Goal: Use online tool/utility: Utilize a website feature to perform a specific function

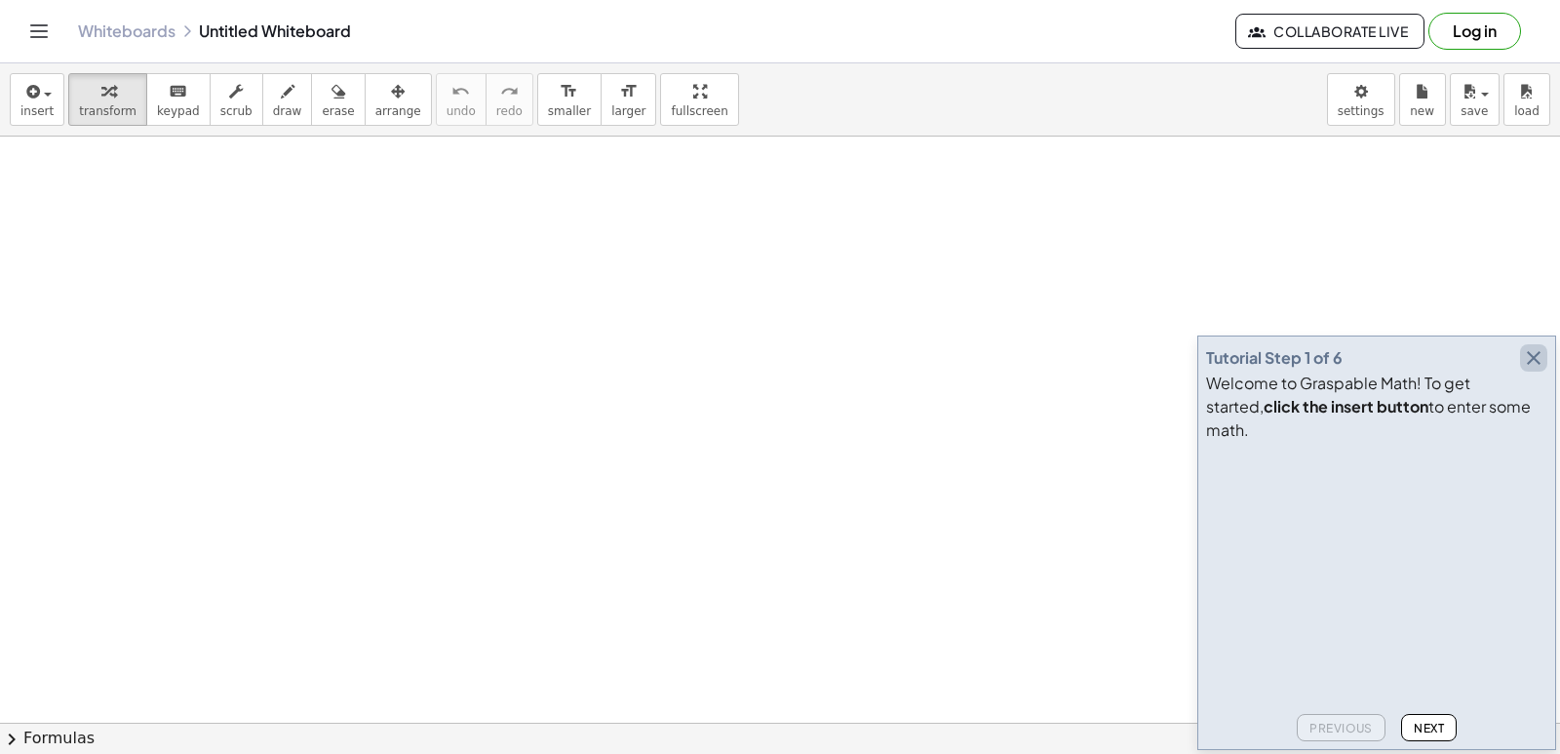
click at [1530, 370] on icon "button" at bounding box center [1533, 357] width 23 height 23
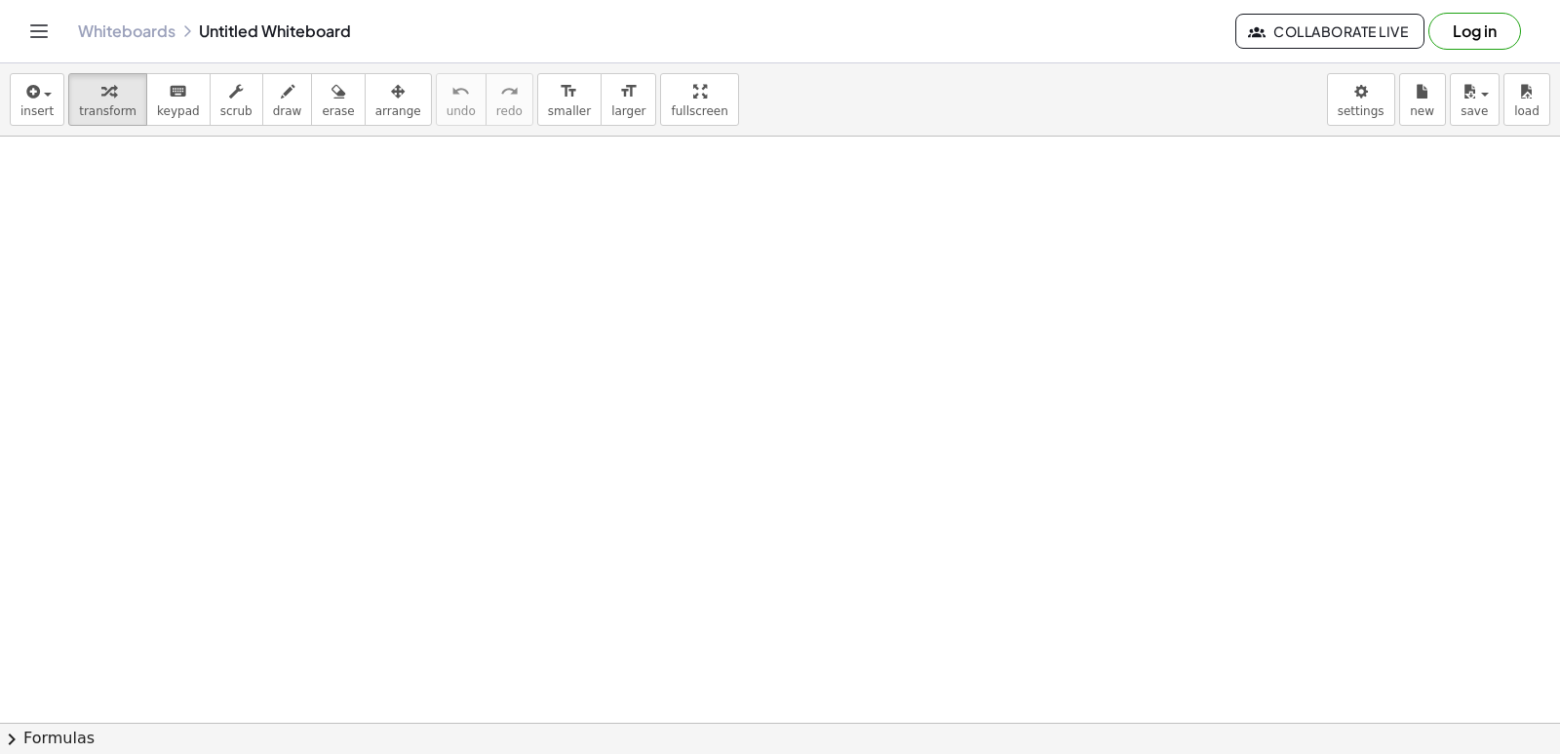
drag, startPoint x: 948, startPoint y: 588, endPoint x: 947, endPoint y: 601, distance: 12.7
drag, startPoint x: 932, startPoint y: 610, endPoint x: 897, endPoint y: 612, distance: 35.2
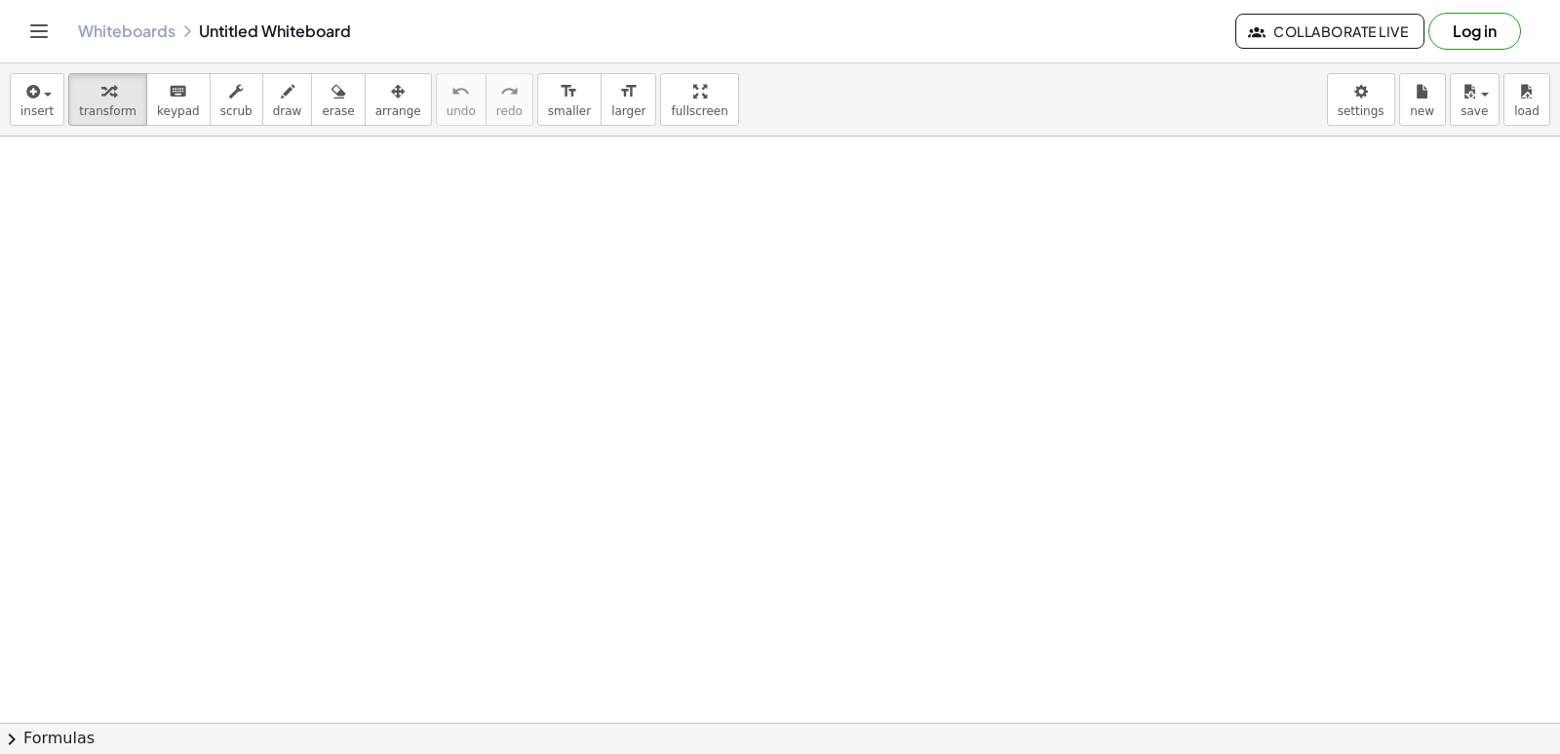
click at [0, 0] on div "x y ⬚ 2 ⬚ n 7 8 9 + – ( ) √ 4 5 6 × ÷ , ⬚ < > 1 2 3 f(x) abc αβγ | a | 0 . =" at bounding box center [0, 0] width 0 height 0
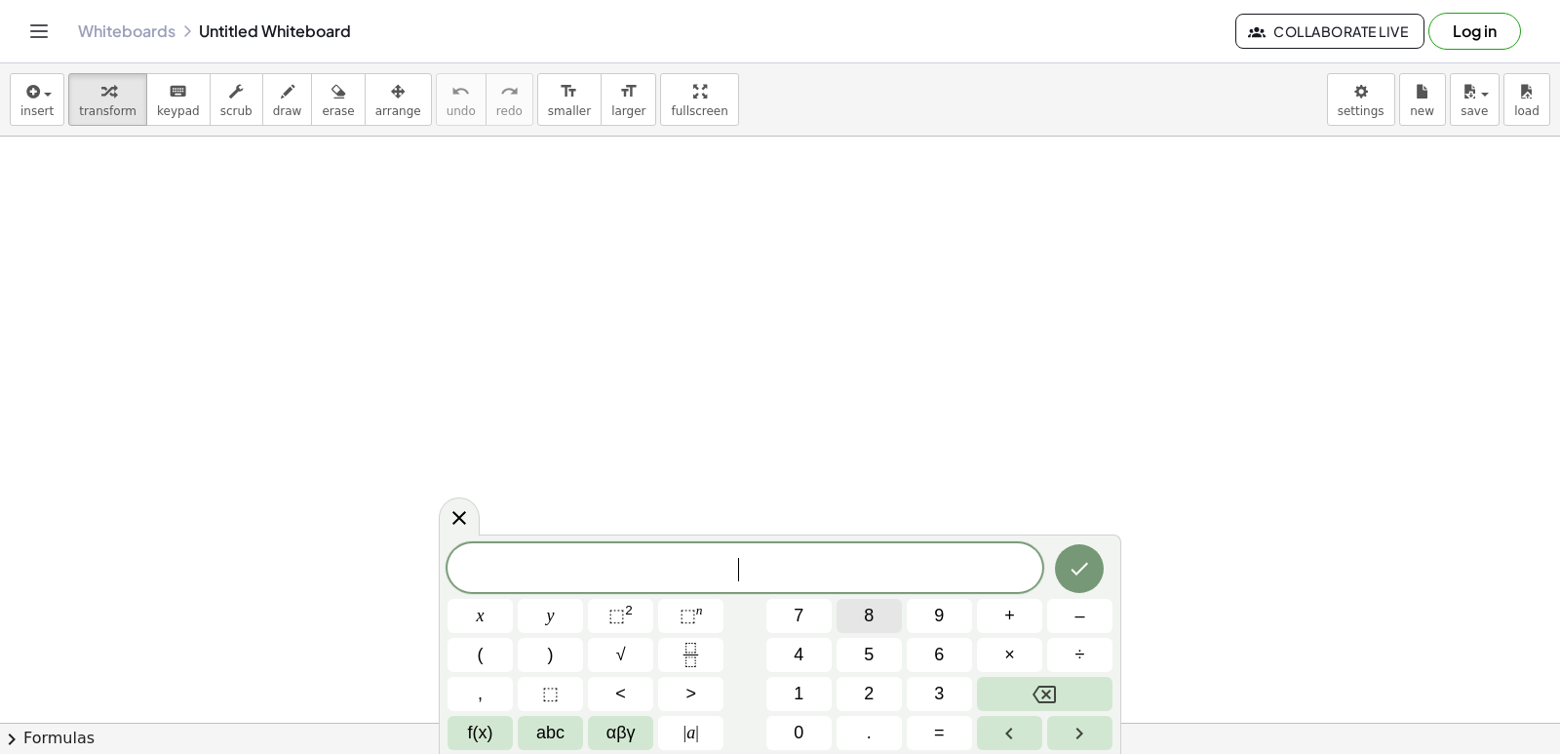
click at [856, 616] on button "8" at bounding box center [869, 616] width 65 height 34
click at [1050, 682] on icon "Backspace" at bounding box center [1044, 693] width 23 height 23
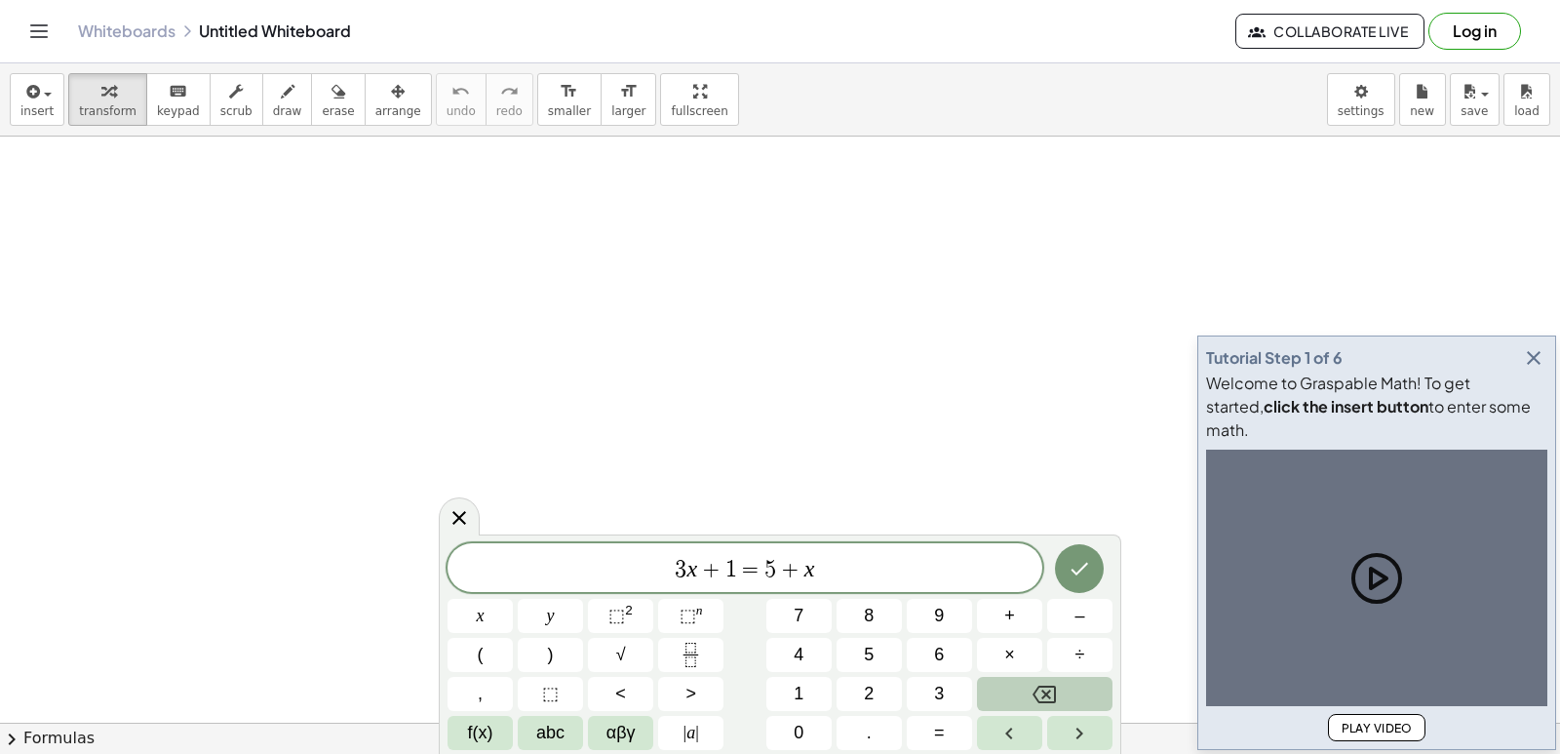
click at [1046, 697] on icon "Backspace" at bounding box center [1044, 693] width 23 height 23
click at [1045, 685] on icon "Backspace" at bounding box center [1044, 694] width 23 height 18
click at [1045, 684] on icon "Backspace" at bounding box center [1044, 693] width 23 height 23
click at [1041, 688] on icon "Backspace" at bounding box center [1044, 693] width 23 height 23
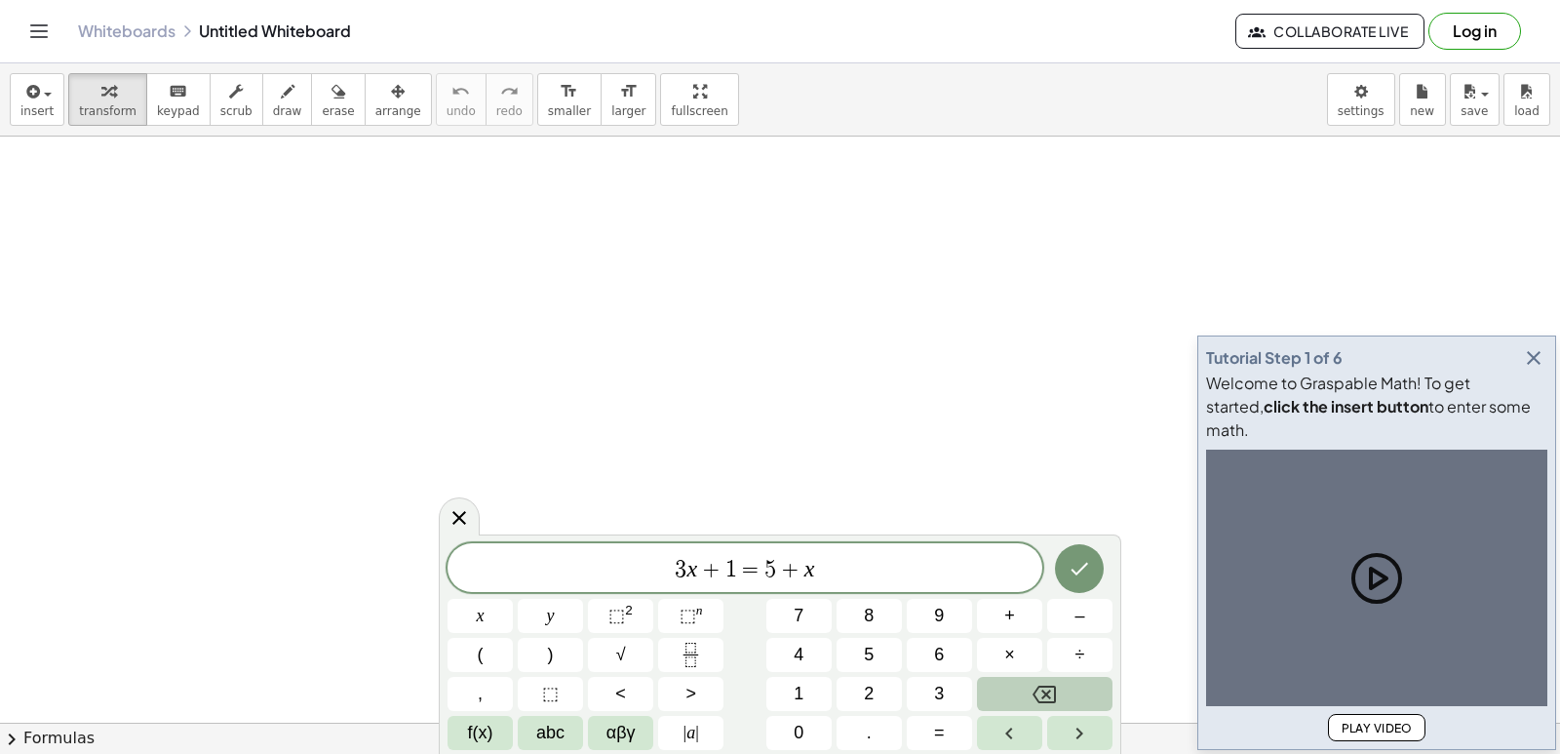
click at [1040, 689] on icon "Backspace" at bounding box center [1044, 693] width 23 height 23
click at [1036, 702] on icon "Backspace" at bounding box center [1044, 693] width 23 height 23
click at [1036, 703] on icon "Backspace" at bounding box center [1044, 693] width 23 height 23
click at [1036, 704] on icon "Backspace" at bounding box center [1044, 693] width 23 height 23
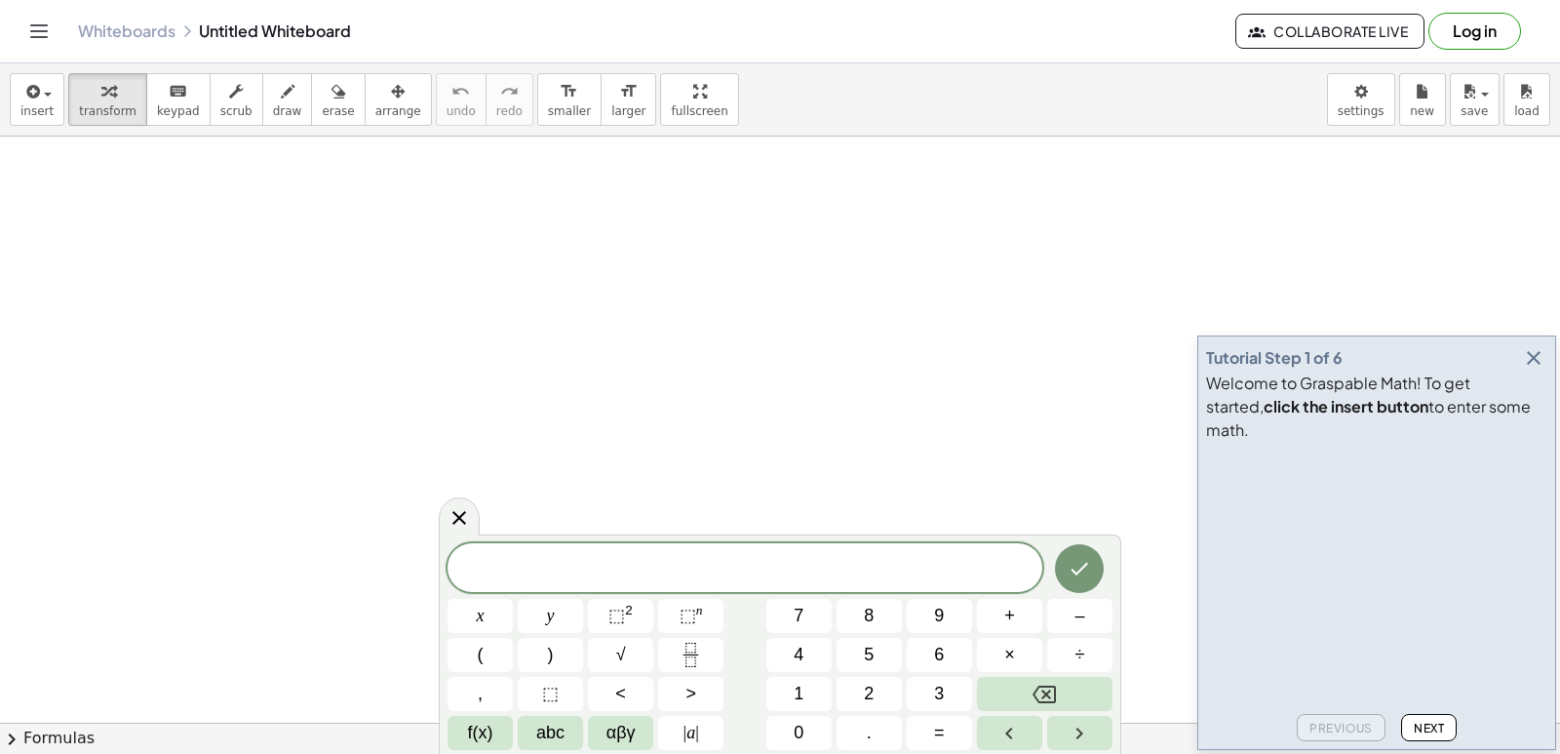
click at [1534, 370] on icon "button" at bounding box center [1533, 357] width 23 height 23
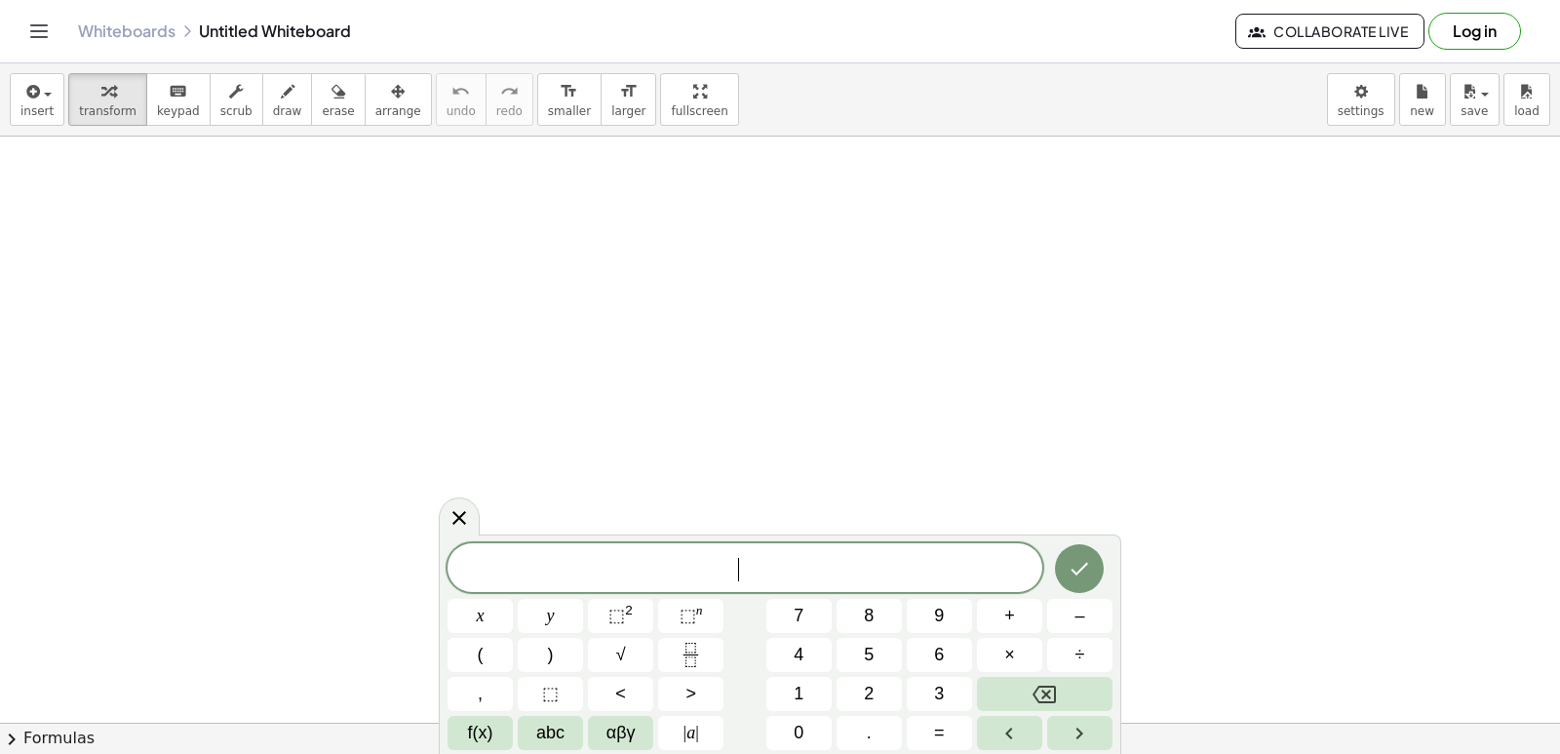
click at [667, 563] on span "​" at bounding box center [745, 569] width 595 height 27
click at [1036, 695] on icon "Backspace" at bounding box center [1044, 693] width 23 height 23
click at [795, 556] on span "h o l a ​" at bounding box center [745, 569] width 595 height 27
click at [1061, 691] on button "Backspace" at bounding box center [1045, 694] width 136 height 34
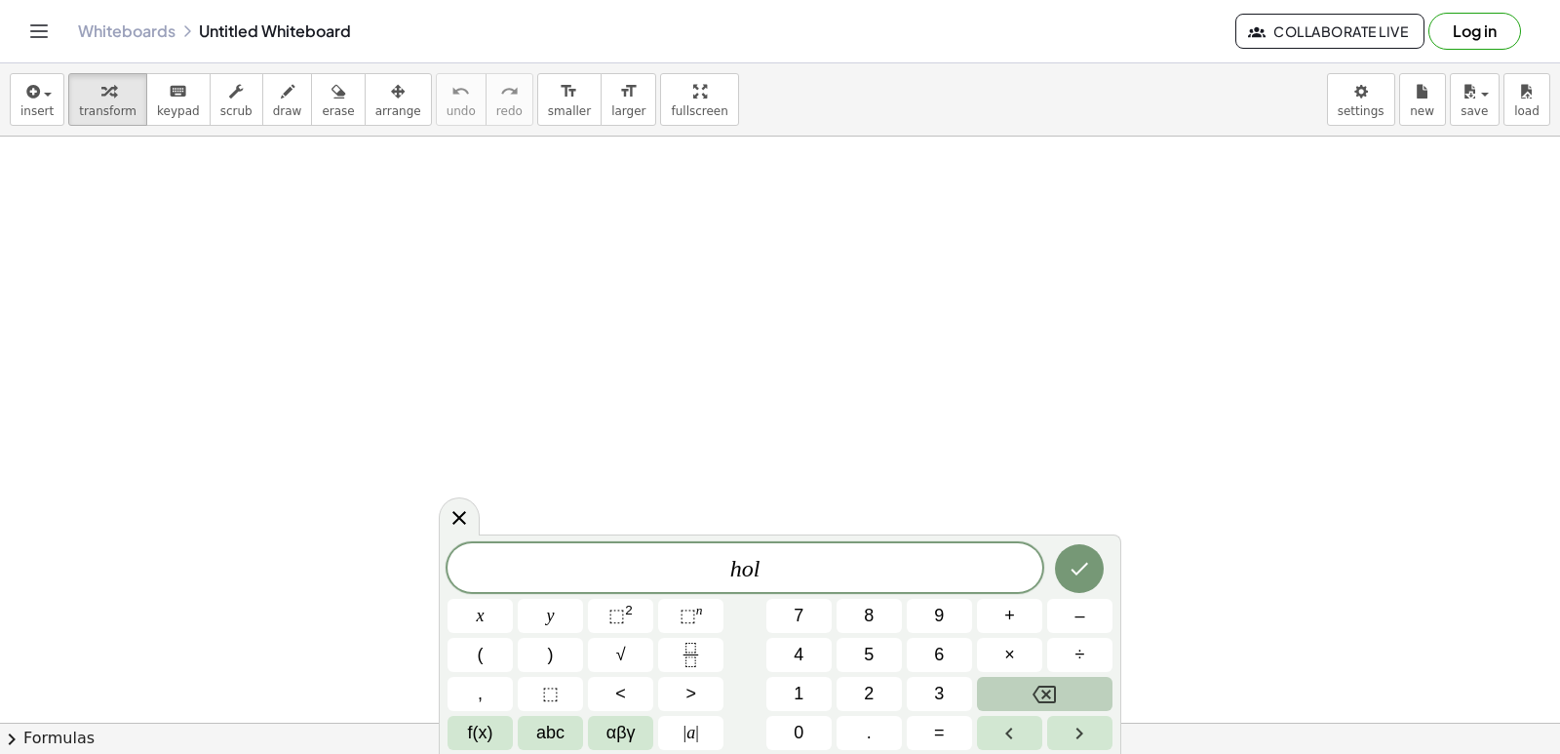
click at [1061, 691] on button "Backspace" at bounding box center [1045, 694] width 136 height 34
click at [1058, 691] on button "Backspace" at bounding box center [1045, 694] width 136 height 34
click at [1057, 691] on button "Backspace" at bounding box center [1045, 694] width 136 height 34
click at [1063, 686] on button "Backspace" at bounding box center [1045, 694] width 136 height 34
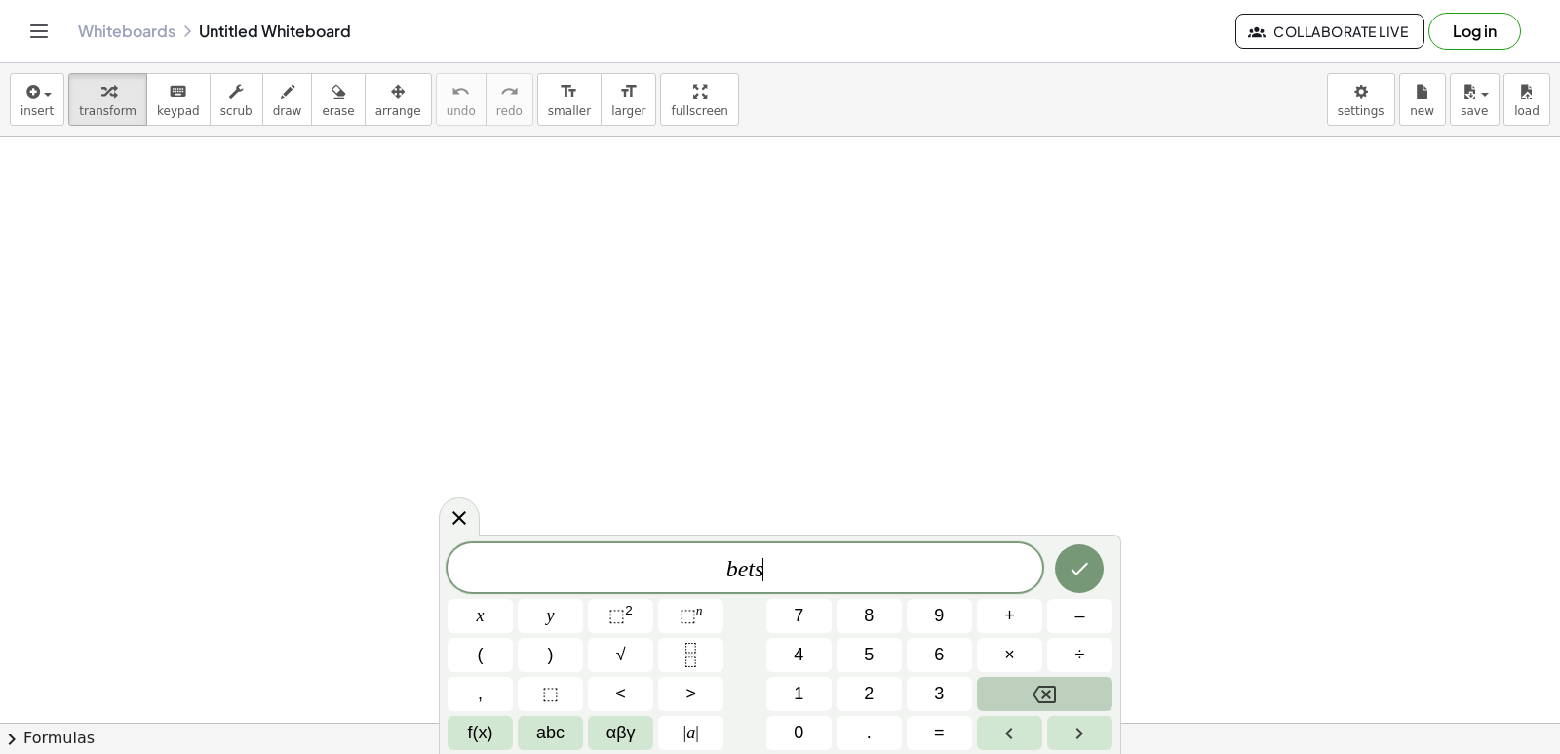
click at [1063, 686] on button "Backspace" at bounding box center [1045, 694] width 136 height 34
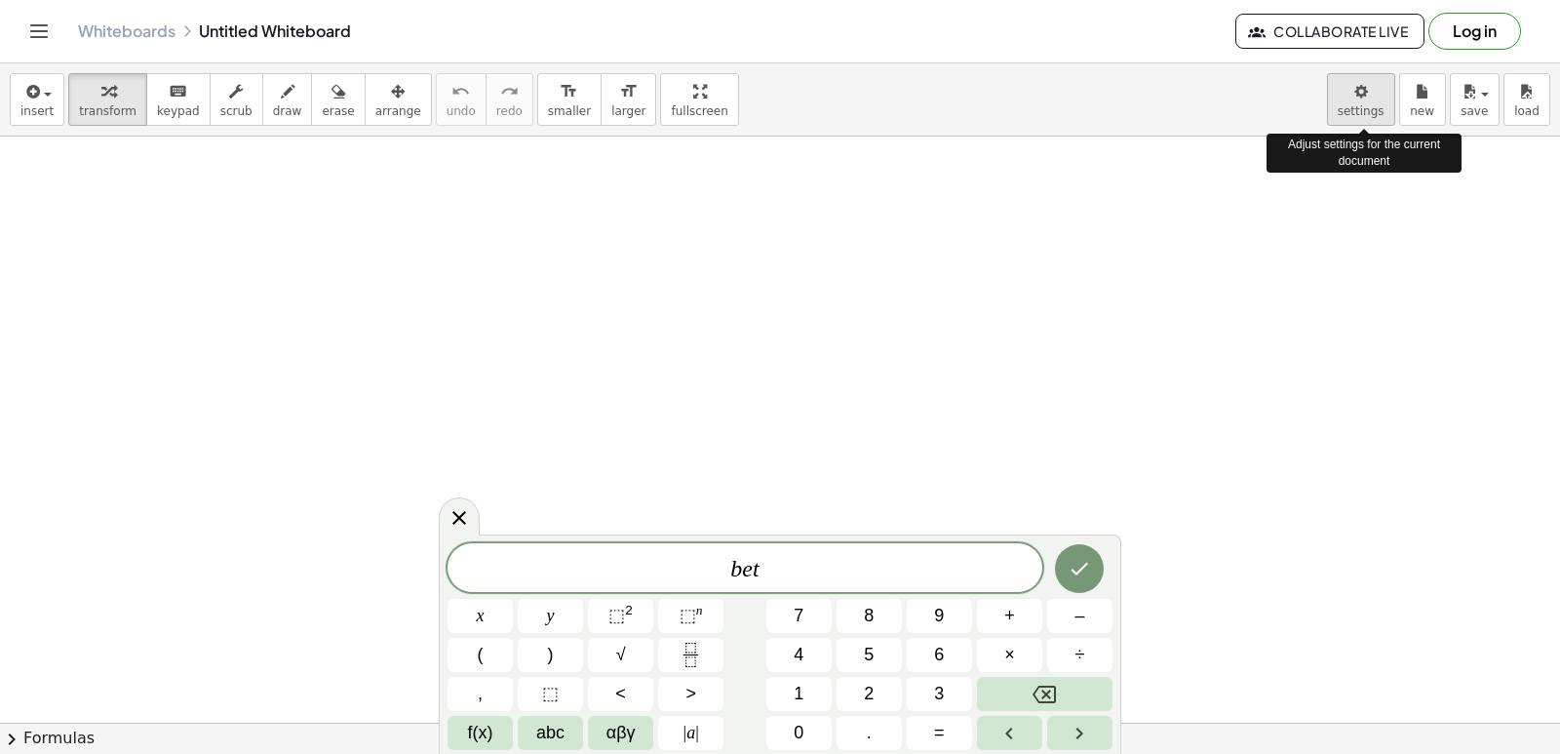
click at [1373, 106] on body "Graspable Math Activities Get Started Activity Bank Assigned Work Classes White…" at bounding box center [780, 377] width 1560 height 754
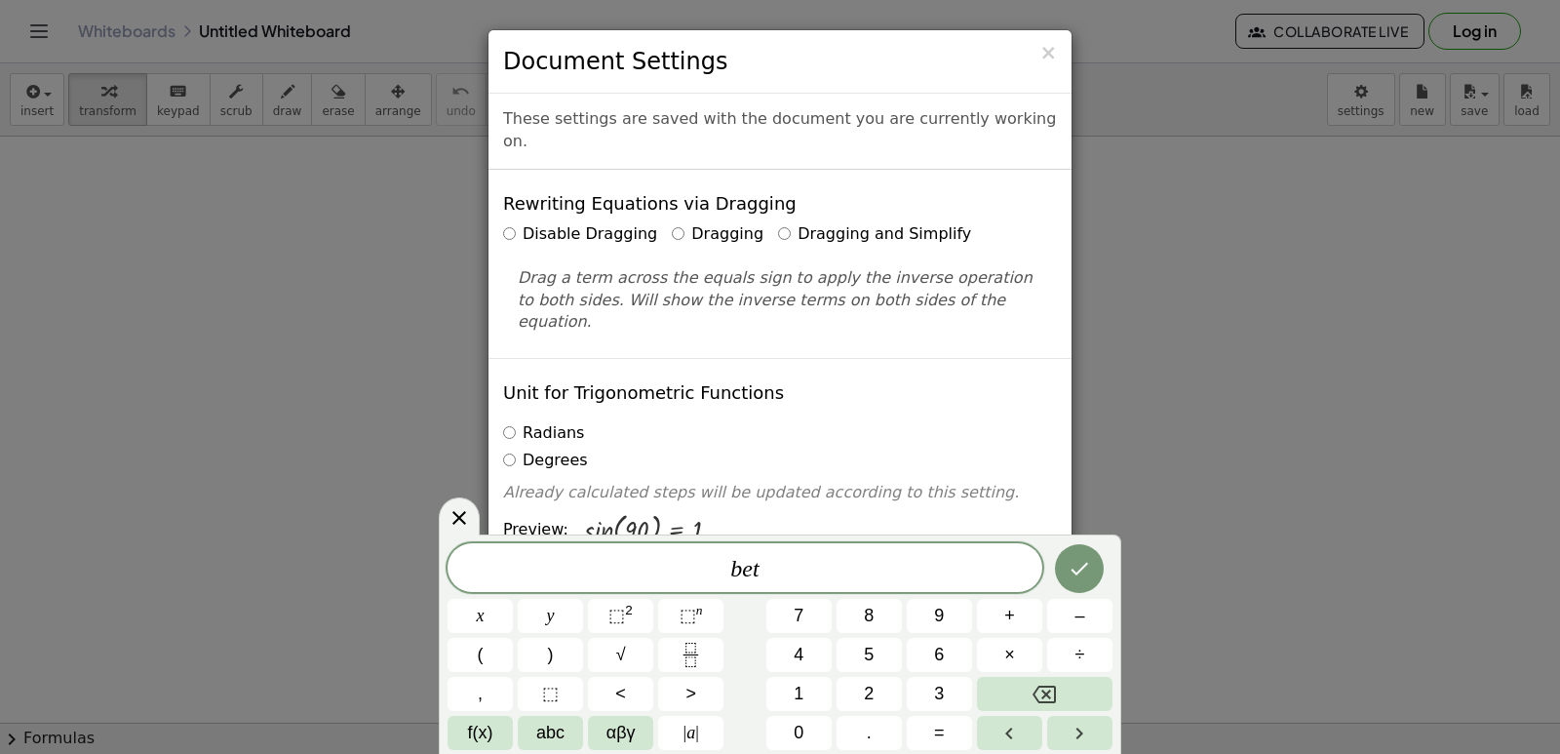
drag, startPoint x: 773, startPoint y: 200, endPoint x: 776, endPoint y: 210, distance: 10.2
click at [776, 223] on div "Disable Dragging Dragging Dragging and Simplify" at bounding box center [780, 234] width 554 height 22
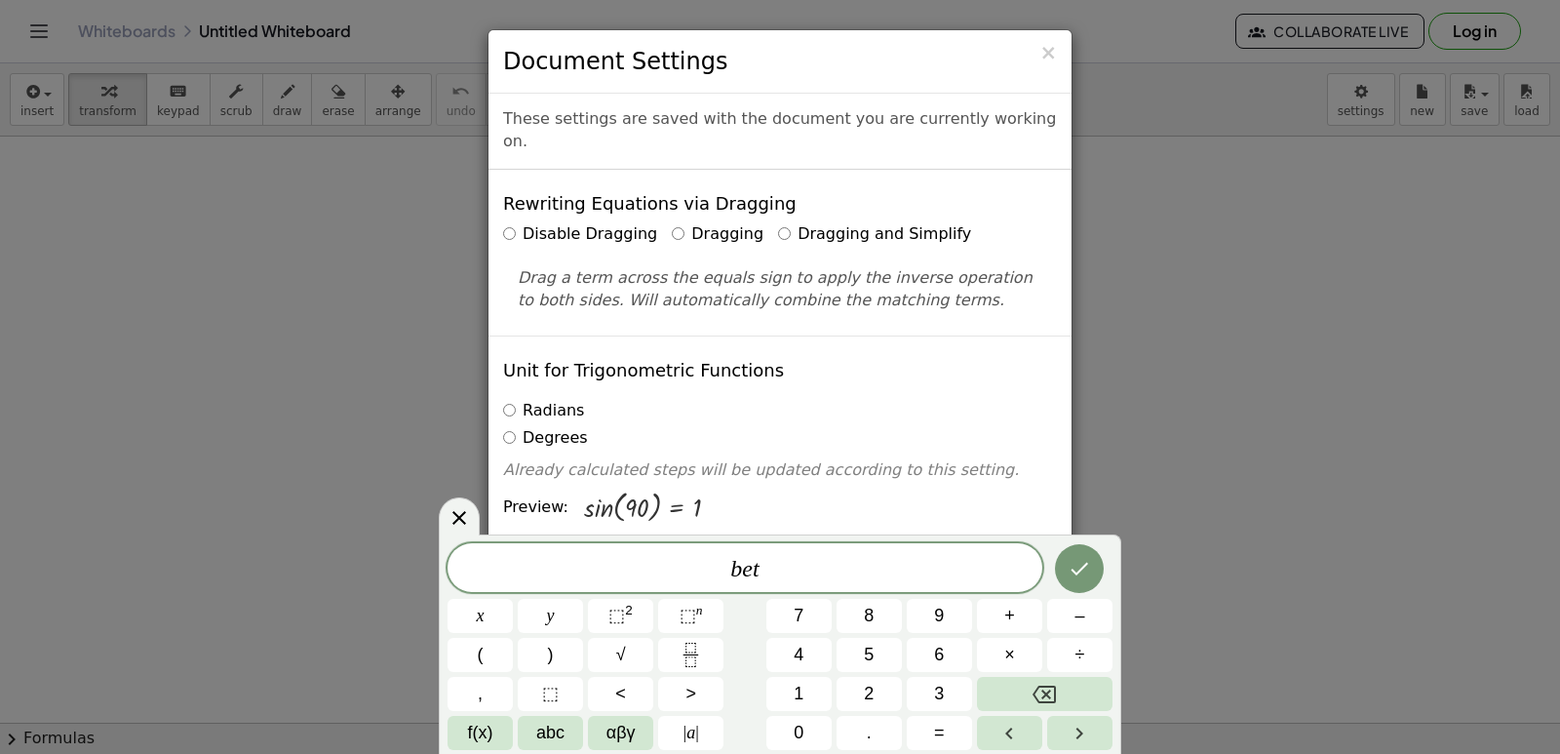
drag, startPoint x: 962, startPoint y: 430, endPoint x: 964, endPoint y: 387, distance: 42.9
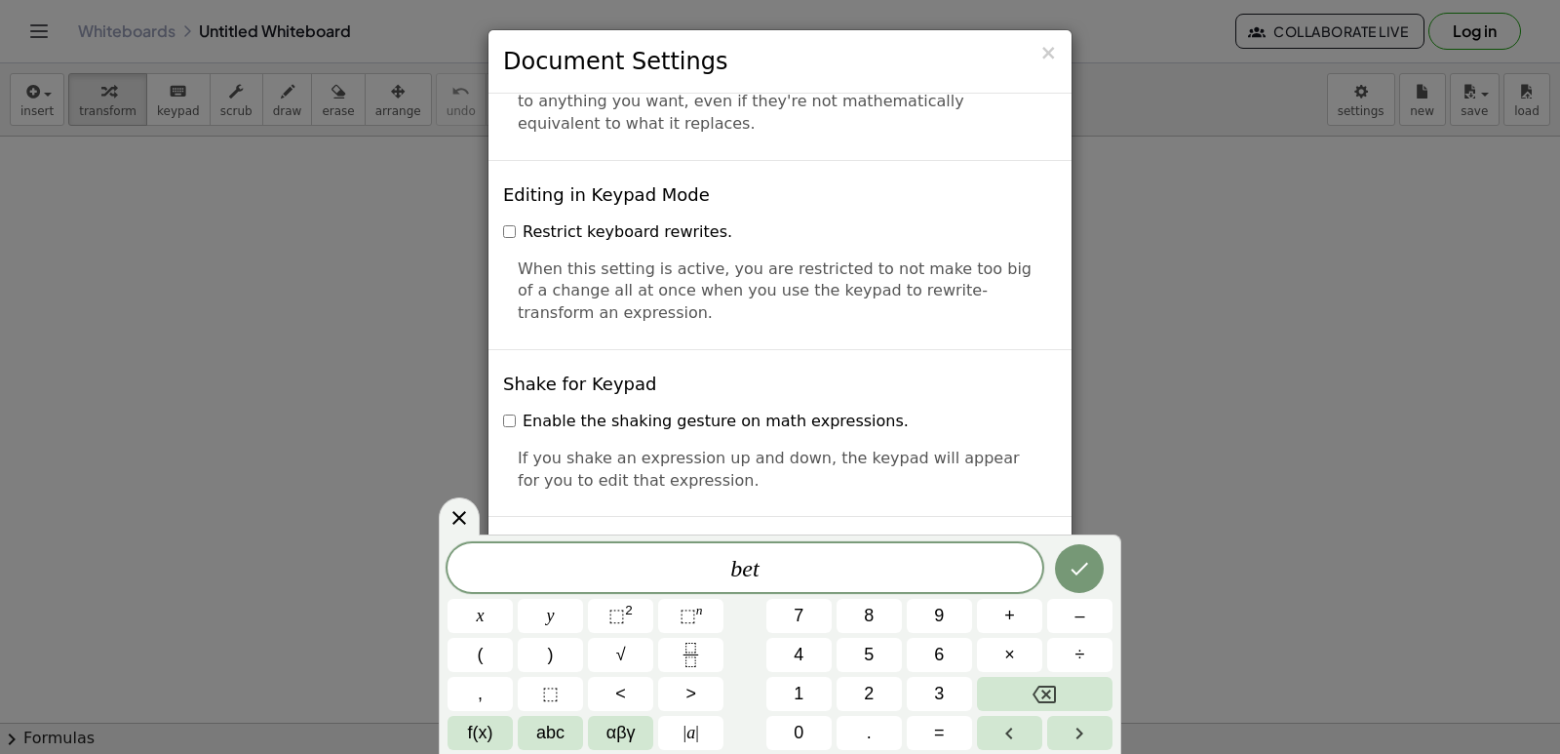
scroll to position [4279, 0]
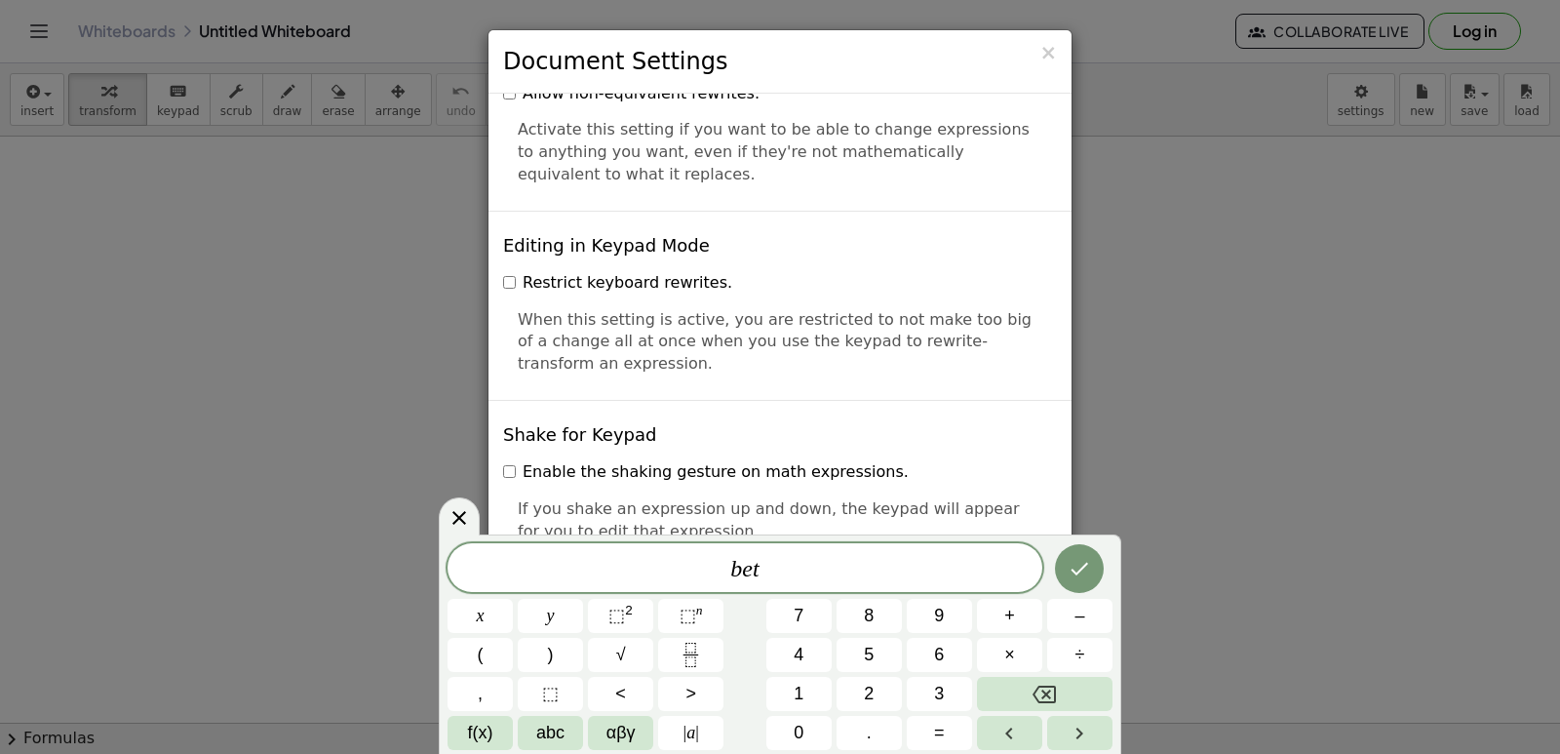
click at [465, 505] on div at bounding box center [459, 516] width 41 height 38
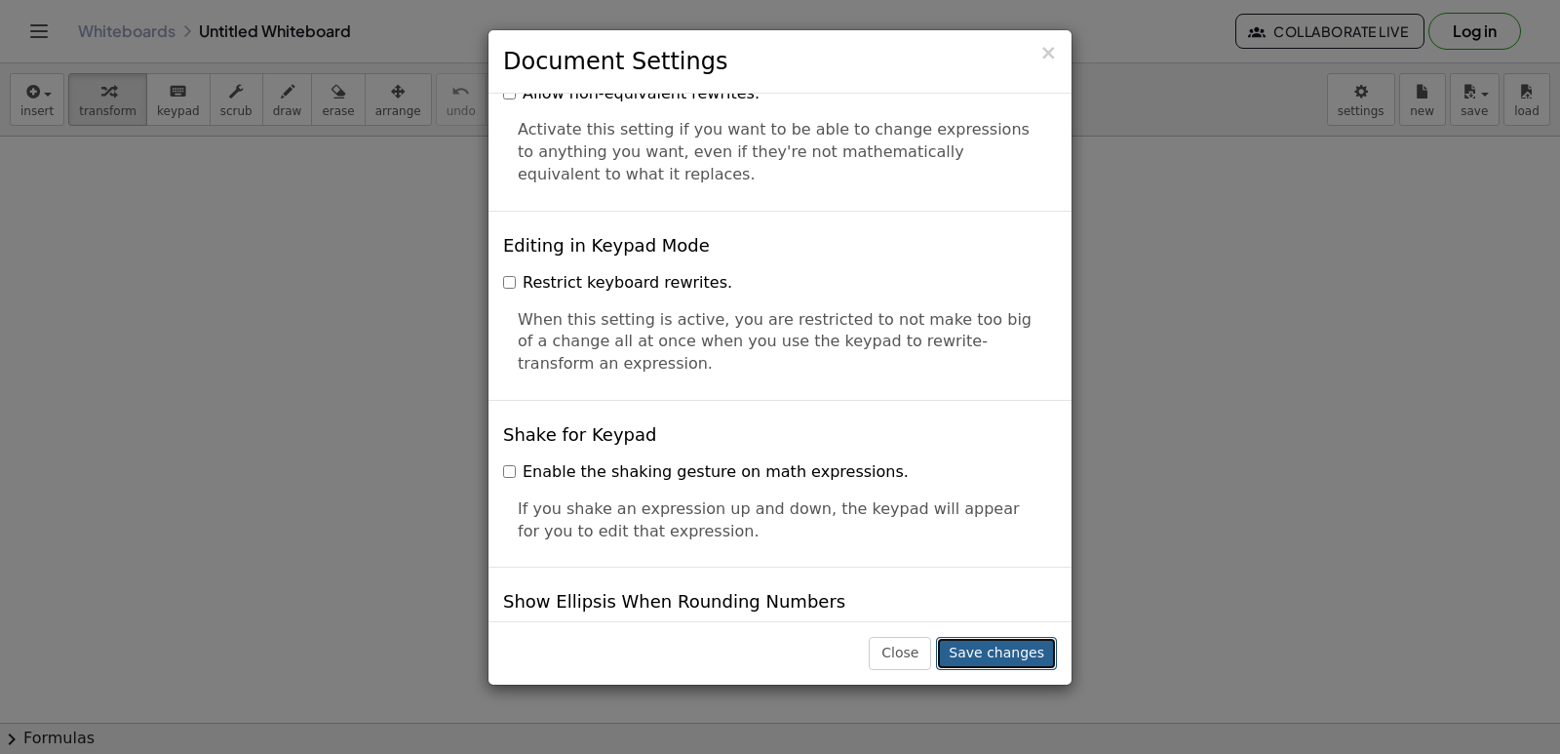
click at [1011, 651] on button "Save changes" at bounding box center [996, 653] width 121 height 33
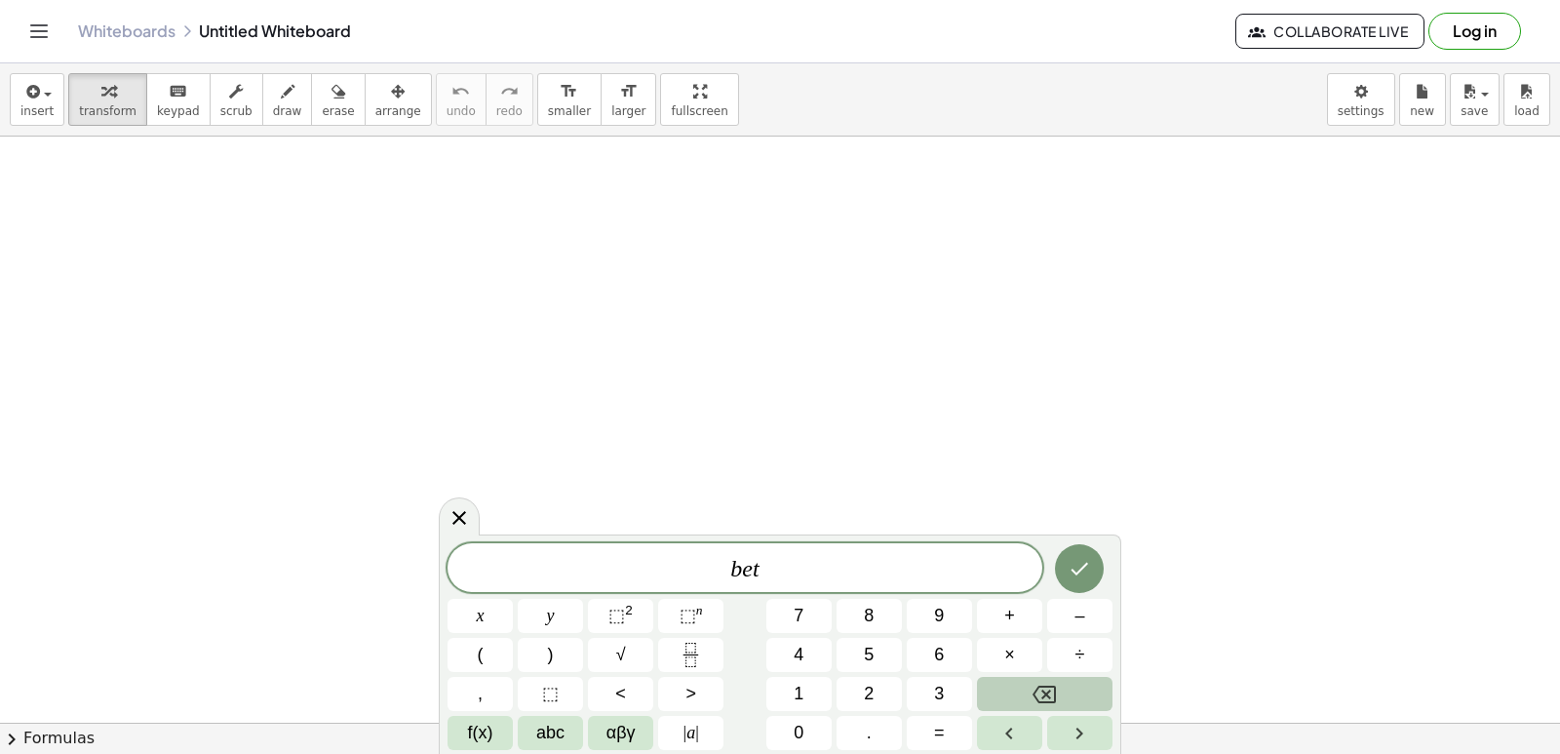
click at [1025, 695] on button "Backspace" at bounding box center [1045, 694] width 136 height 34
click at [943, 693] on span "3" at bounding box center [939, 694] width 10 height 26
click at [1021, 646] on button "×" at bounding box center [1009, 655] width 65 height 34
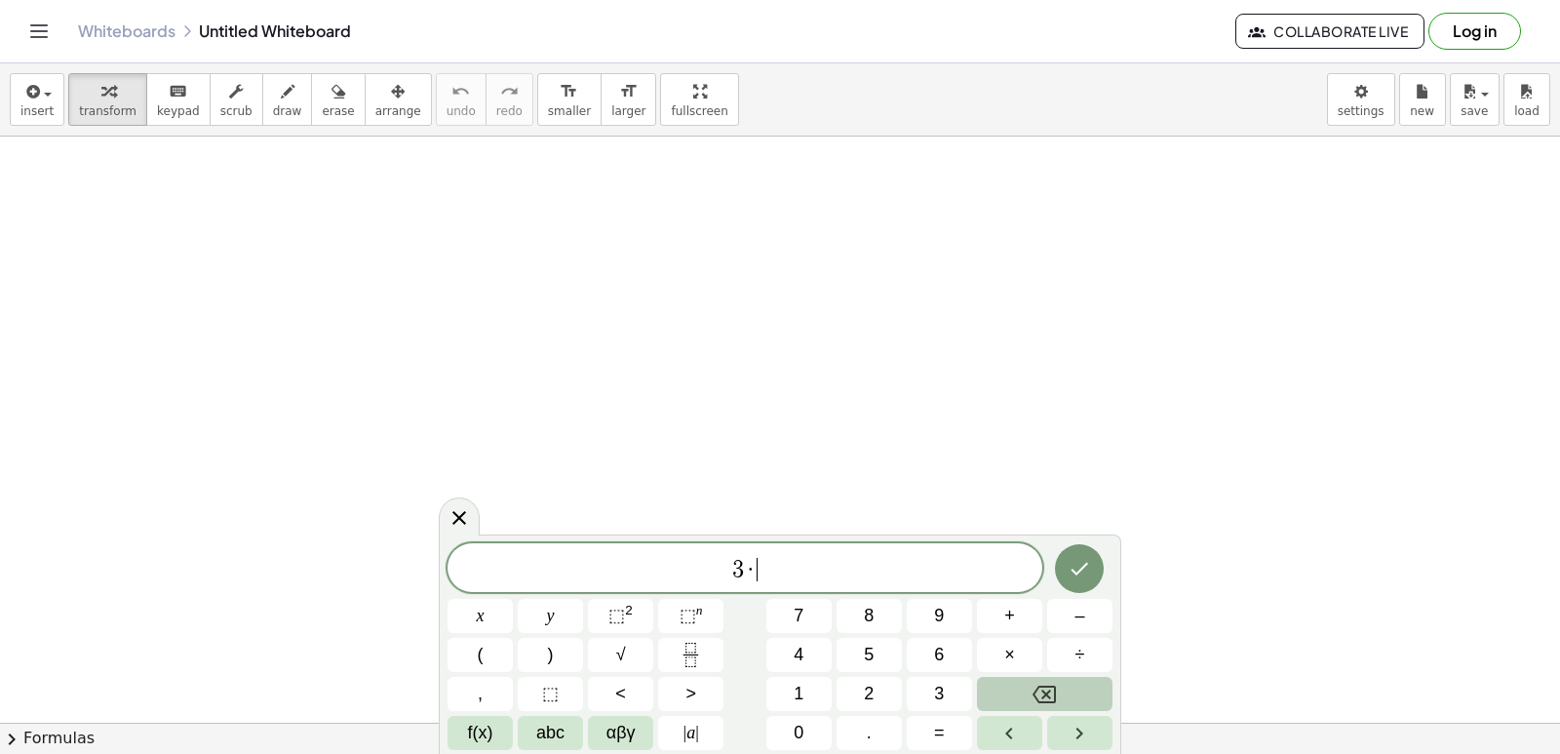
click at [1044, 693] on icon "Backspace" at bounding box center [1044, 693] width 23 height 23
click at [1008, 619] on span "+" at bounding box center [1009, 616] width 11 height 26
click at [809, 611] on button "7" at bounding box center [798, 616] width 65 height 34
click at [937, 732] on span "=" at bounding box center [939, 733] width 11 height 26
click at [1062, 602] on button "–" at bounding box center [1079, 616] width 65 height 34
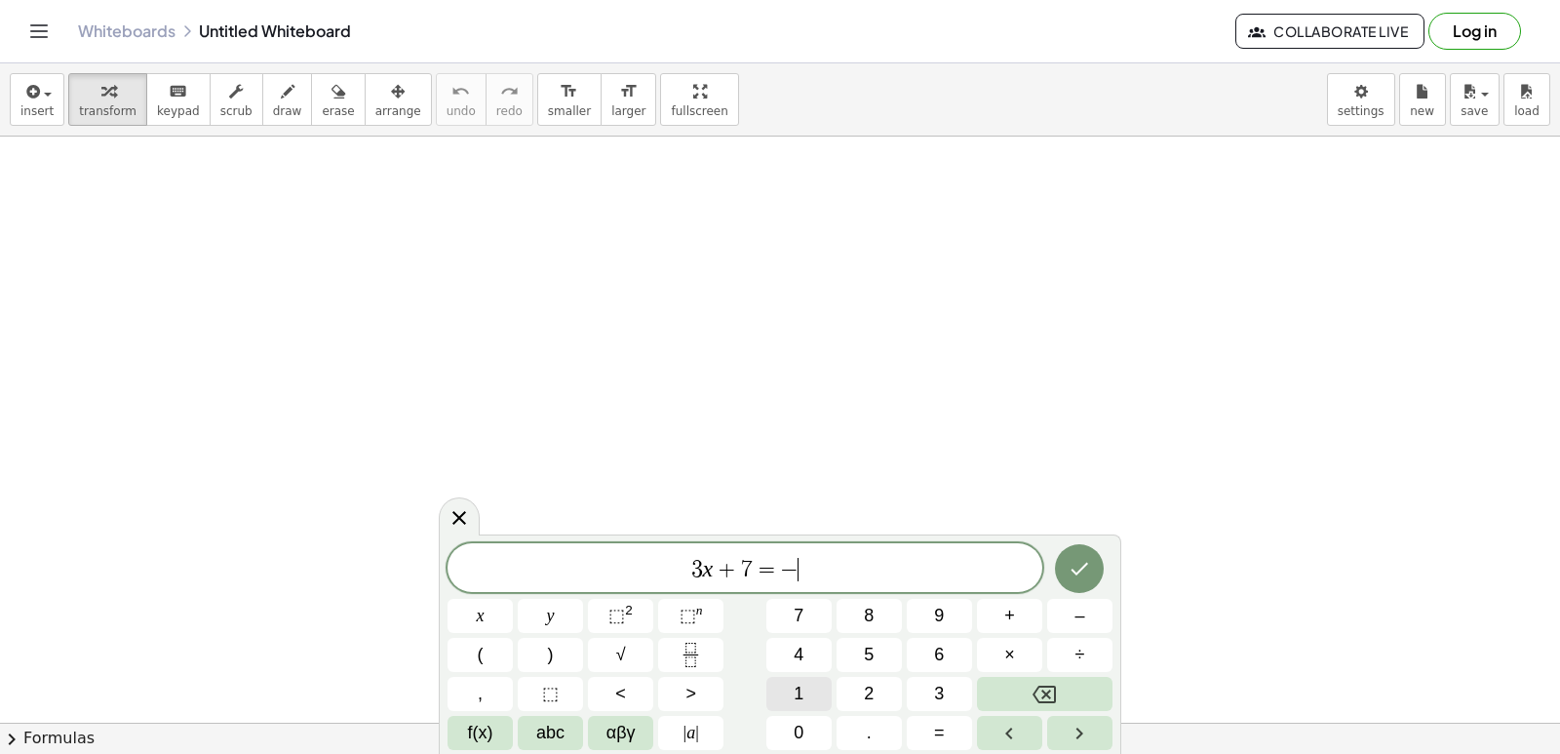
click at [817, 695] on button "1" at bounding box center [798, 694] width 65 height 34
click at [810, 649] on button "4" at bounding box center [798, 655] width 65 height 34
click at [1074, 565] on icon "Done" at bounding box center [1079, 568] width 23 height 23
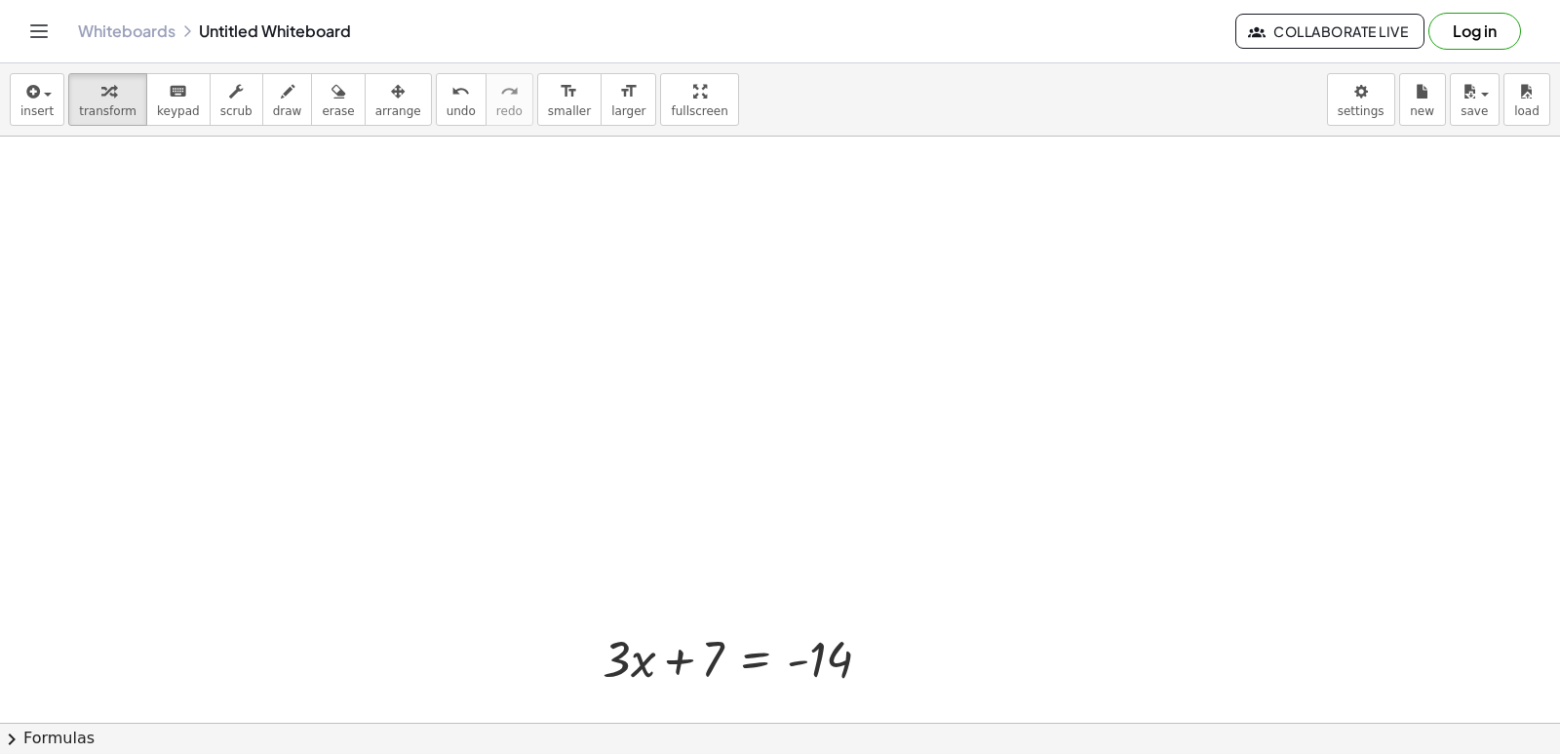
drag, startPoint x: 1013, startPoint y: 624, endPoint x: 1007, endPoint y: 580, distance: 44.3
drag, startPoint x: 1509, startPoint y: 373, endPoint x: 1489, endPoint y: 388, distance: 25.2
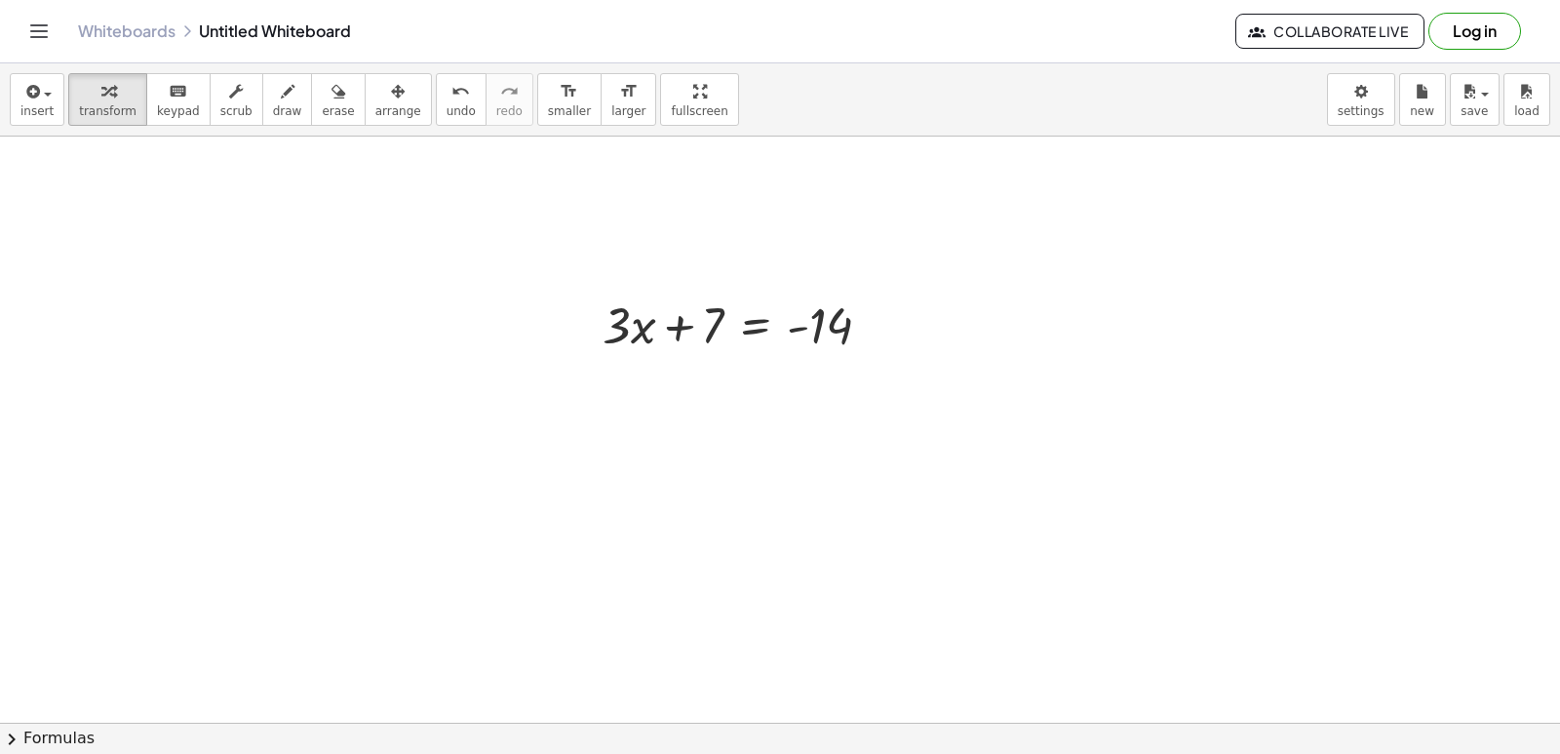
scroll to position [364, 0]
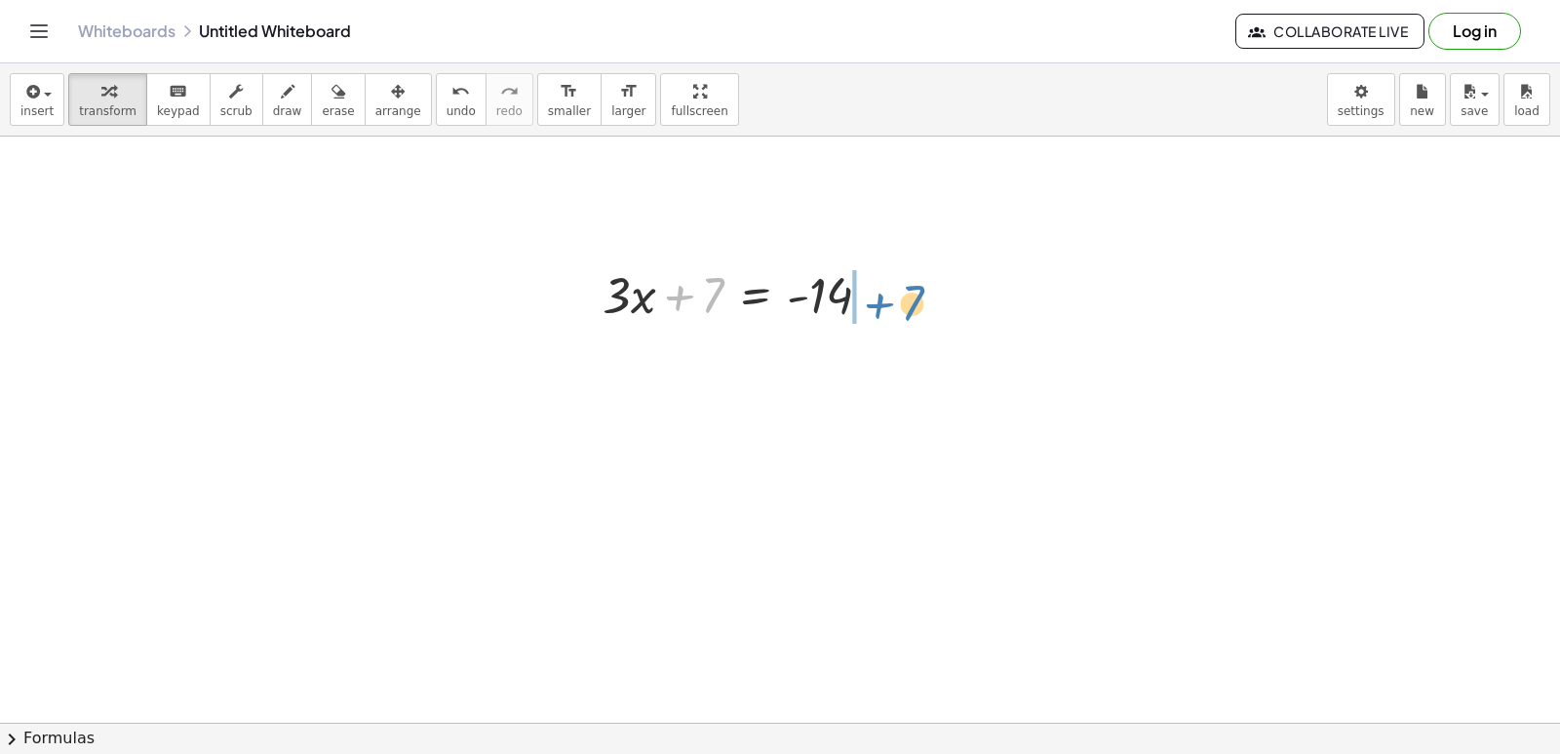
drag, startPoint x: 681, startPoint y: 292, endPoint x: 880, endPoint y: 300, distance: 200.0
click at [880, 300] on div at bounding box center [745, 293] width 304 height 66
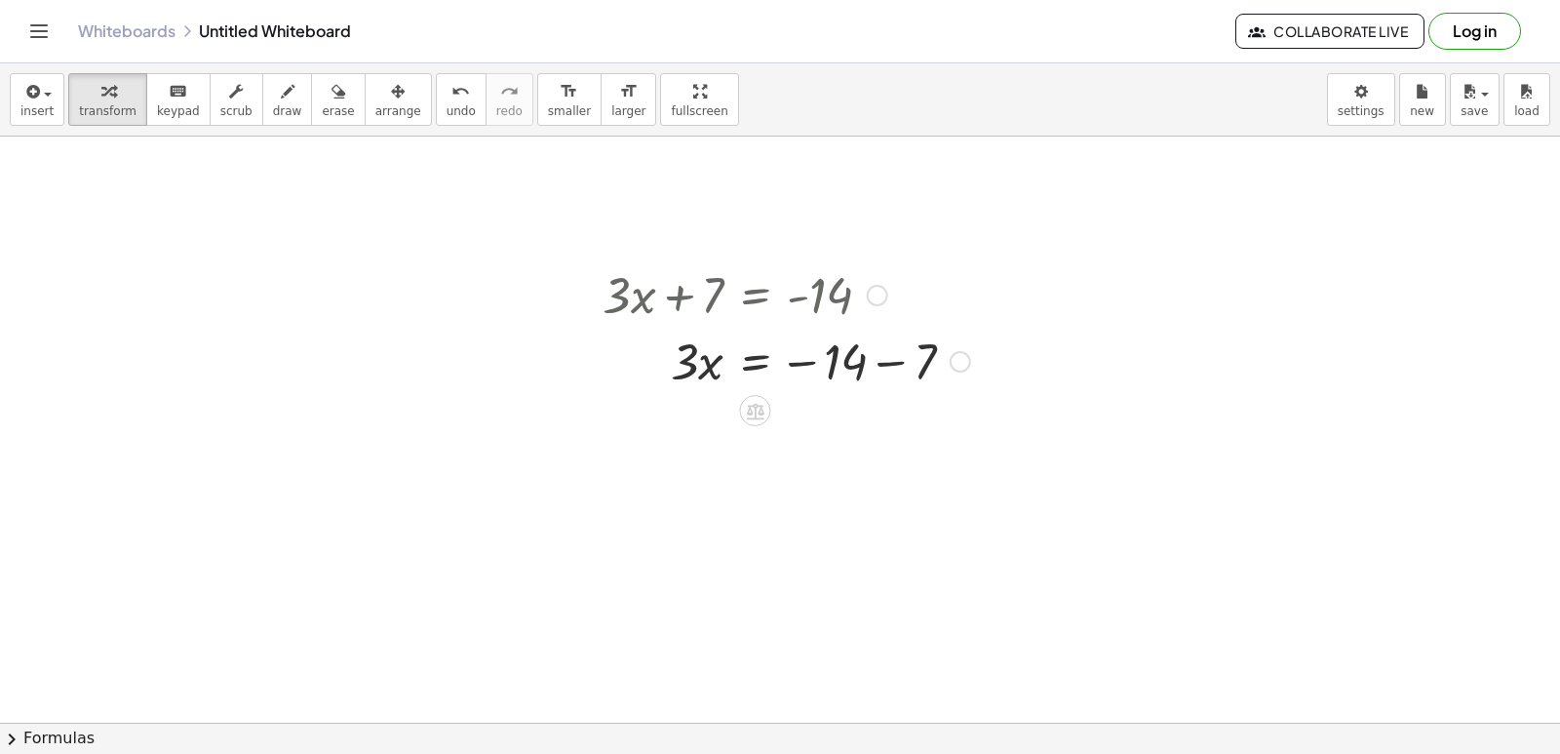
click at [891, 359] on div at bounding box center [786, 360] width 387 height 66
drag, startPoint x: 697, startPoint y: 429, endPoint x: 837, endPoint y: 489, distance: 152.0
click at [837, 489] on div "+ · 3 · x + 7 = - 14 · 3 · x = − 14 − 7 · 3 · 3 · x = - 21" at bounding box center [780, 422] width 1560 height 1299
click at [835, 508] on div at bounding box center [786, 507] width 387 height 97
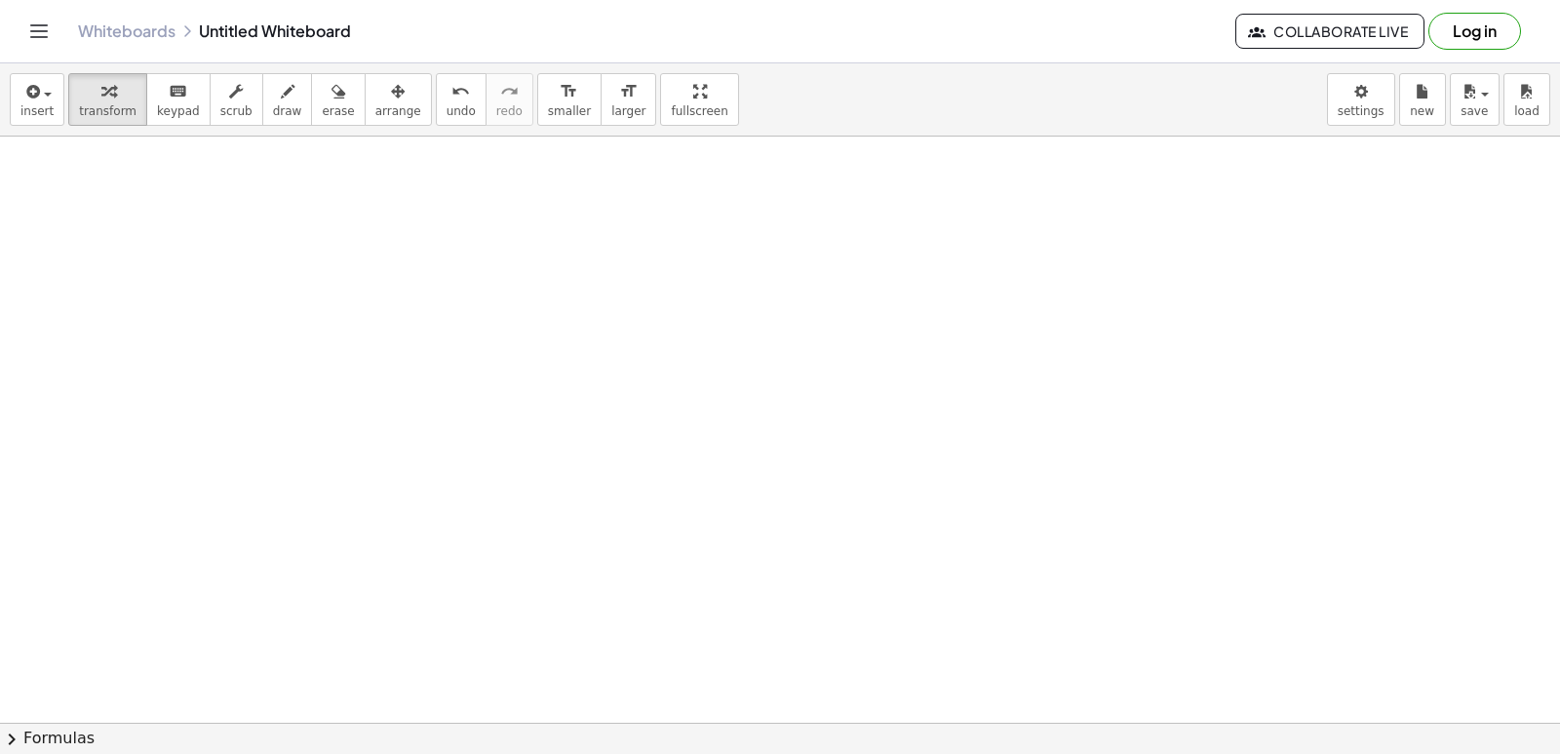
scroll to position [940, 0]
click at [871, 563] on div at bounding box center [780, 76] width 1560 height 1758
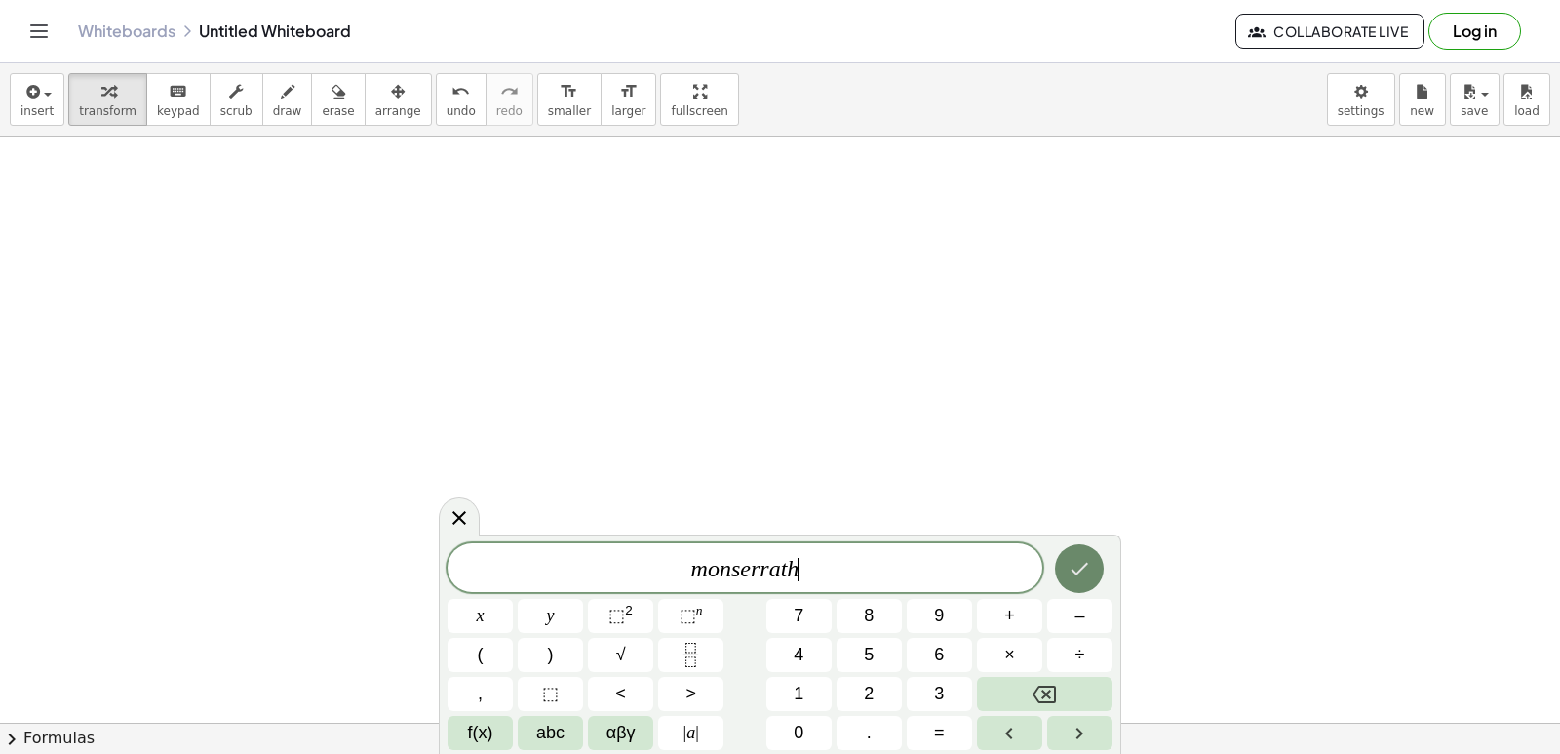
click at [1084, 560] on icon "Done" at bounding box center [1079, 568] width 23 height 23
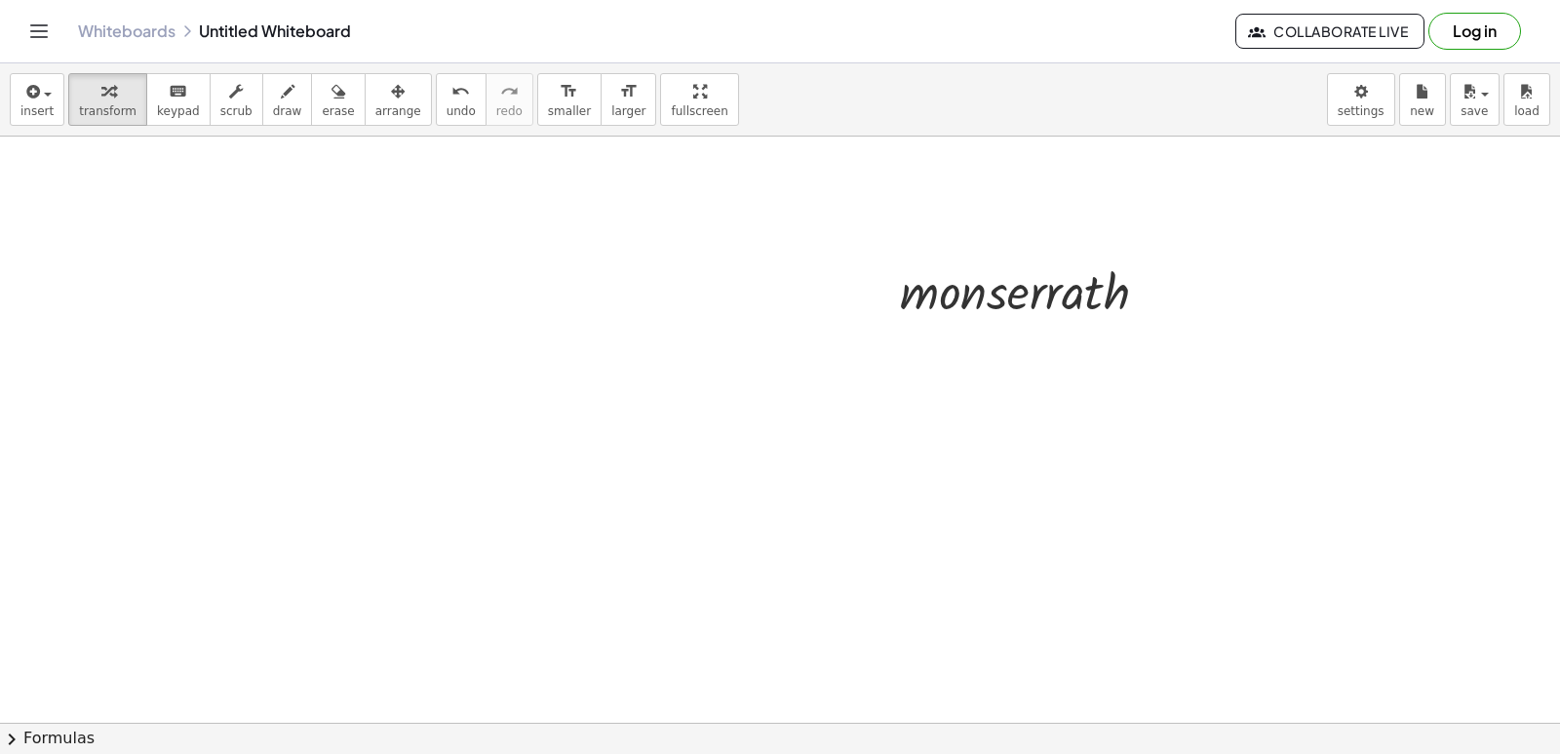
scroll to position [1474, 0]
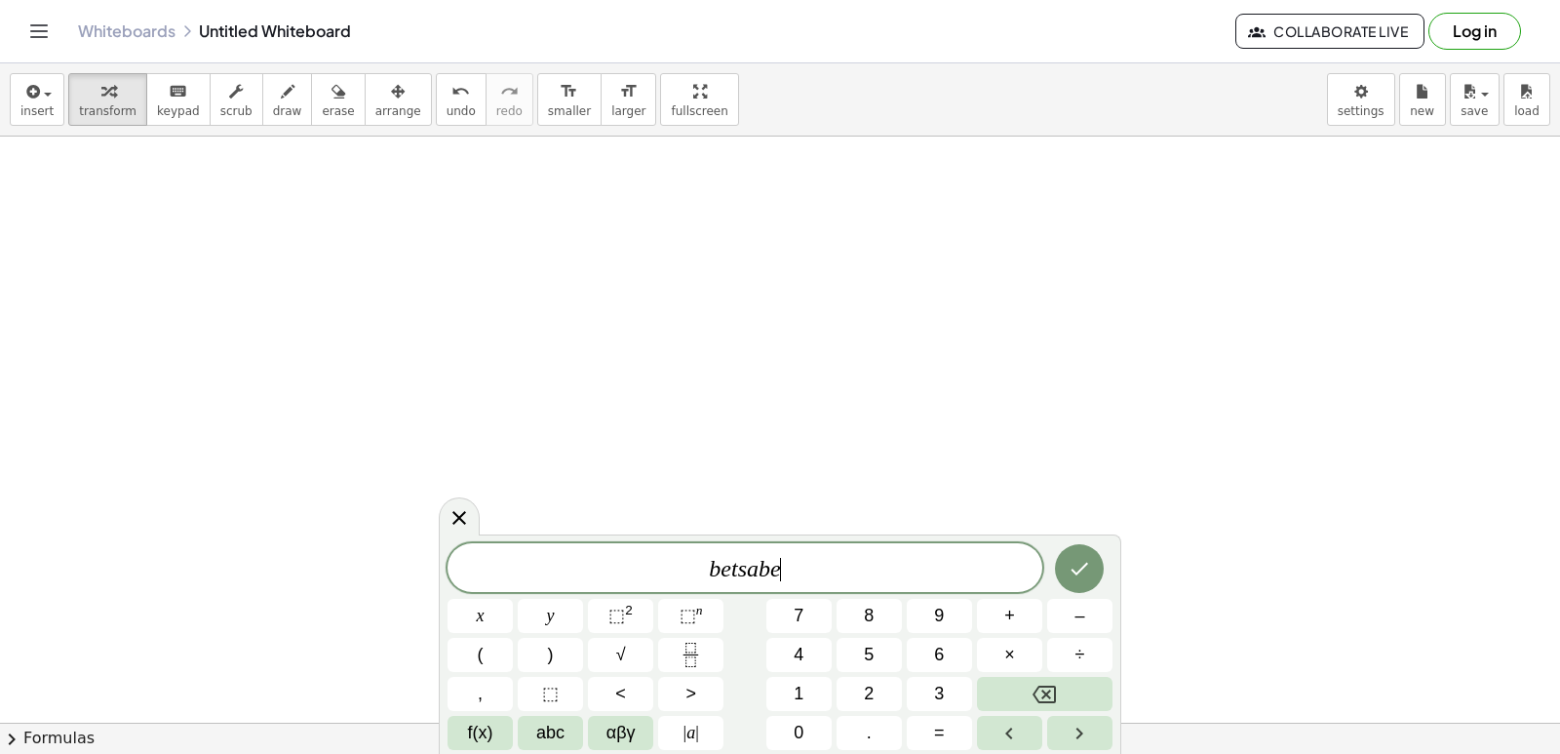
click at [926, 563] on span "b e t s a b e ​" at bounding box center [745, 569] width 595 height 27
click at [783, 565] on span "b e t s a b e ​" at bounding box center [745, 569] width 595 height 27
click at [783, 566] on span "b e t s a b e ​" at bounding box center [745, 569] width 595 height 27
click at [786, 566] on span "b e t s a b e ​" at bounding box center [745, 569] width 595 height 27
click at [1038, 695] on icon "Backspace" at bounding box center [1044, 693] width 23 height 23
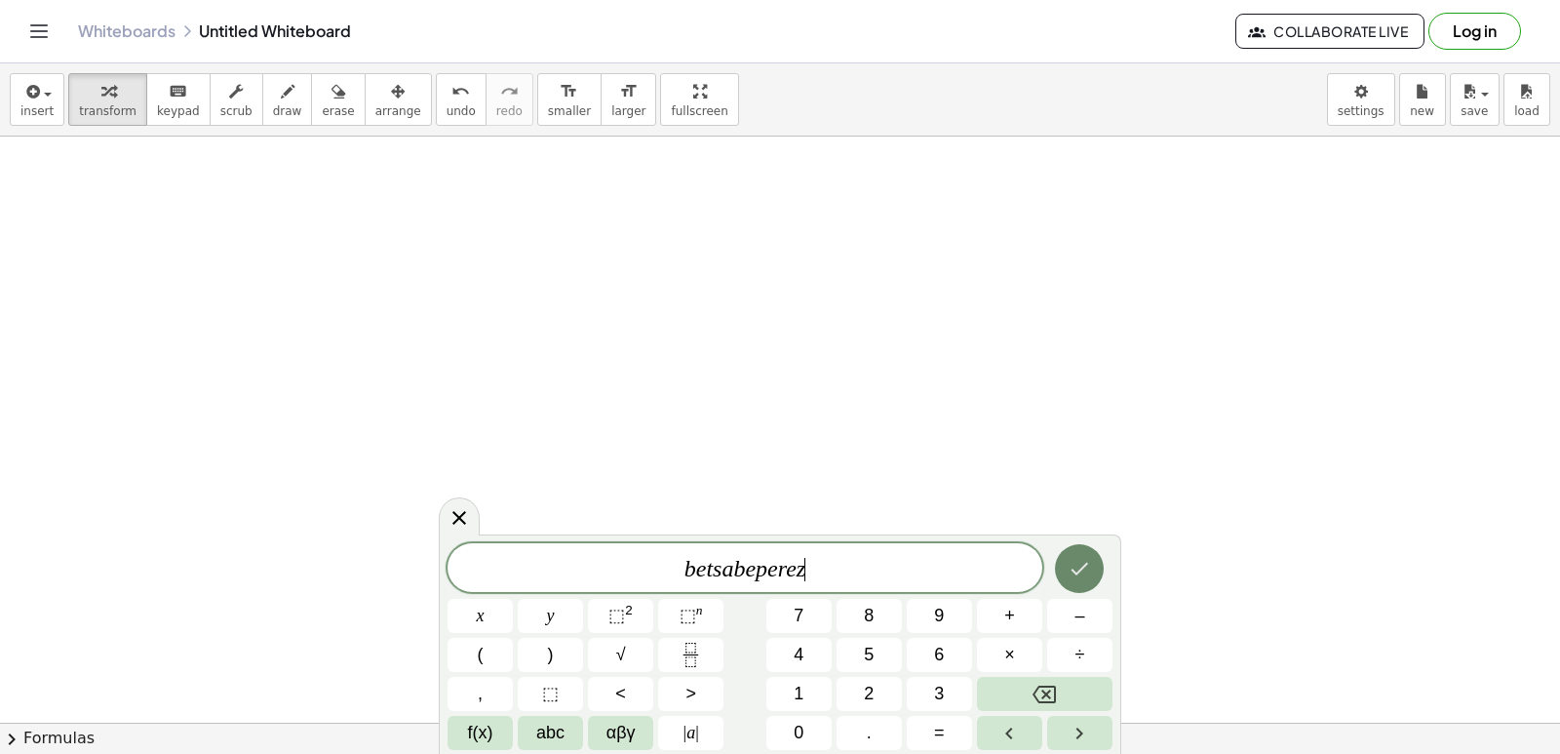
click at [1073, 554] on button "Done" at bounding box center [1079, 568] width 49 height 49
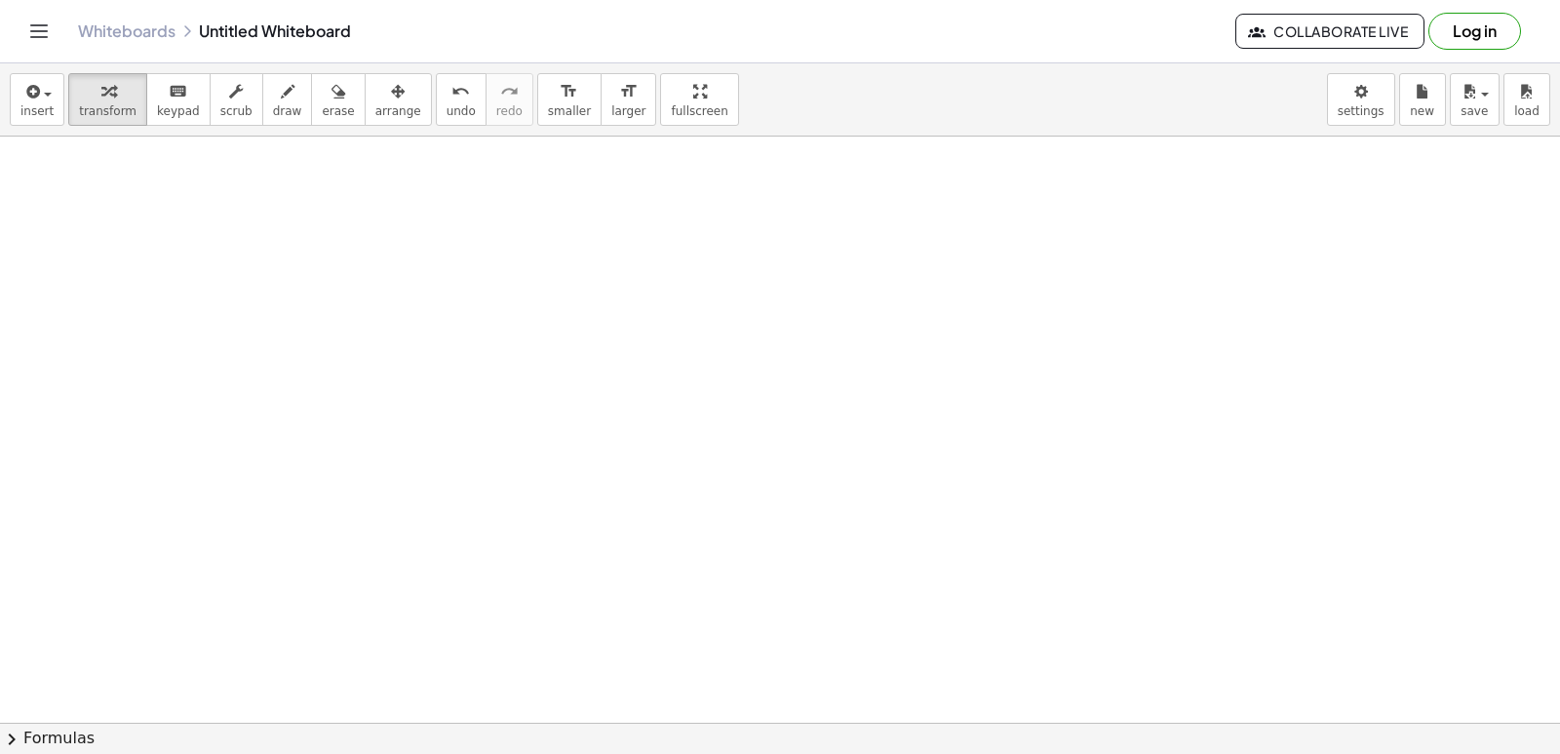
scroll to position [2256, 0]
drag, startPoint x: 822, startPoint y: 486, endPoint x: 842, endPoint y: 506, distance: 29.0
drag, startPoint x: 842, startPoint y: 506, endPoint x: 792, endPoint y: 598, distance: 104.7
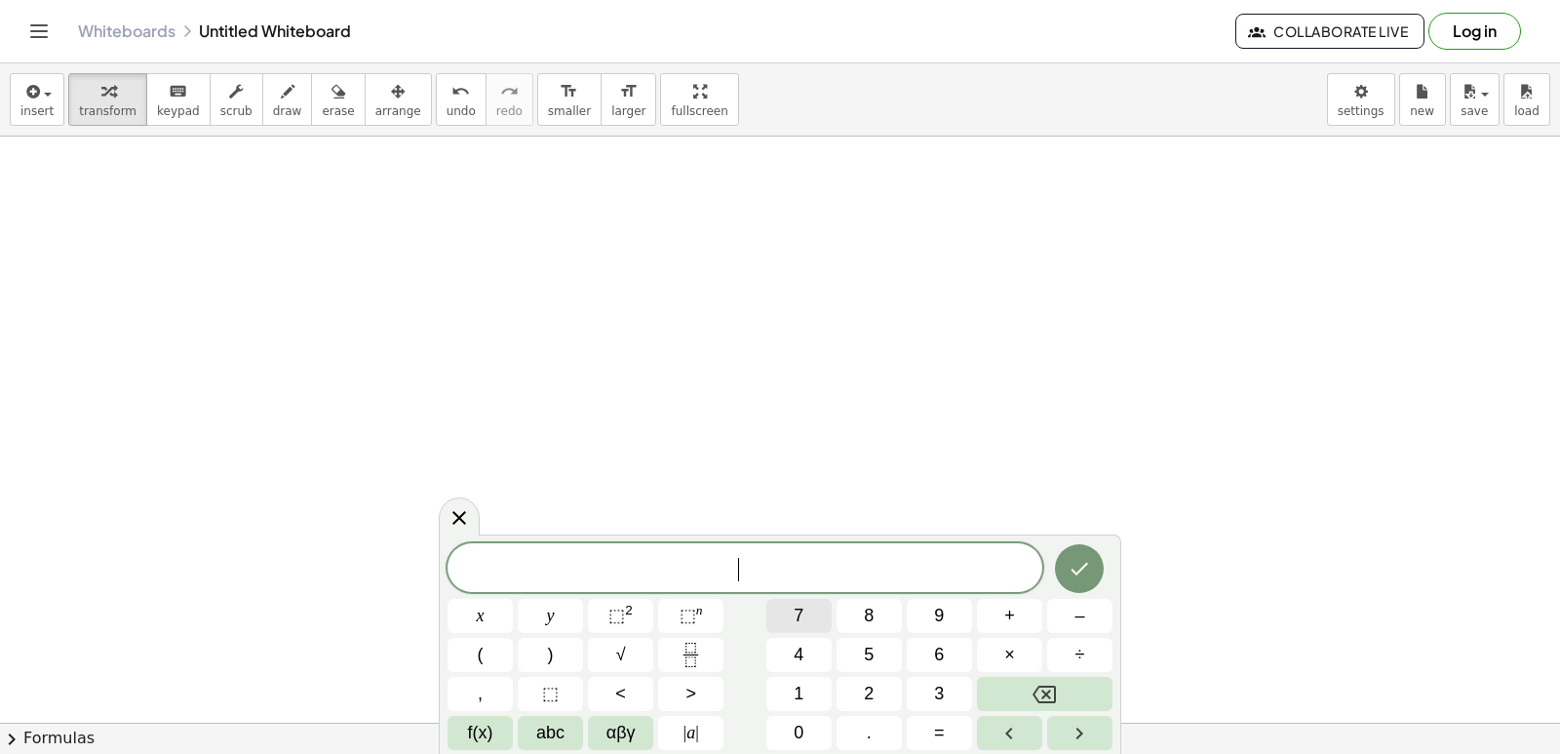
click at [816, 612] on button "7" at bounding box center [798, 616] width 65 height 34
click at [1006, 647] on span "×" at bounding box center [1009, 655] width 11 height 26
click at [1030, 682] on button "Backspace" at bounding box center [1045, 694] width 136 height 34
click at [1076, 611] on span "–" at bounding box center [1079, 616] width 10 height 26
click at [892, 651] on button "5" at bounding box center [869, 655] width 65 height 34
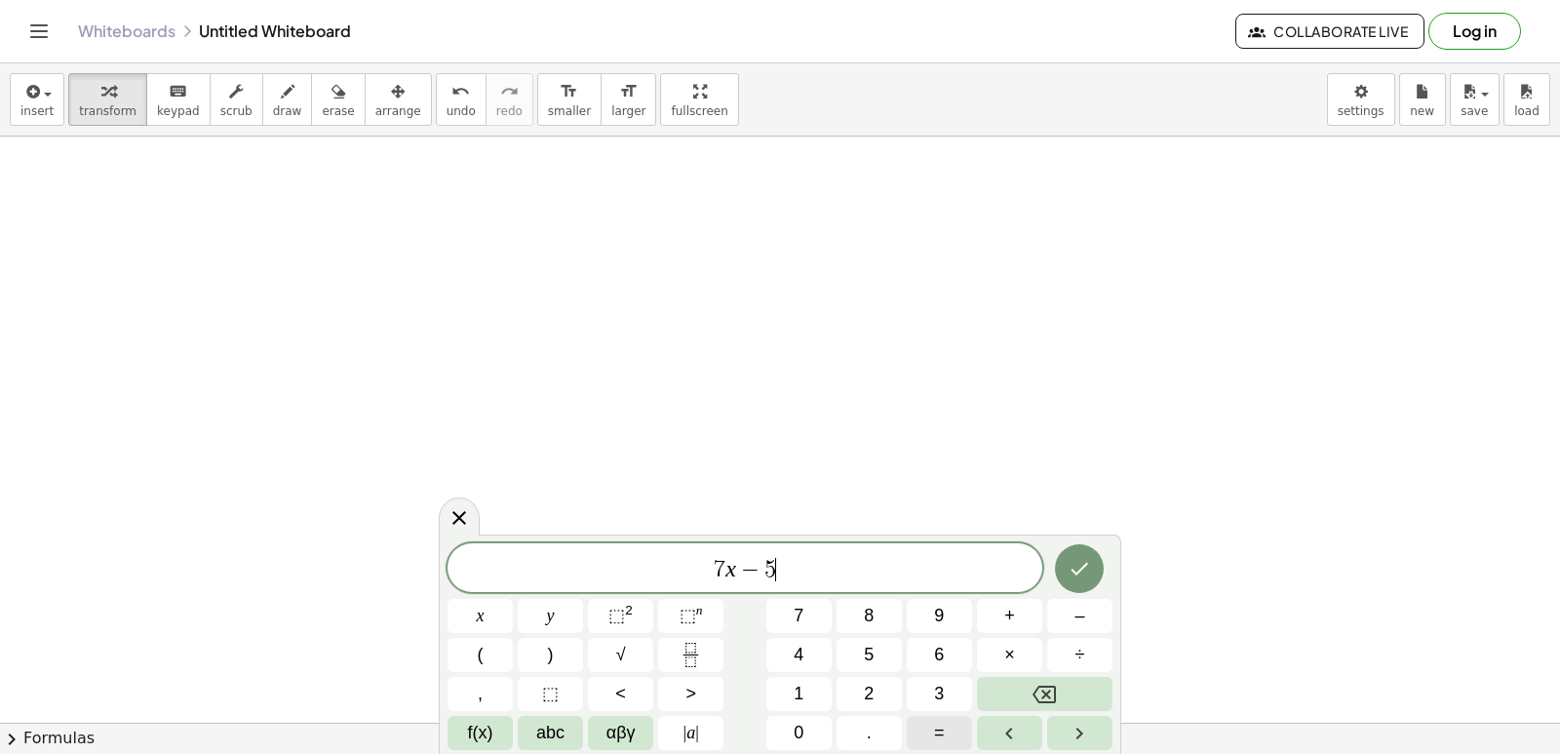
click at [949, 728] on button "=" at bounding box center [939, 733] width 65 height 34
click at [938, 694] on span "3" at bounding box center [939, 694] width 10 height 26
click at [805, 615] on button "7" at bounding box center [798, 616] width 65 height 34
click at [1087, 564] on icon "Done" at bounding box center [1081, 569] width 18 height 13
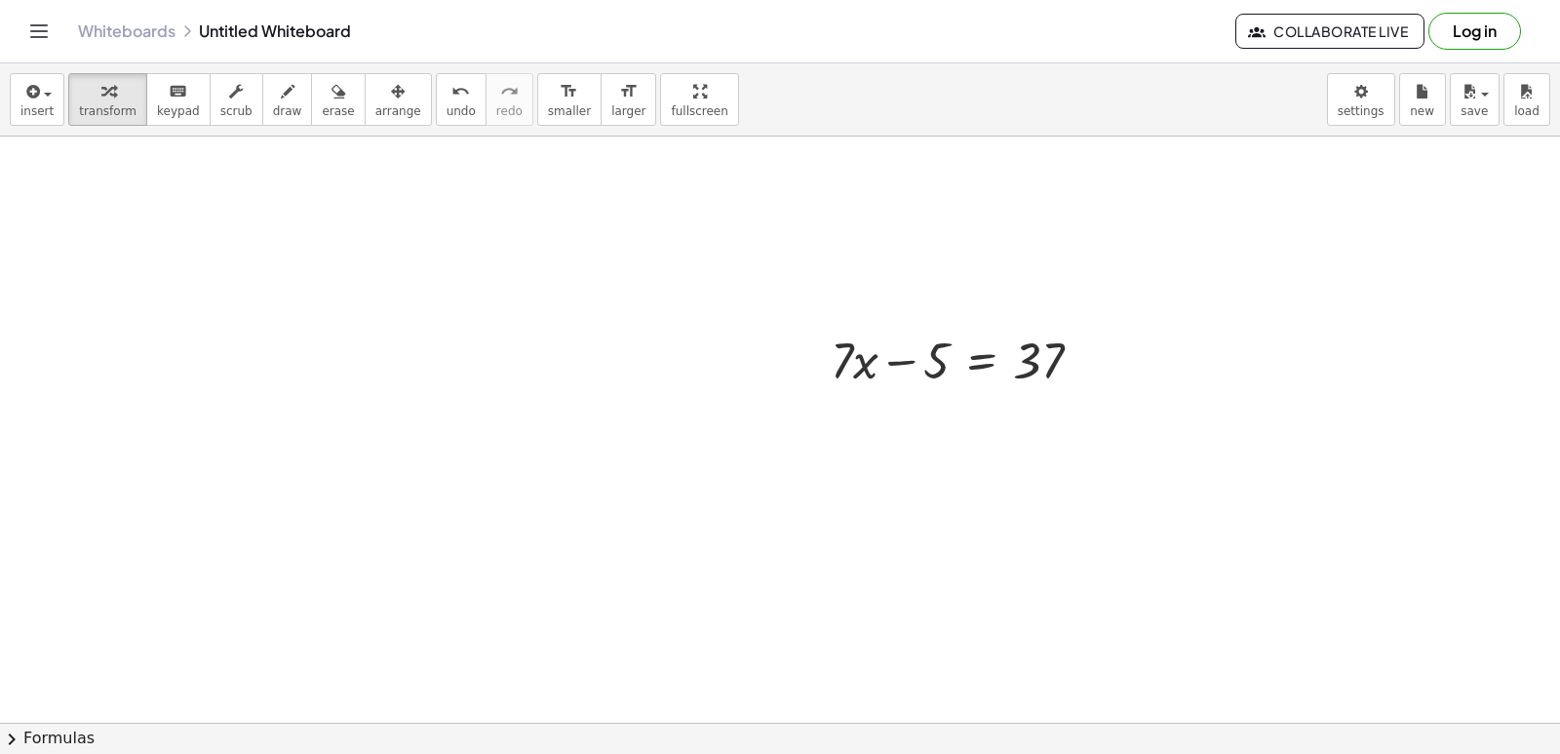
scroll to position [2705, 0]
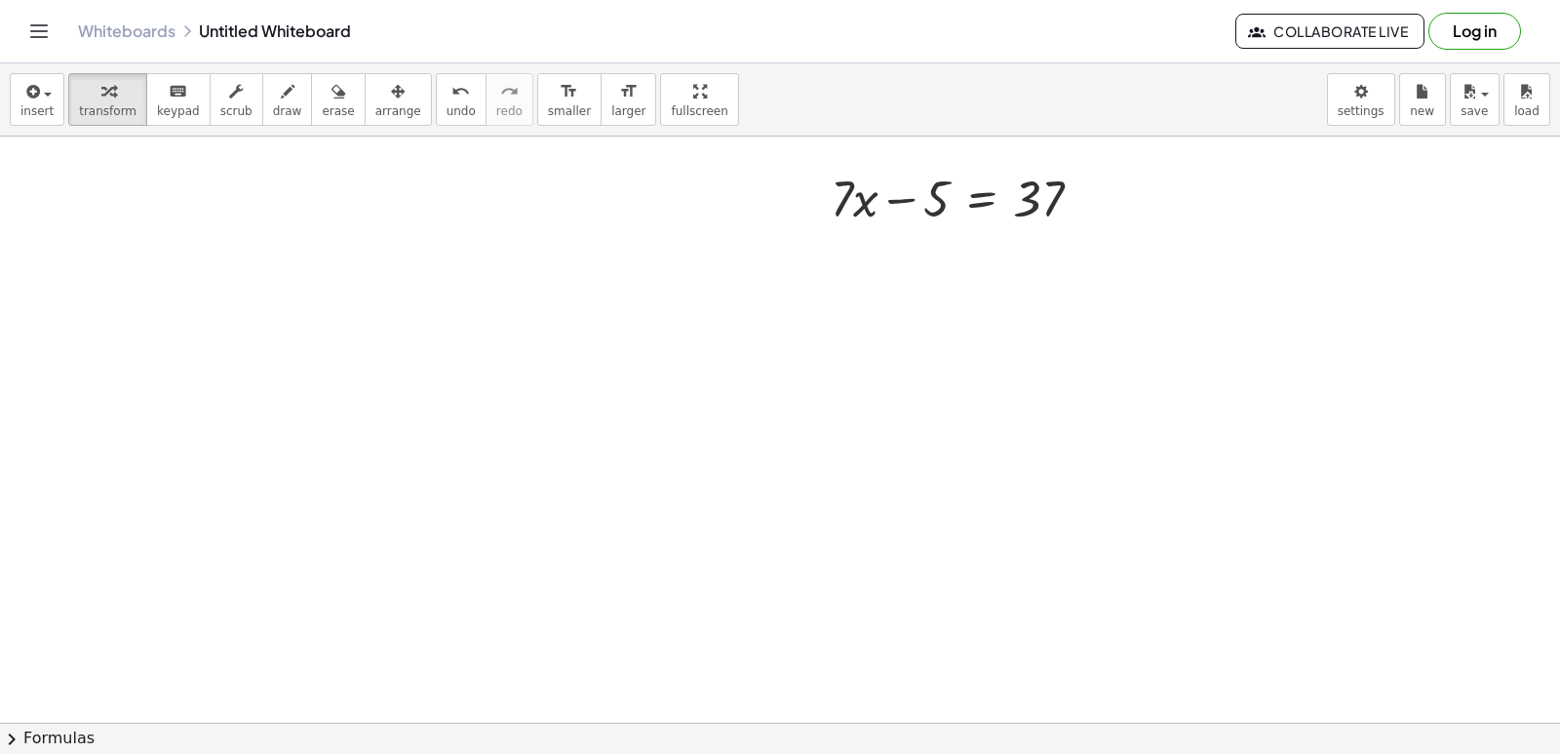
drag, startPoint x: 908, startPoint y: 189, endPoint x: 1087, endPoint y: 187, distance: 179.4
click at [1087, 187] on div at bounding box center [964, 197] width 287 height 66
click at [1077, 260] on div at bounding box center [1000, 263] width 358 height 66
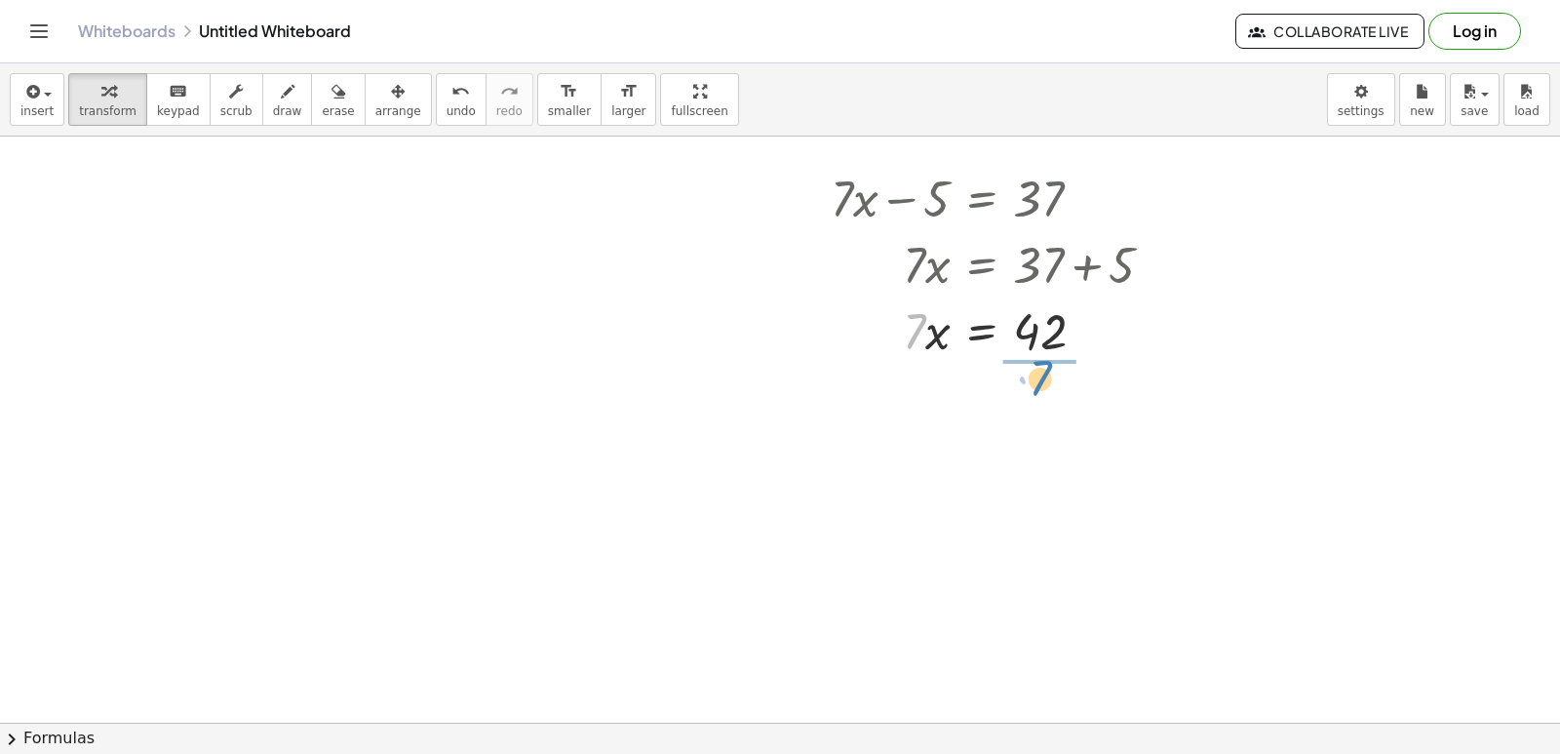
drag, startPoint x: 907, startPoint y: 330, endPoint x: 1035, endPoint y: 371, distance: 135.4
click at [1061, 410] on div at bounding box center [1000, 411] width 358 height 97
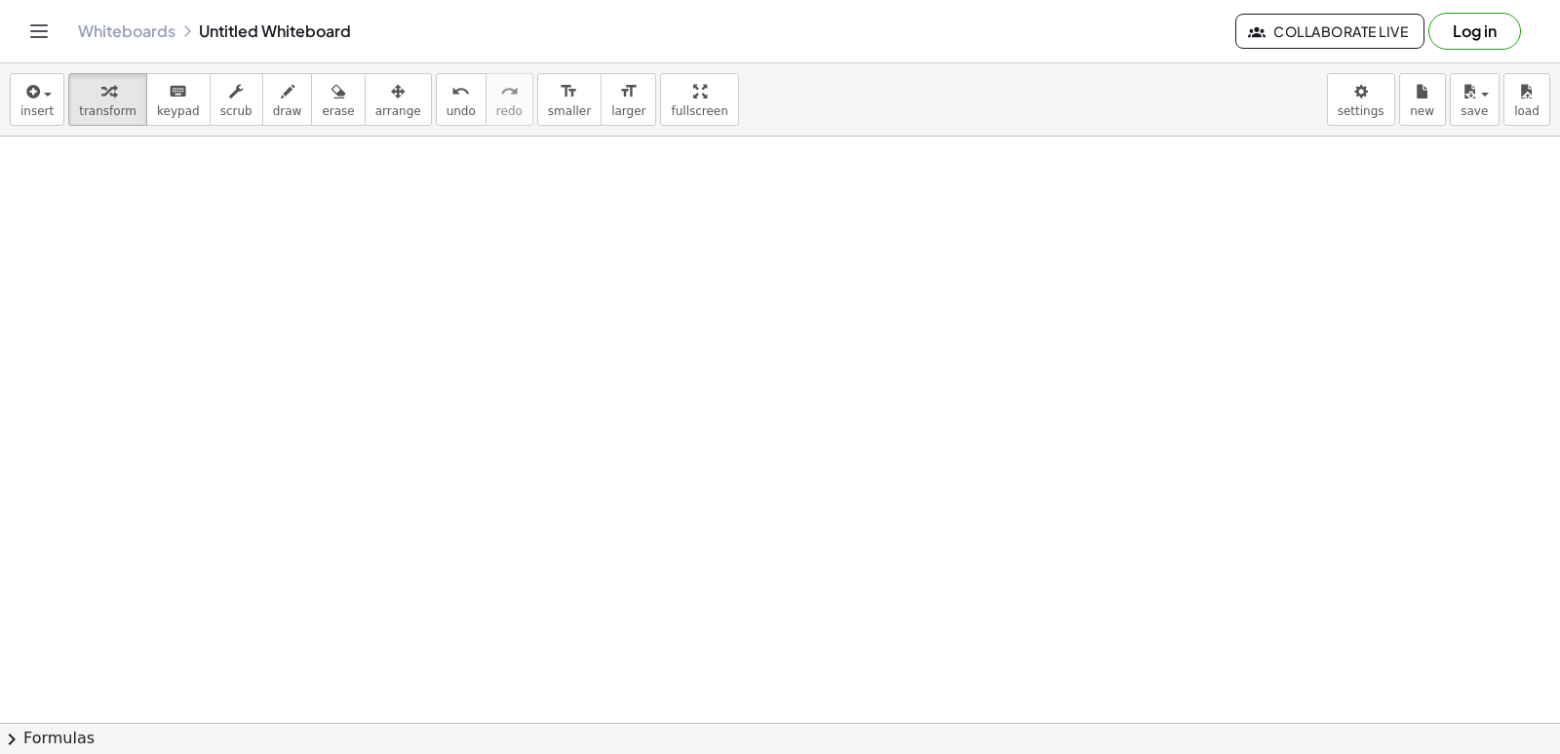
scroll to position [3104, 0]
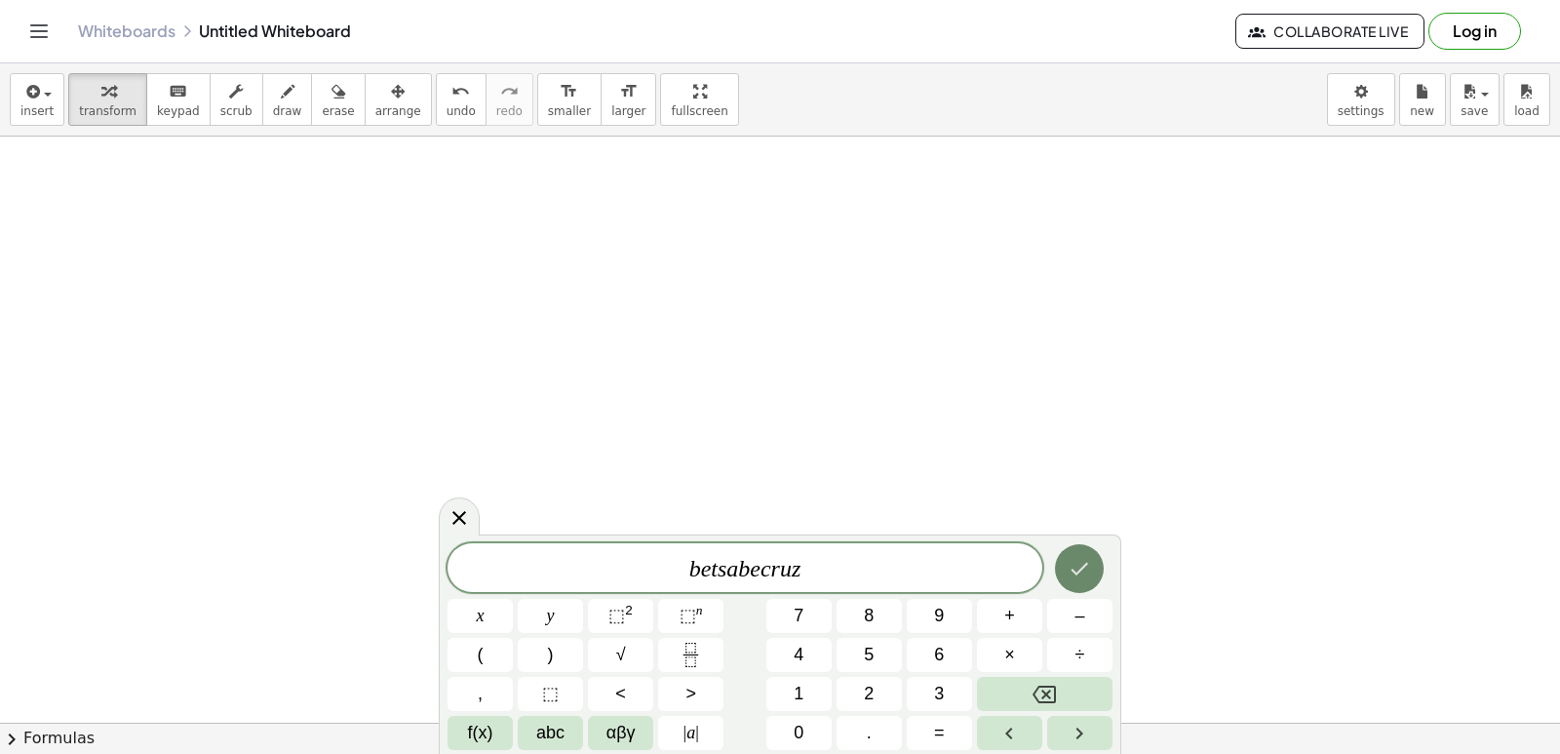
click at [1088, 567] on icon "Done" at bounding box center [1079, 568] width 23 height 23
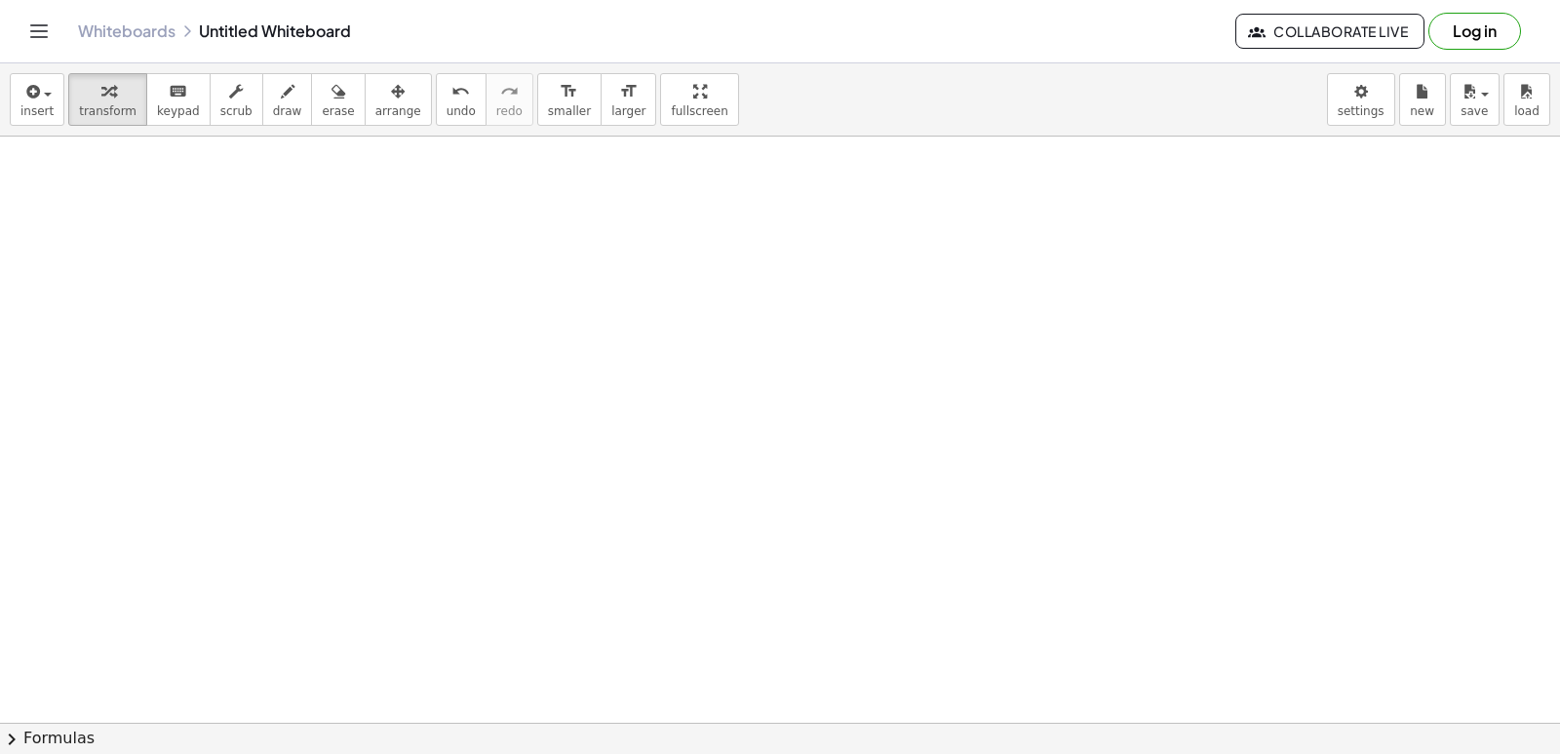
scroll to position [4047, 0]
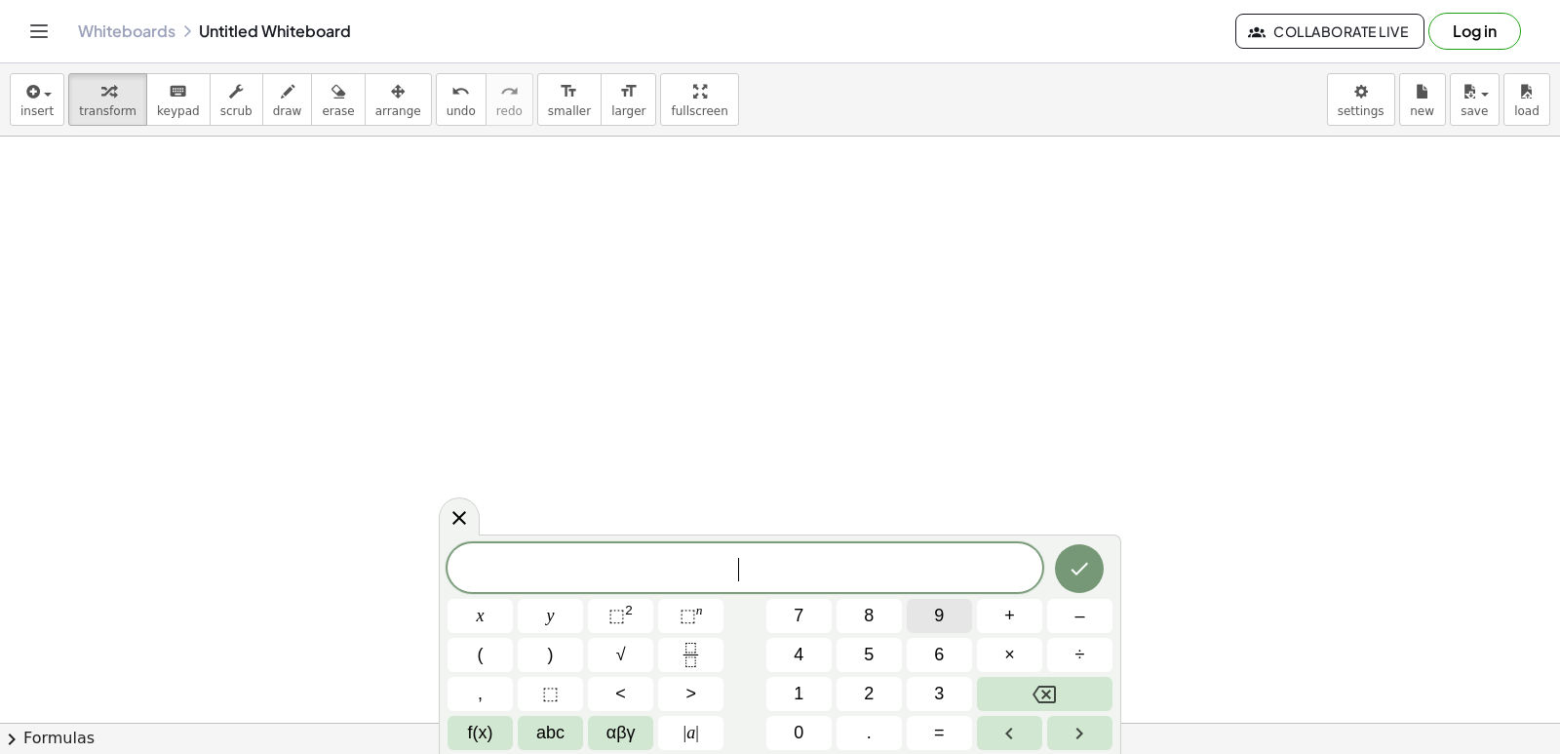
click at [945, 609] on button "9" at bounding box center [939, 616] width 65 height 34
click at [1003, 612] on button "+" at bounding box center [1009, 616] width 65 height 34
click at [871, 698] on span "2" at bounding box center [869, 694] width 10 height 26
click at [798, 696] on span "1" at bounding box center [799, 694] width 10 height 26
click at [955, 732] on button "=" at bounding box center [939, 733] width 65 height 34
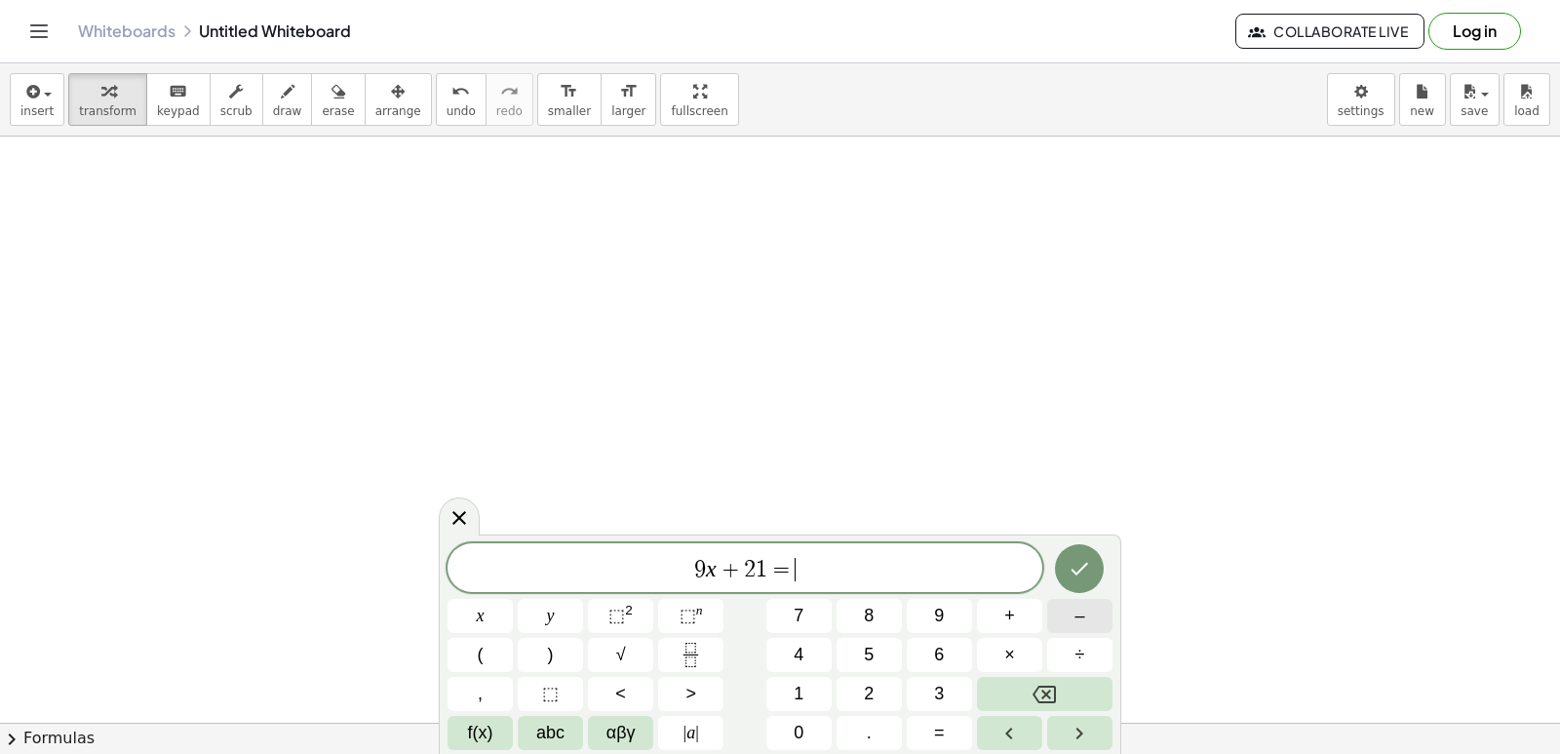
click at [1076, 614] on span "–" at bounding box center [1079, 616] width 10 height 26
click at [825, 686] on button "1" at bounding box center [798, 694] width 65 height 34
click at [881, 645] on button "5" at bounding box center [869, 655] width 65 height 34
click at [1072, 559] on icon "Done" at bounding box center [1079, 568] width 23 height 23
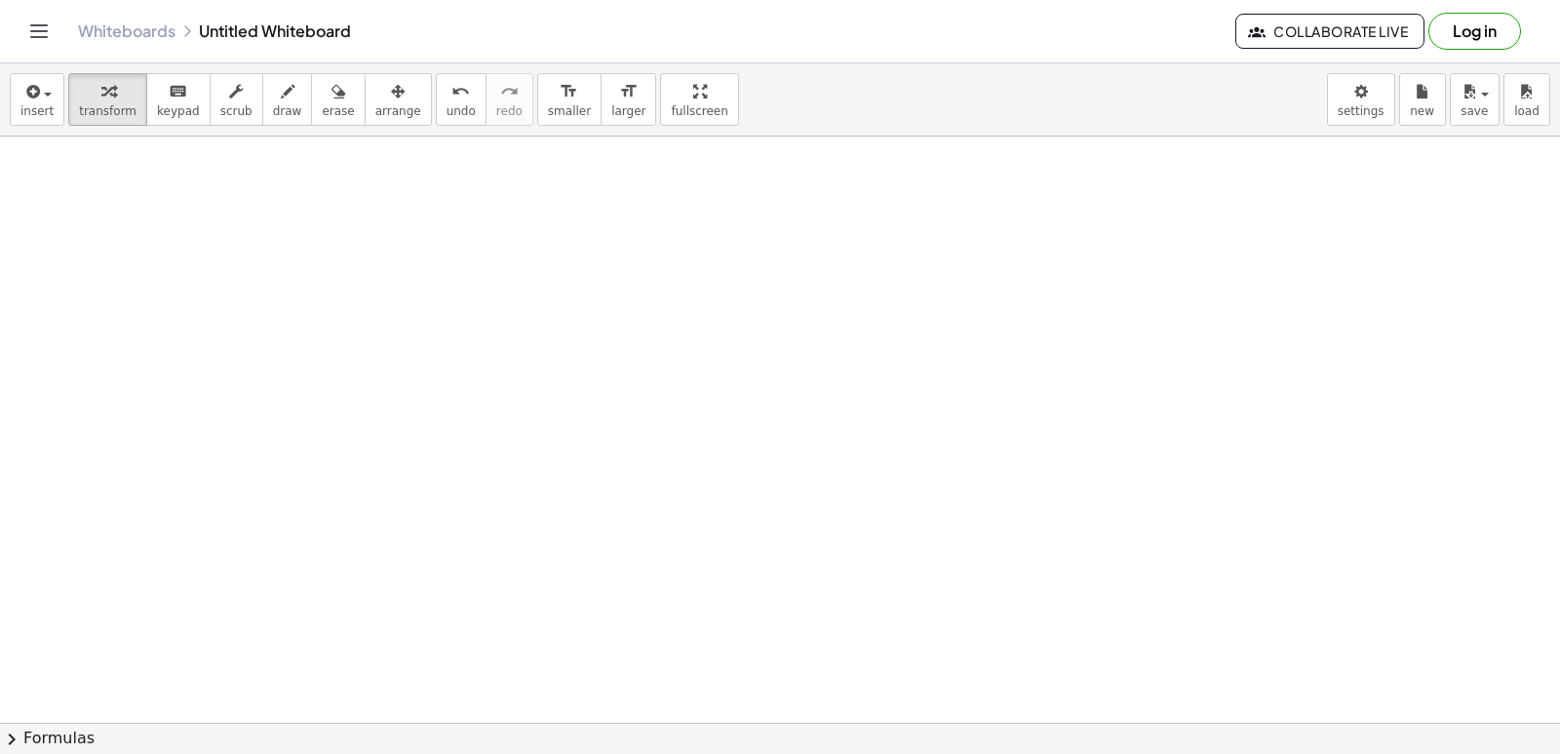
scroll to position [4240, 0]
drag, startPoint x: 960, startPoint y: 347, endPoint x: 1214, endPoint y: 328, distance: 254.2
drag, startPoint x: 918, startPoint y: 353, endPoint x: 1150, endPoint y: 348, distance: 232.1
click at [1150, 348] on div at bounding box center [993, 356] width 321 height 66
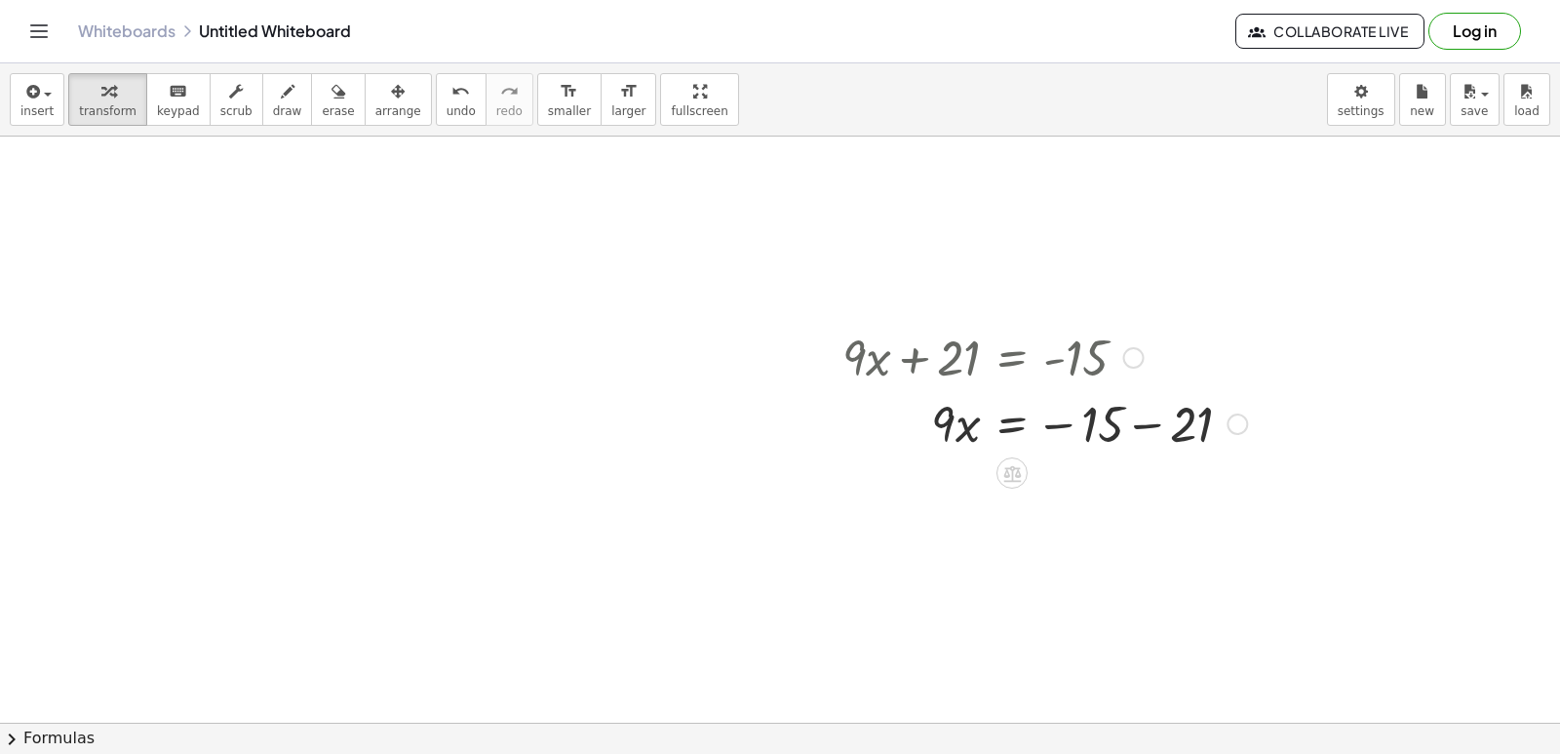
click at [1147, 424] on div at bounding box center [1045, 422] width 424 height 66
drag, startPoint x: 942, startPoint y: 502, endPoint x: 1089, endPoint y: 570, distance: 162.3
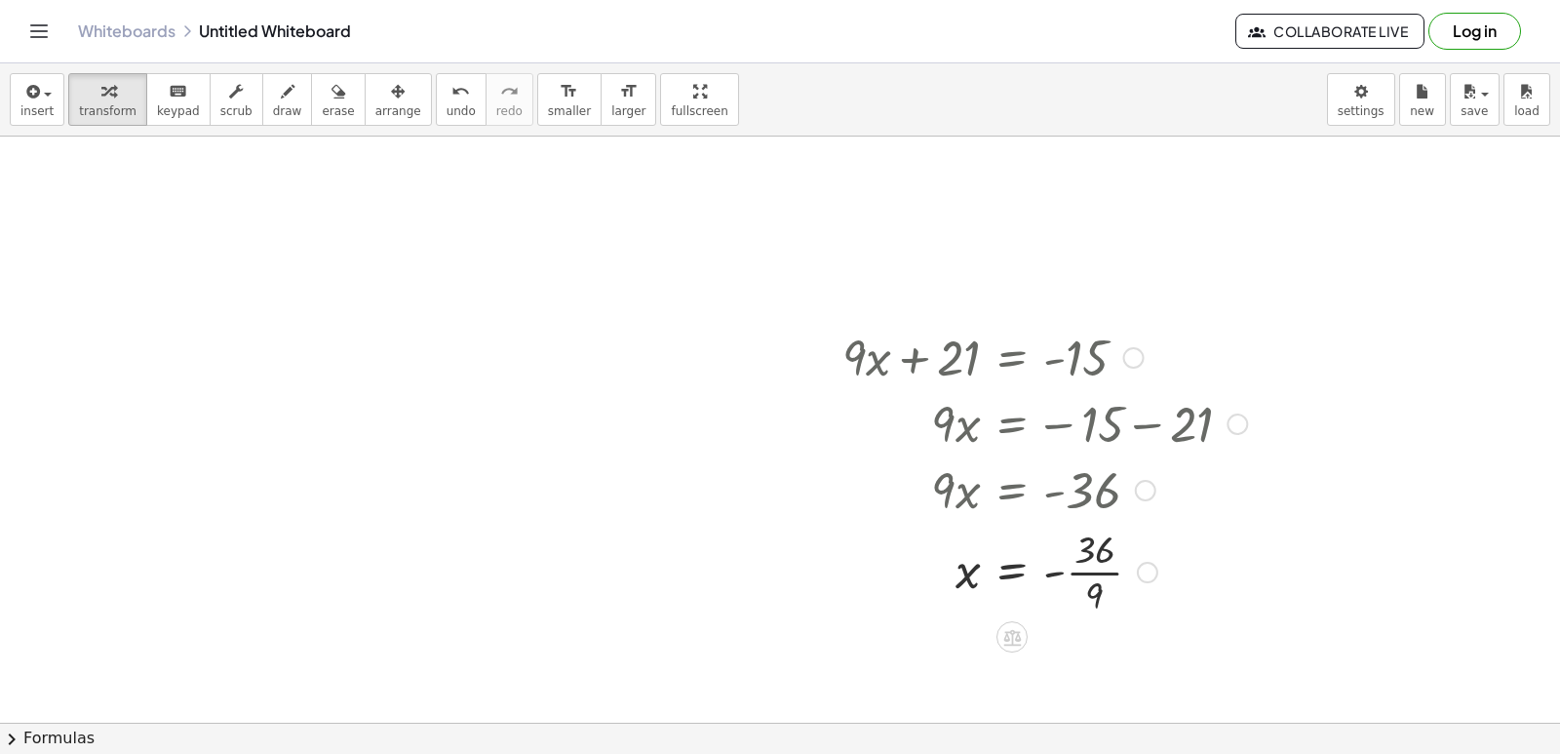
click at [1078, 570] on div at bounding box center [1045, 570] width 424 height 97
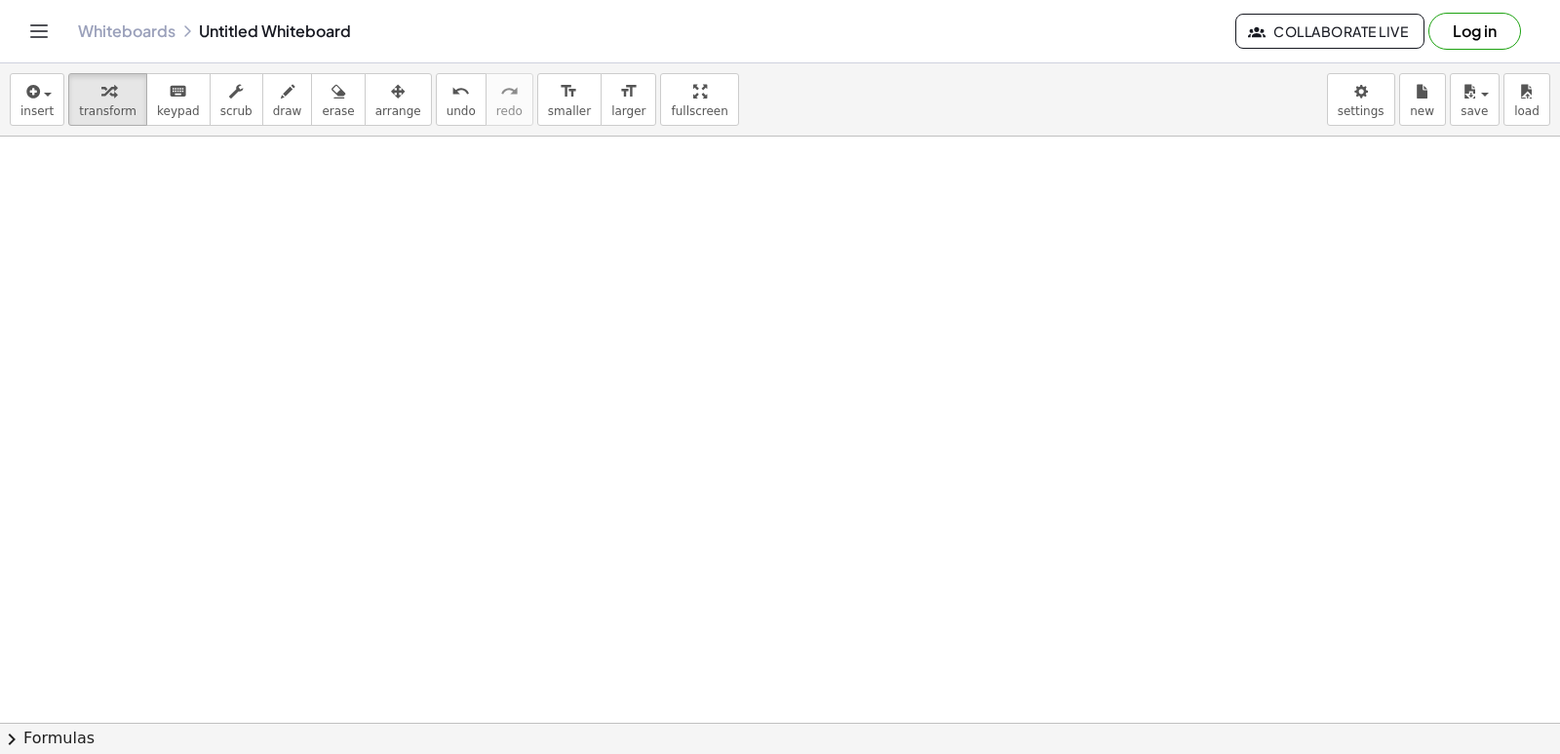
scroll to position [5020, 0]
drag, startPoint x: 1552, startPoint y: 627, endPoint x: 834, endPoint y: 550, distance: 722.7
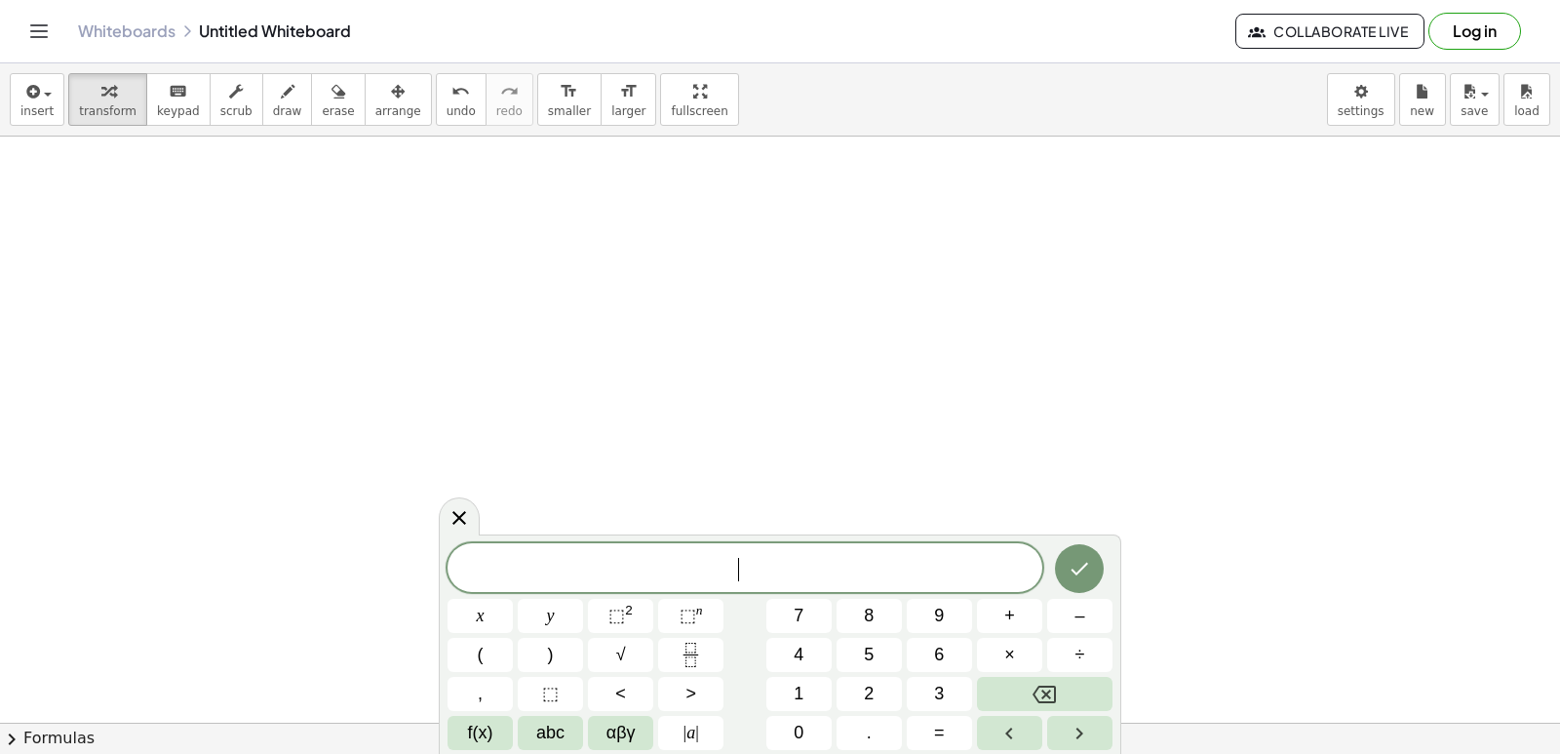
scroll to position [4750, 0]
click at [838, 557] on div "​" at bounding box center [745, 567] width 595 height 49
click at [925, 650] on button "6" at bounding box center [939, 655] width 65 height 34
click at [991, 618] on button "+" at bounding box center [1009, 616] width 65 height 34
click at [941, 730] on span "=" at bounding box center [939, 733] width 11 height 26
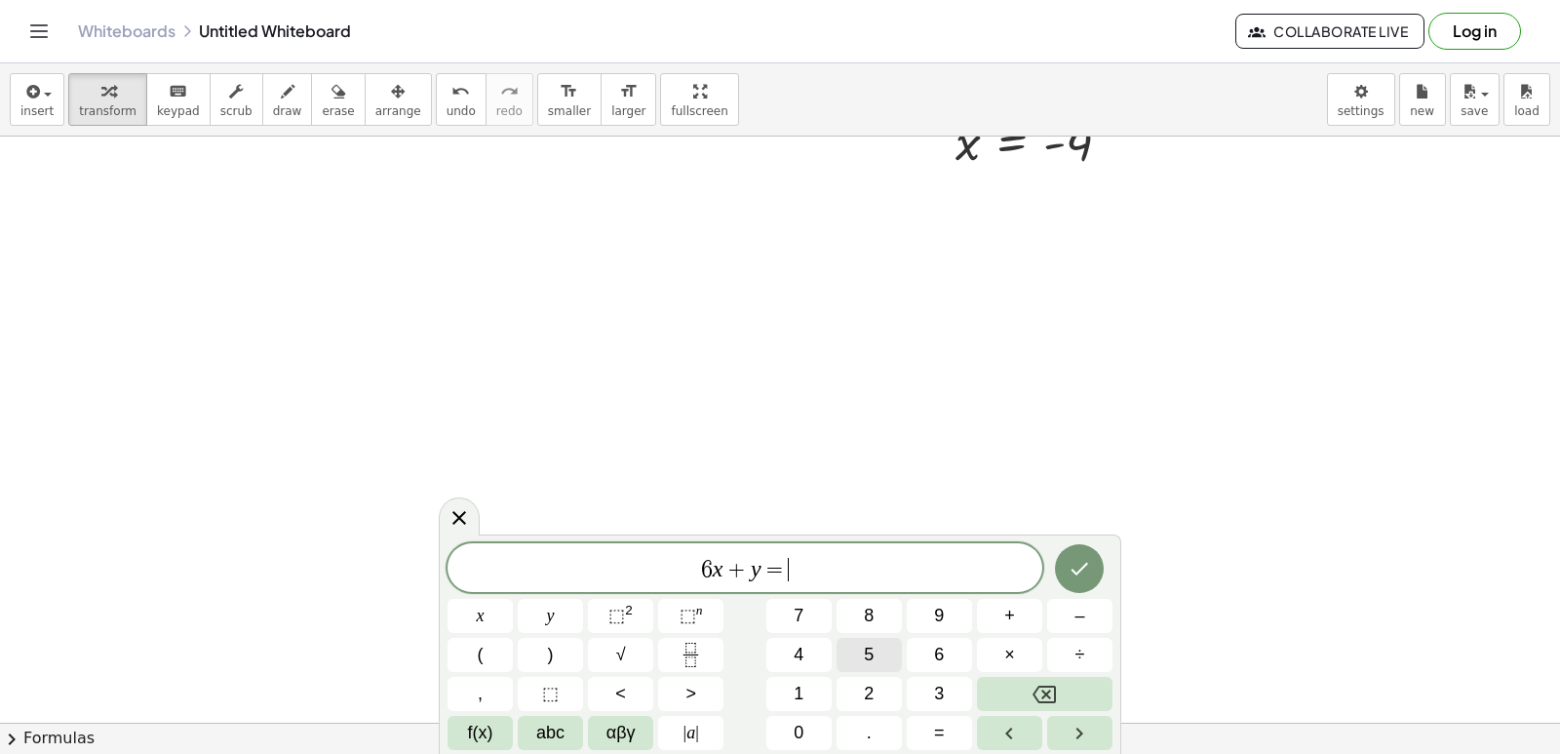
click at [886, 654] on button "5" at bounding box center [869, 655] width 65 height 34
click at [1079, 573] on icon "Done" at bounding box center [1079, 568] width 23 height 23
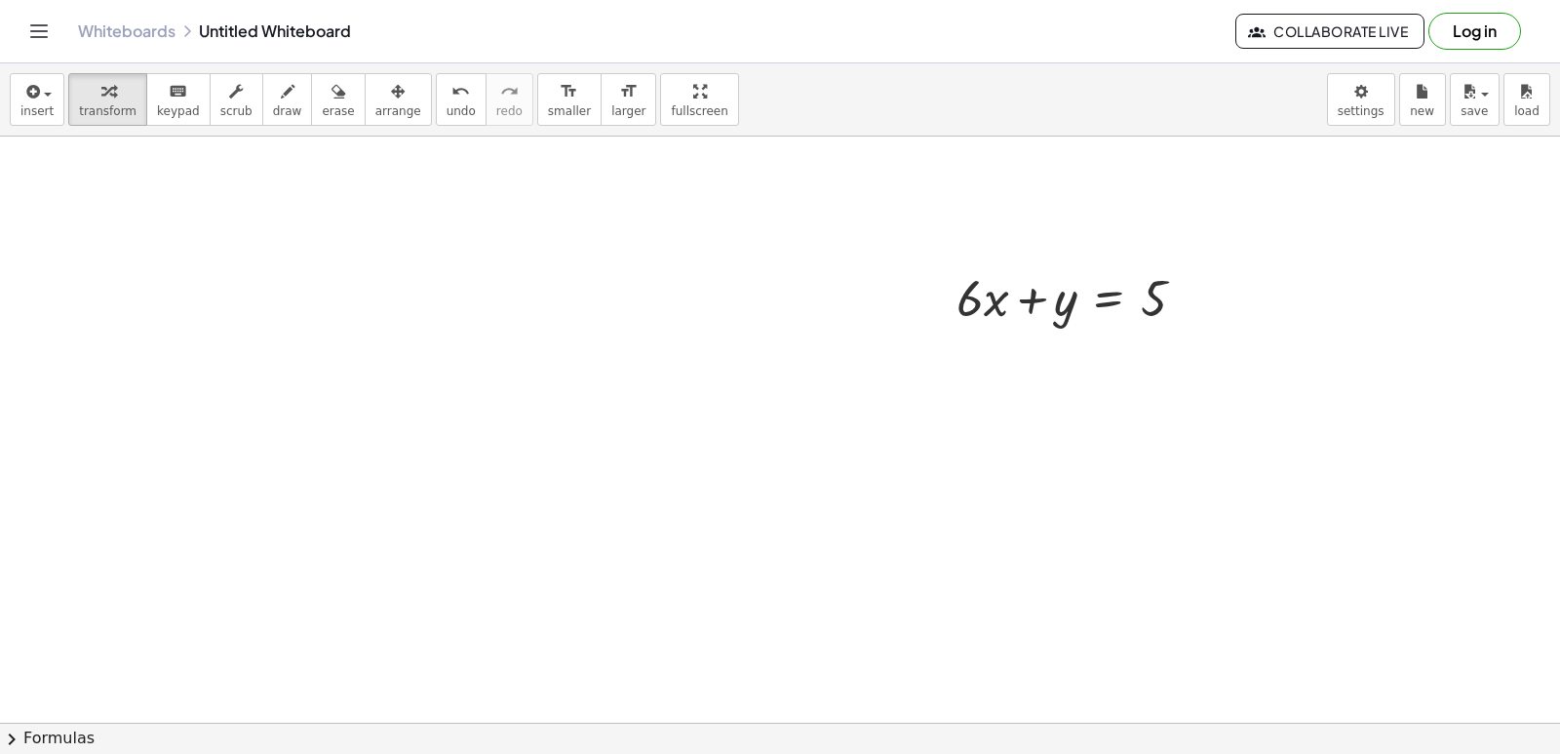
scroll to position [5144, 0]
drag, startPoint x: 1038, startPoint y: 332, endPoint x: 992, endPoint y: 255, distance: 90.1
click at [992, 255] on div at bounding box center [1078, 255] width 263 height 66
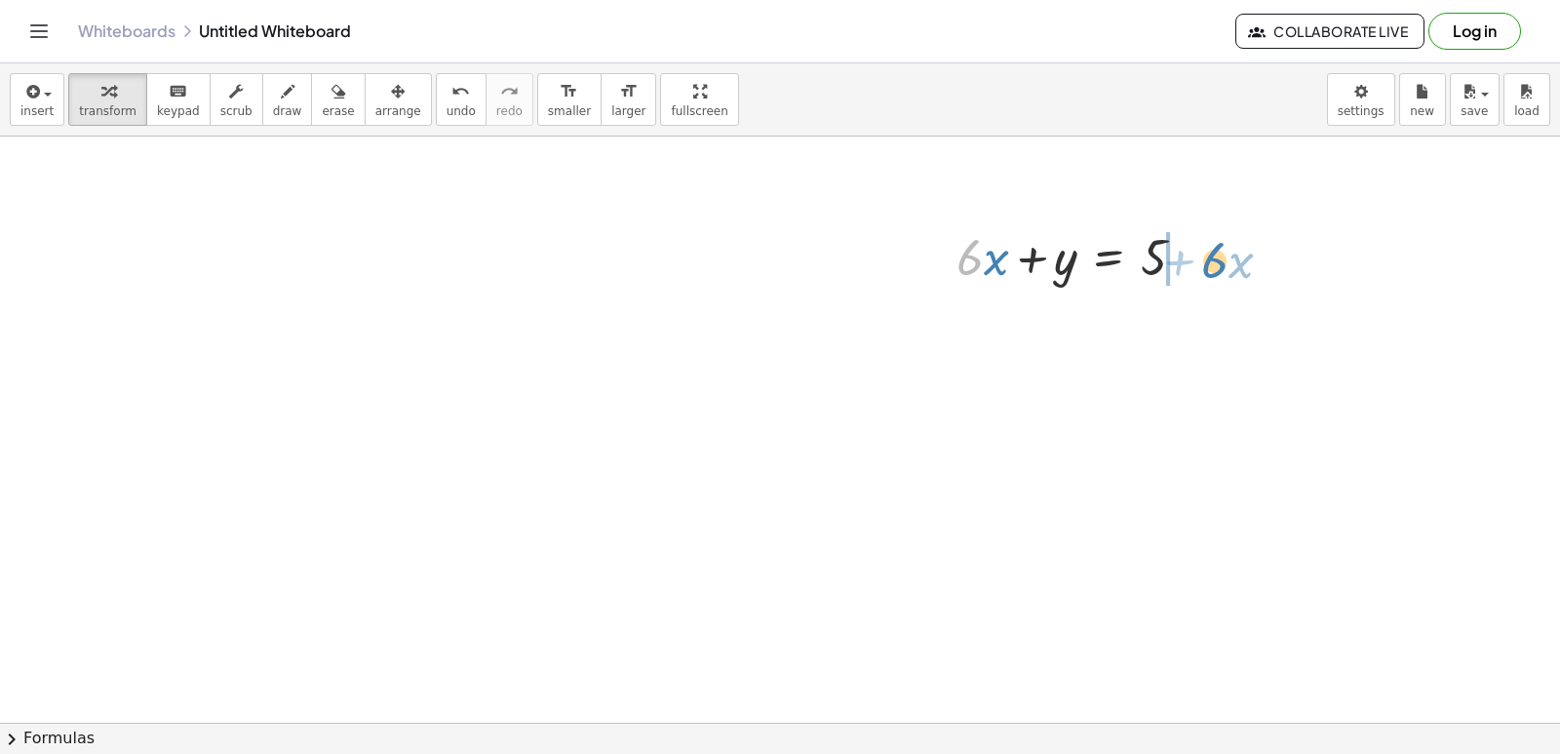
drag, startPoint x: 965, startPoint y: 268, endPoint x: 1207, endPoint y: 252, distance: 242.4
click at [1207, 252] on div at bounding box center [1078, 255] width 263 height 66
drag, startPoint x: 1207, startPoint y: 252, endPoint x: 1255, endPoint y: 487, distance: 240.7
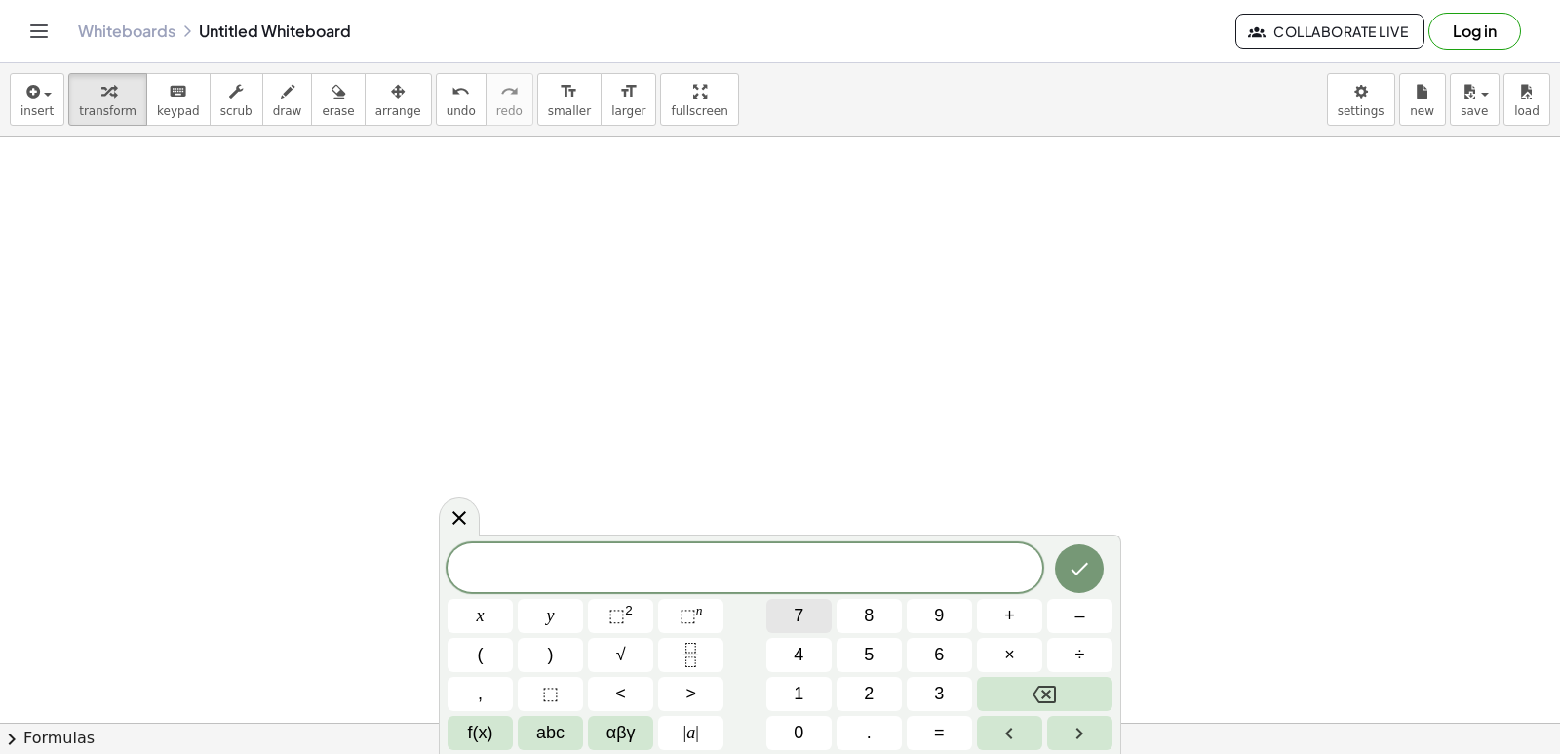
click at [803, 593] on div "​ x y ⬚ 2 ⬚ n 7 8 9 + – ( ) √ 4 5 6 × ÷ , ⬚ < > 1 2 3 f(x) abc αβγ | a | 0 . =" at bounding box center [780, 646] width 665 height 207
click at [1020, 648] on button "×" at bounding box center [1009, 655] width 65 height 34
click at [1049, 678] on button "Backspace" at bounding box center [1045, 694] width 136 height 34
click at [796, 606] on span "7" at bounding box center [799, 616] width 10 height 26
click at [1008, 617] on span "+" at bounding box center [1009, 616] width 11 height 26
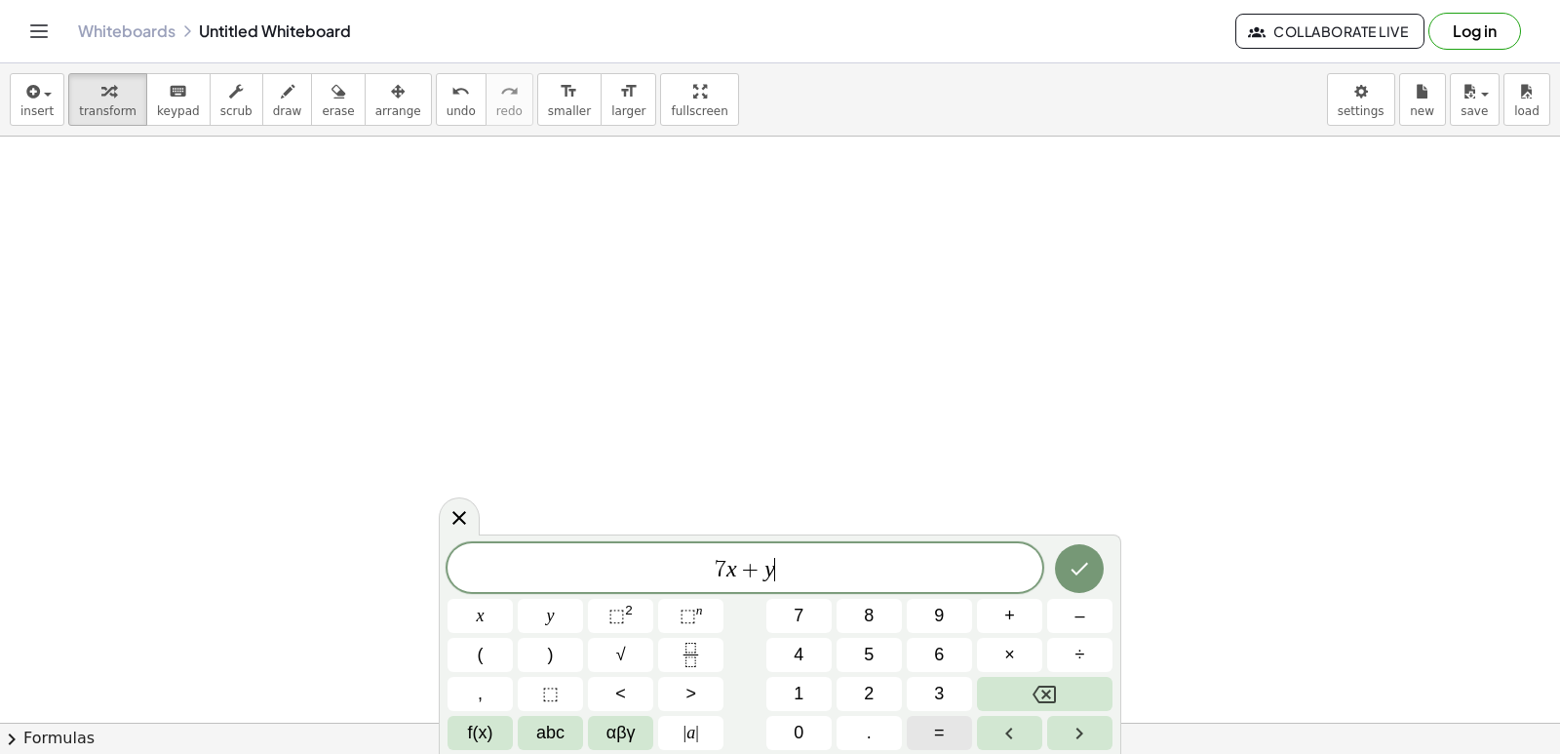
click at [953, 721] on button "=" at bounding box center [939, 733] width 65 height 34
click at [859, 658] on button "5" at bounding box center [869, 655] width 65 height 34
click at [1080, 570] on icon "Done" at bounding box center [1079, 568] width 23 height 23
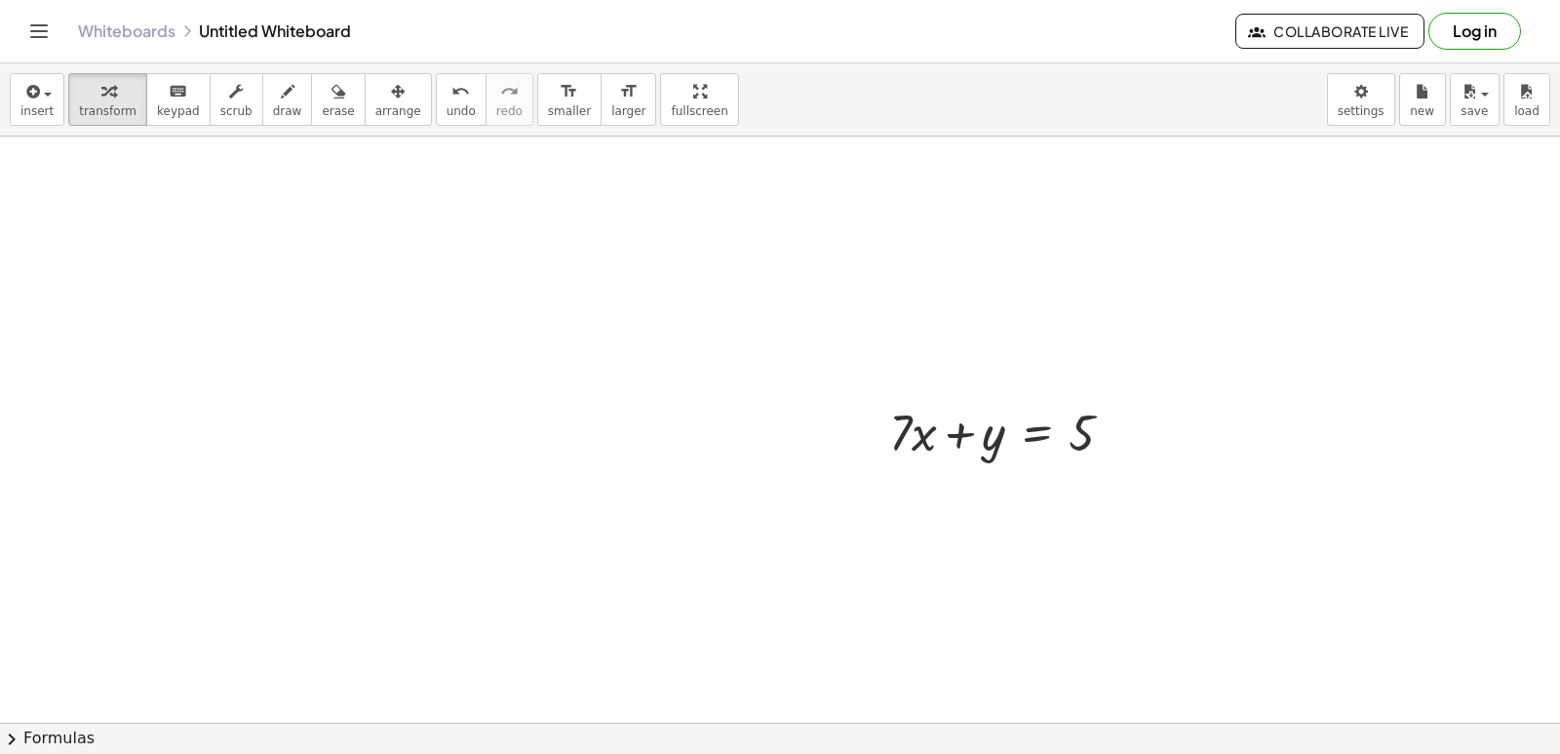
scroll to position [5798, 0]
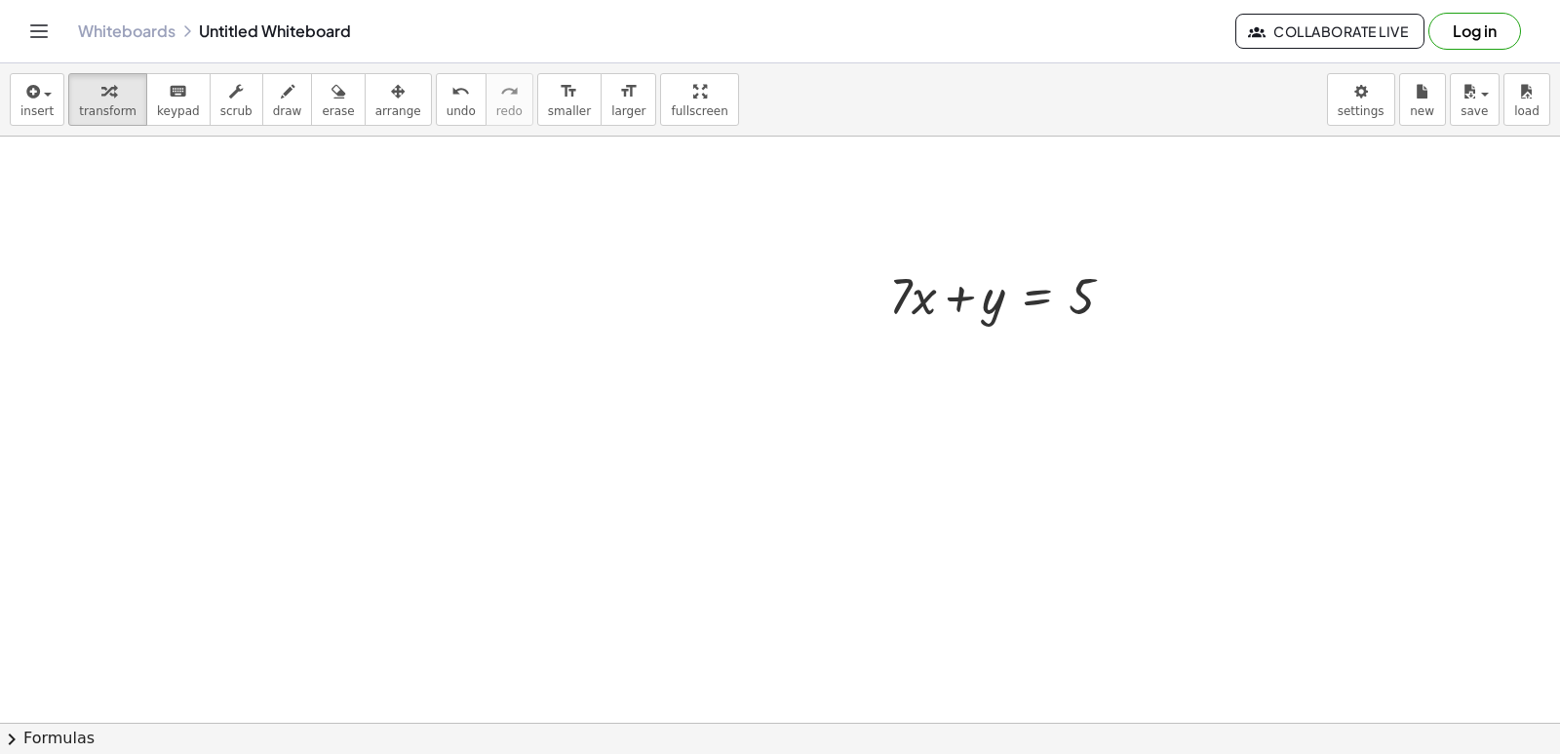
scroll to position [6022, 0]
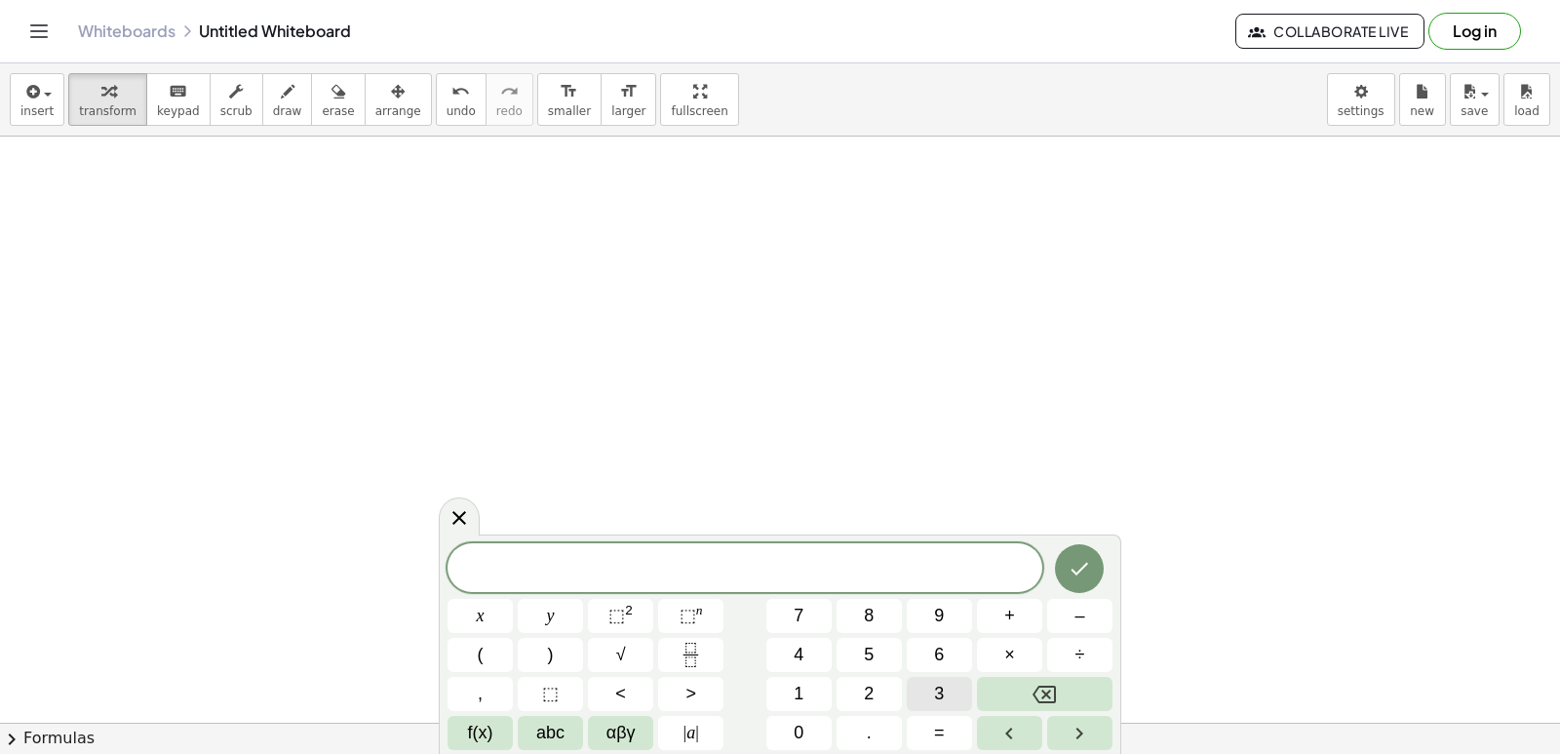
click at [935, 689] on span "3" at bounding box center [939, 694] width 10 height 26
click at [1069, 605] on button "–" at bounding box center [1079, 616] width 65 height 34
click at [816, 671] on button "4" at bounding box center [798, 655] width 65 height 34
click at [998, 696] on button "Backspace" at bounding box center [1045, 694] width 136 height 34
click at [820, 689] on button "1" at bounding box center [798, 694] width 65 height 34
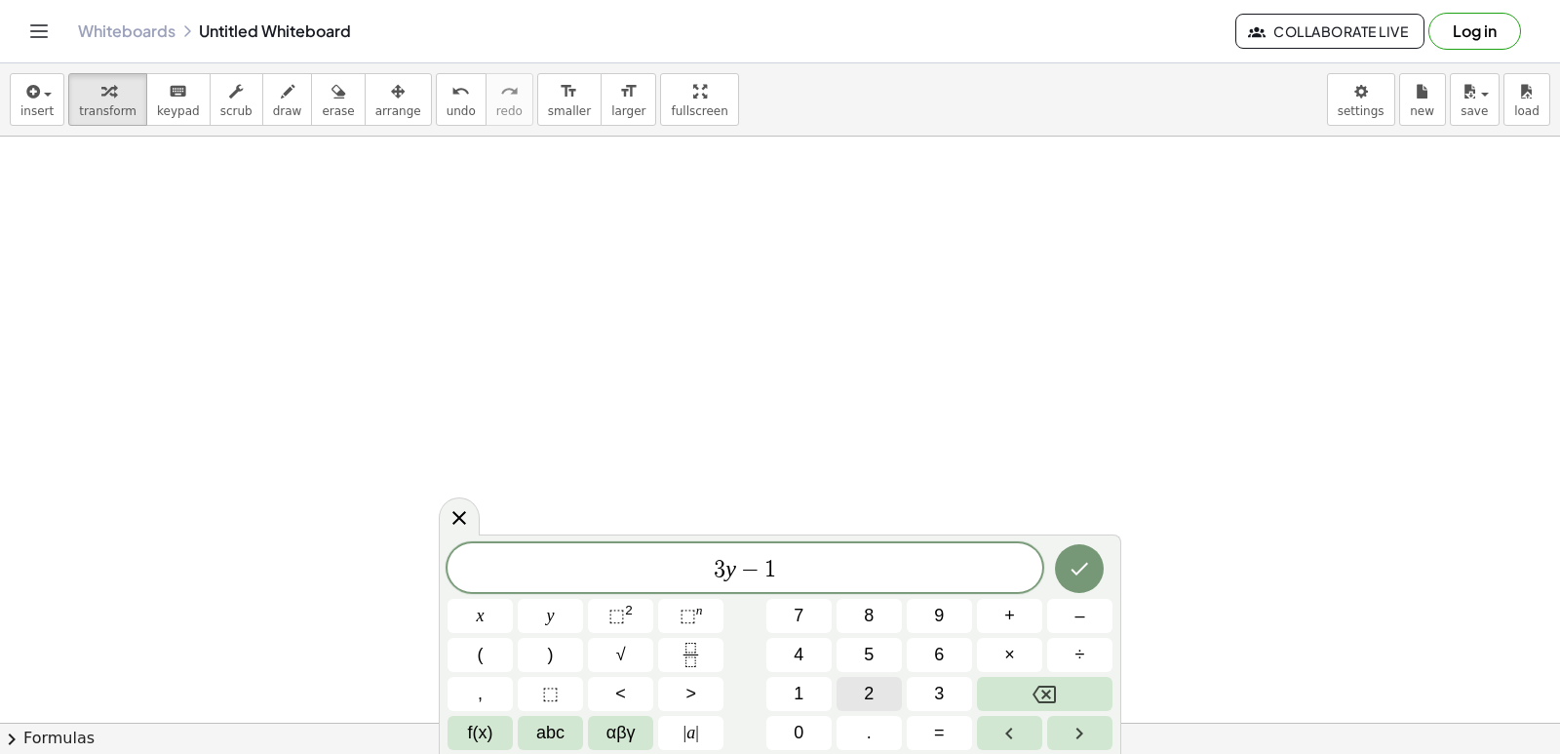
click at [865, 687] on span "2" at bounding box center [869, 694] width 10 height 26
click at [1014, 660] on span "×" at bounding box center [1009, 655] width 11 height 26
click at [1038, 694] on icon "Backspace" at bounding box center [1044, 693] width 23 height 23
click at [946, 726] on button "=" at bounding box center [939, 733] width 65 height 34
click at [820, 685] on button "1" at bounding box center [798, 694] width 65 height 34
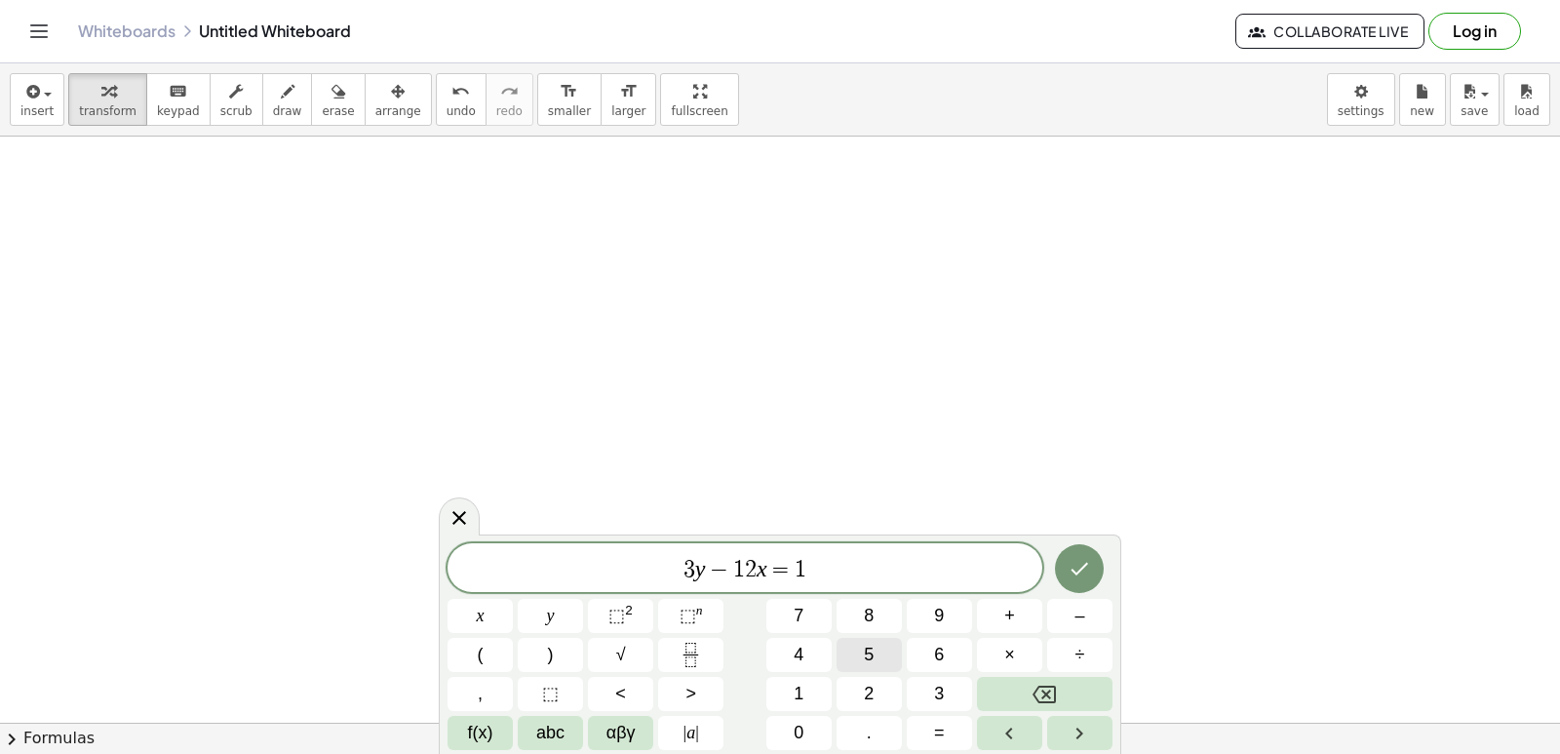
click at [873, 647] on span "5" at bounding box center [869, 655] width 10 height 26
click at [1074, 565] on icon "Done" at bounding box center [1079, 568] width 23 height 23
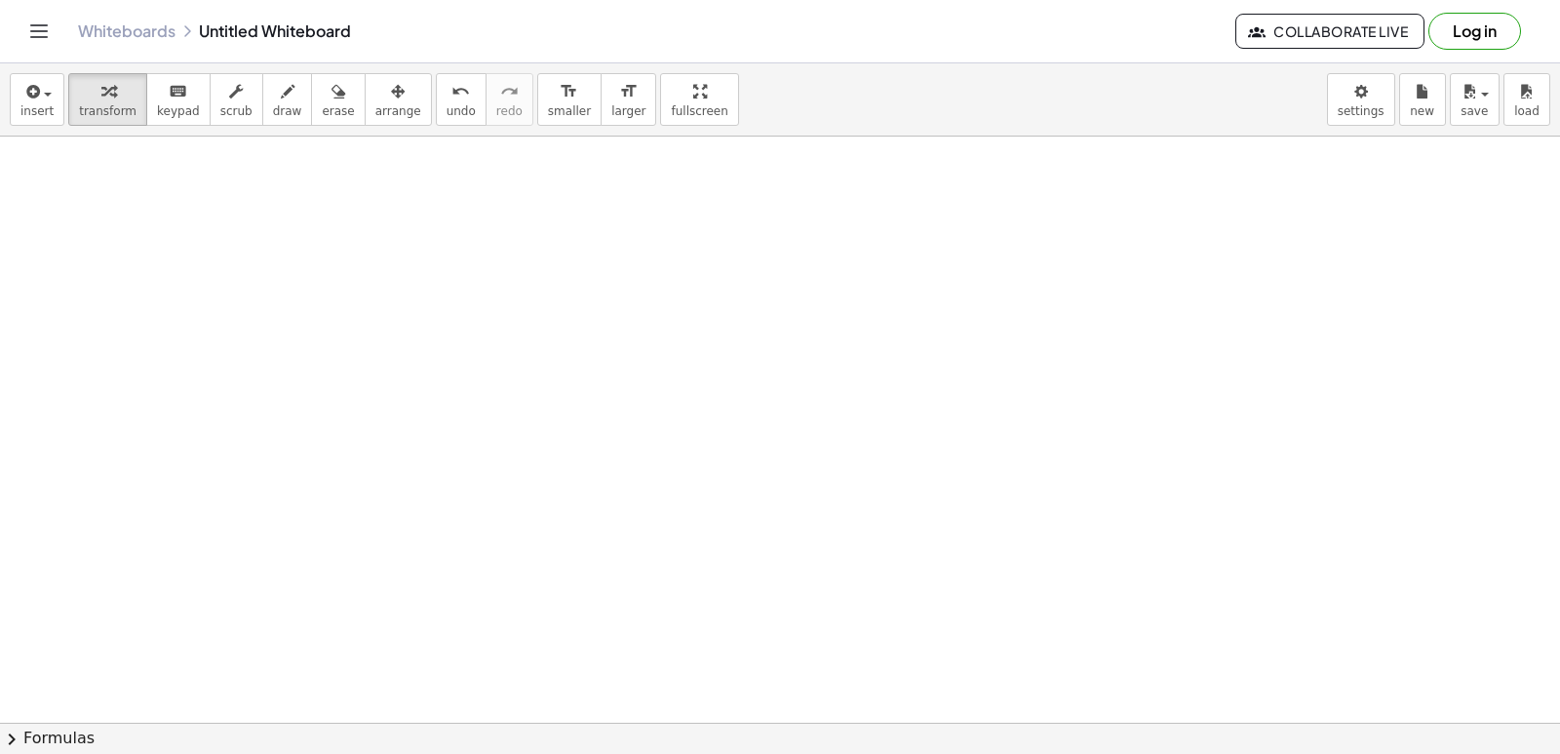
scroll to position [6877, 0]
drag, startPoint x: 794, startPoint y: 651, endPoint x: 711, endPoint y: 551, distance: 130.2
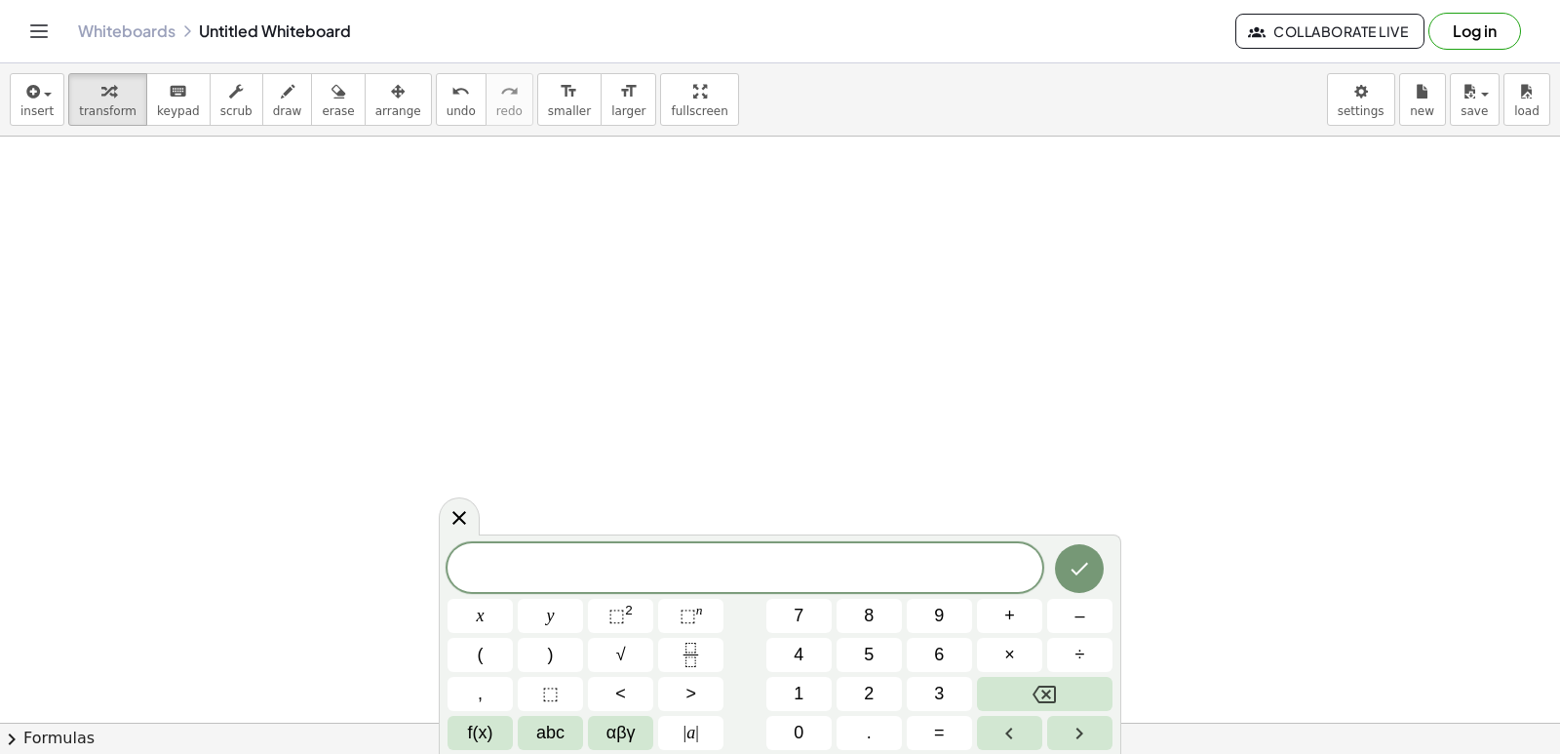
drag, startPoint x: 719, startPoint y: 247, endPoint x: 805, endPoint y: 397, distance: 173.4
click at [807, 608] on button "7" at bounding box center [798, 616] width 65 height 34
click at [1006, 577] on span "7 y ​" at bounding box center [745, 569] width 595 height 27
click at [1006, 607] on span "+" at bounding box center [1009, 616] width 11 height 26
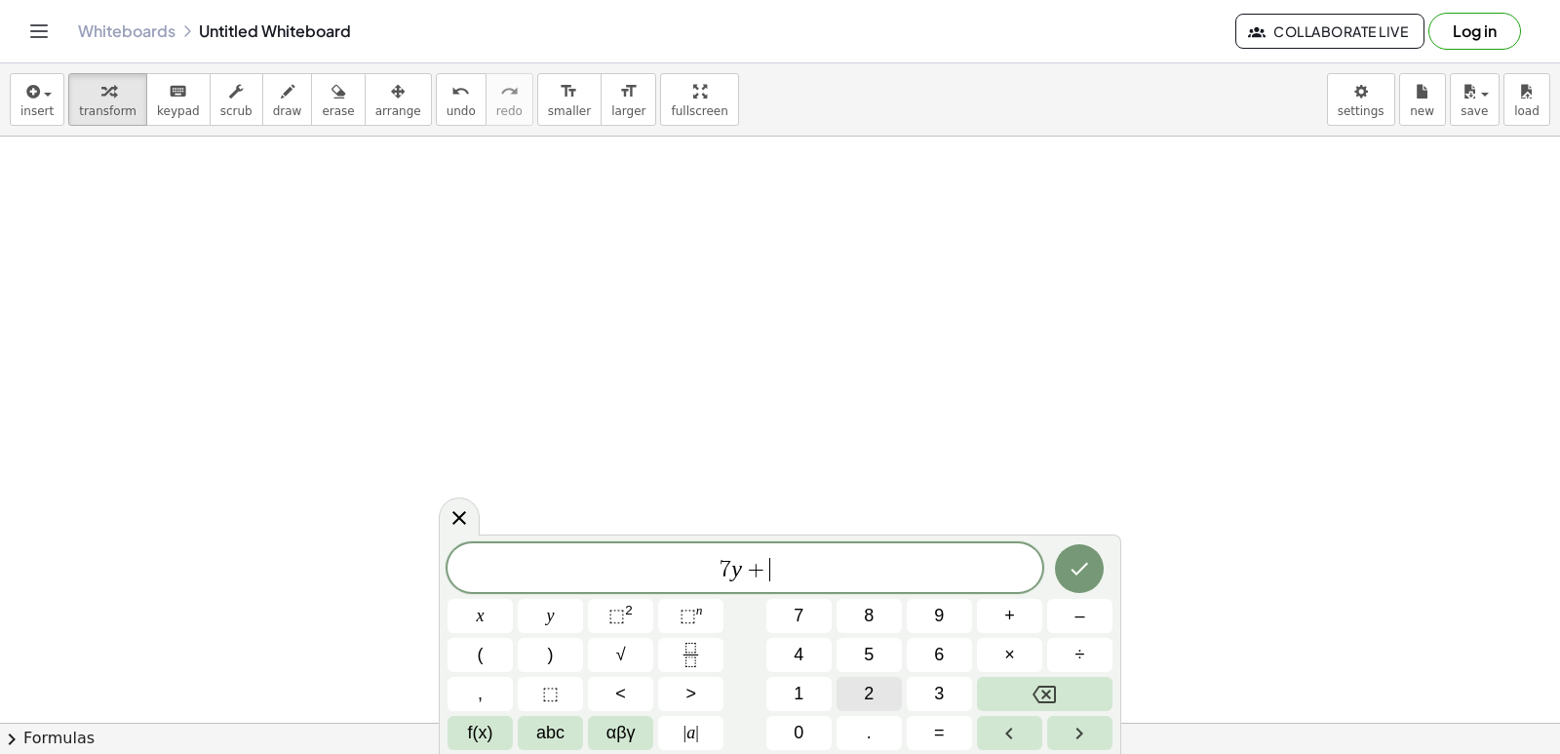
click at [884, 695] on button "2" at bounding box center [869, 694] width 65 height 34
click at [801, 687] on span "1" at bounding box center [799, 694] width 10 height 26
click at [992, 658] on button "×" at bounding box center [1009, 655] width 65 height 34
click at [956, 745] on button "=" at bounding box center [939, 733] width 65 height 34
click at [1018, 698] on button "Backspace" at bounding box center [1045, 694] width 136 height 34
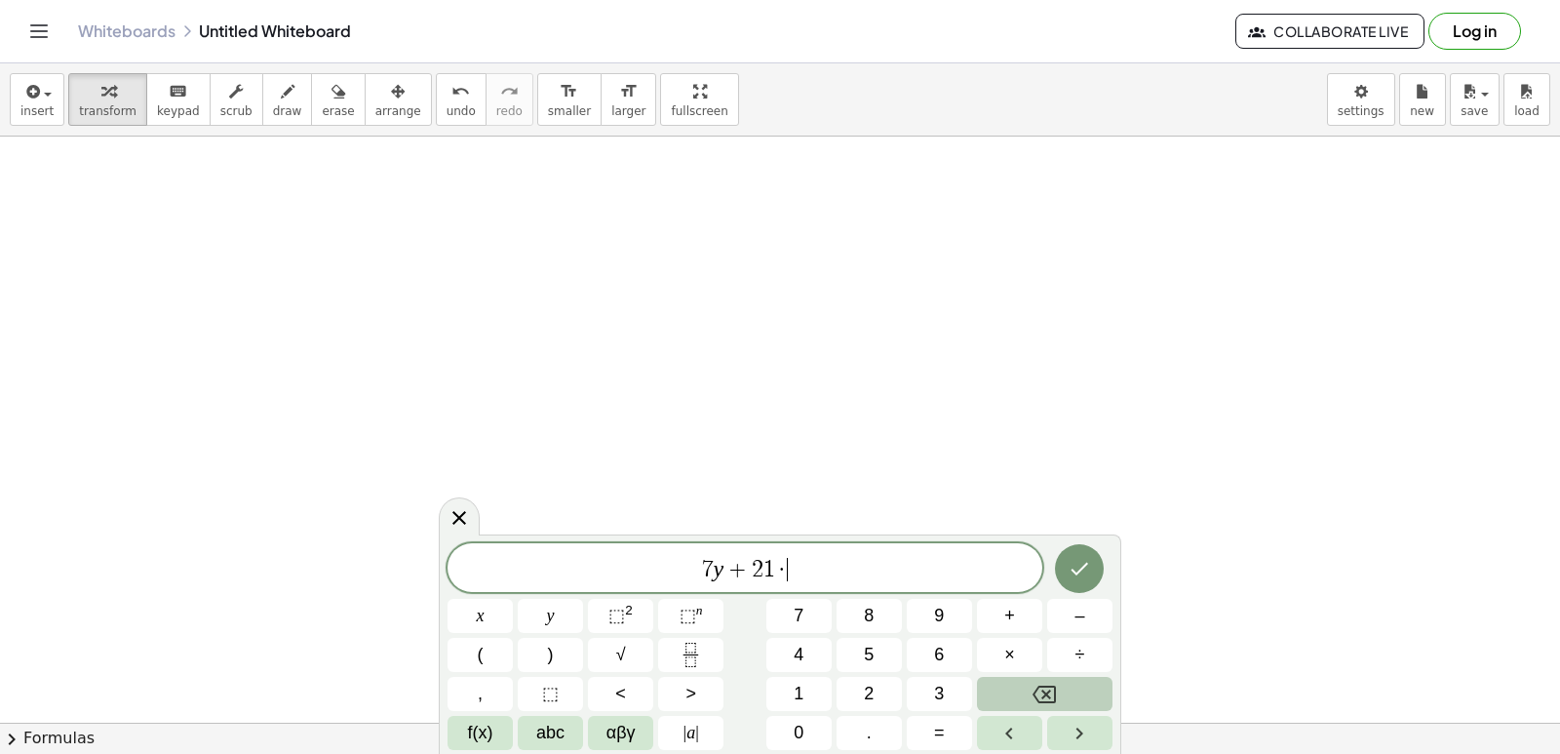
click at [1018, 698] on button "Backspace" at bounding box center [1045, 694] width 136 height 34
click at [957, 732] on button "=" at bounding box center [939, 733] width 65 height 34
click at [805, 610] on button "7" at bounding box center [798, 616] width 65 height 34
click at [1086, 565] on icon "Done" at bounding box center [1081, 569] width 18 height 13
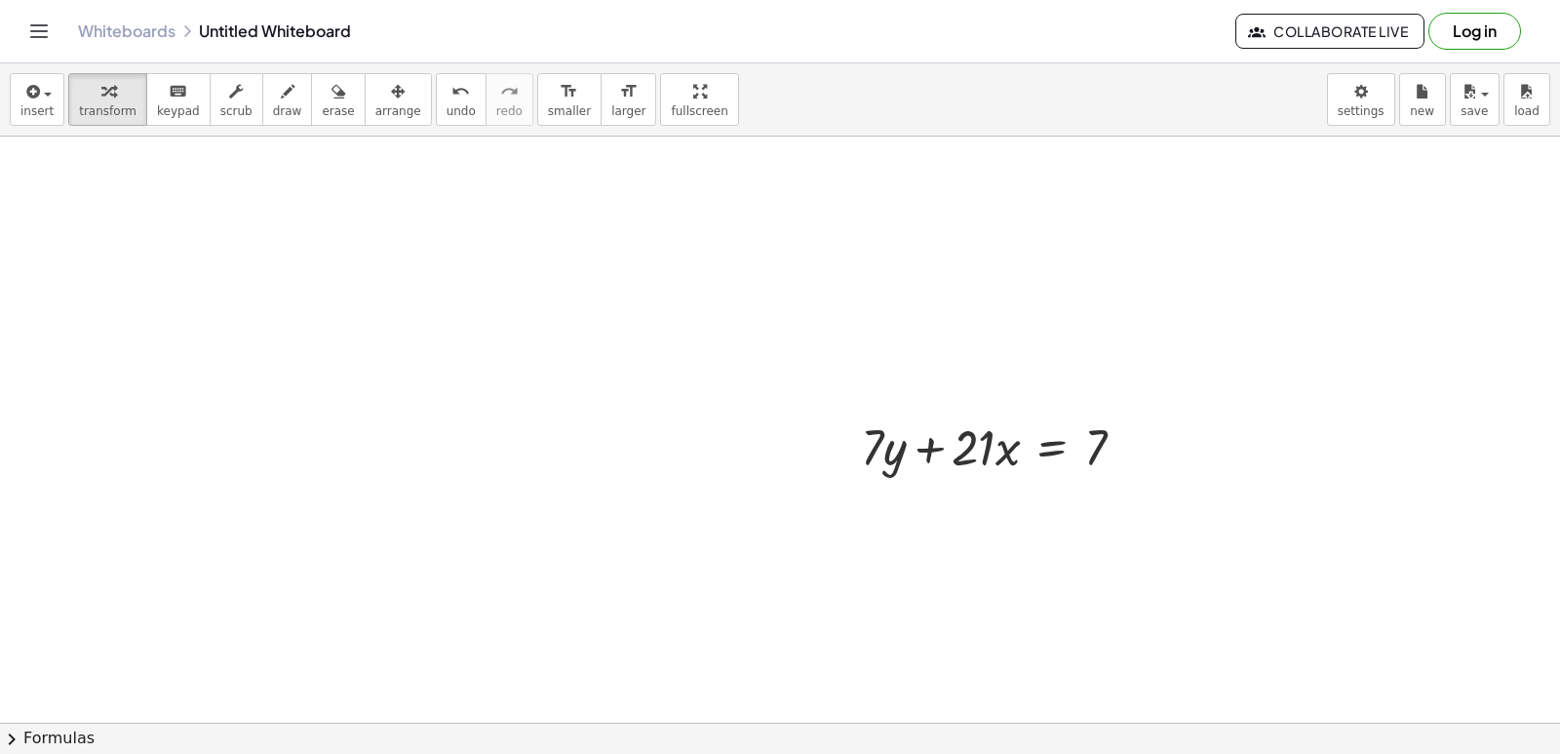
scroll to position [7133, 0]
drag, startPoint x: 982, startPoint y: 420, endPoint x: 1163, endPoint y: 423, distance: 181.4
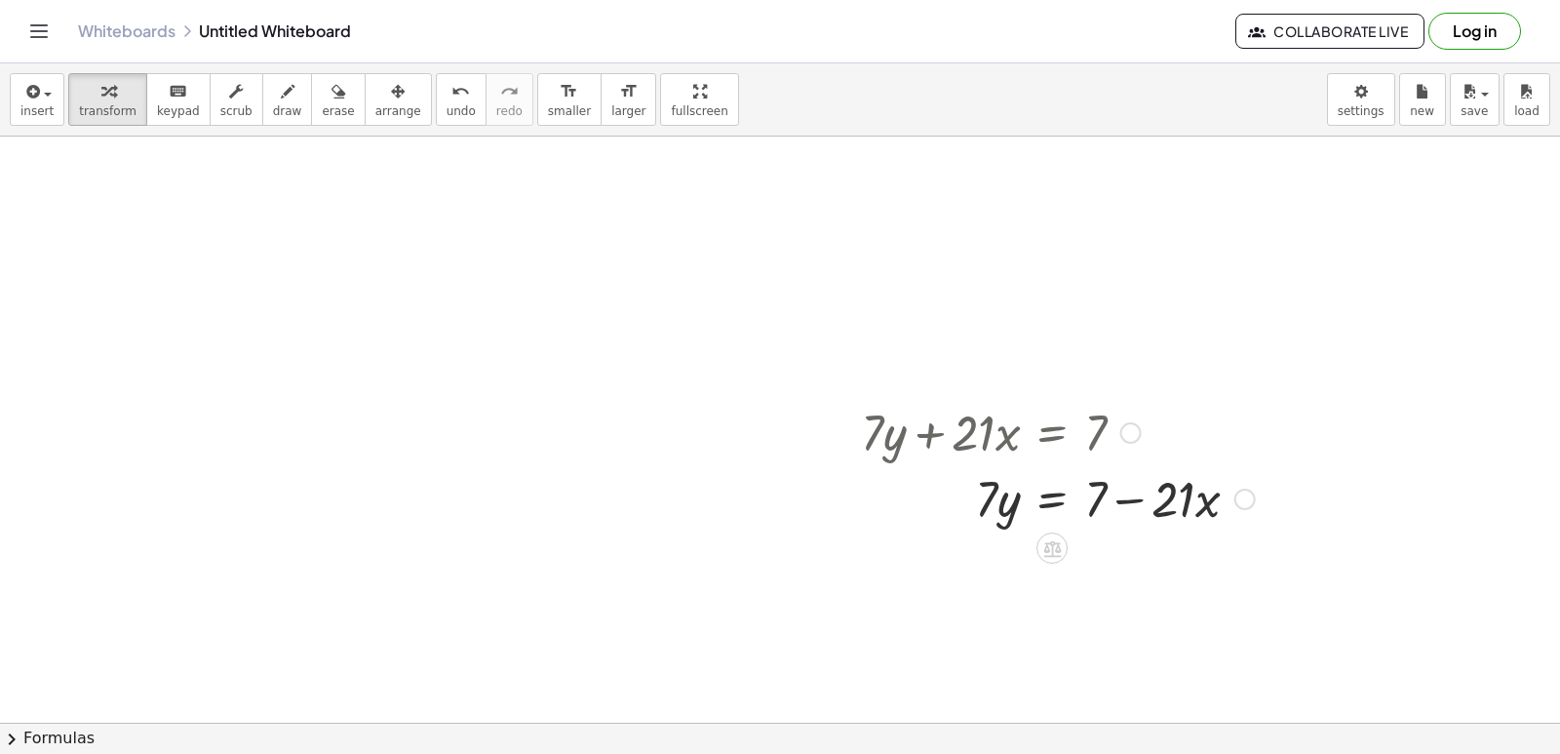
click at [1133, 500] on div at bounding box center [1057, 497] width 413 height 66
click at [1132, 500] on div at bounding box center [1057, 497] width 413 height 66
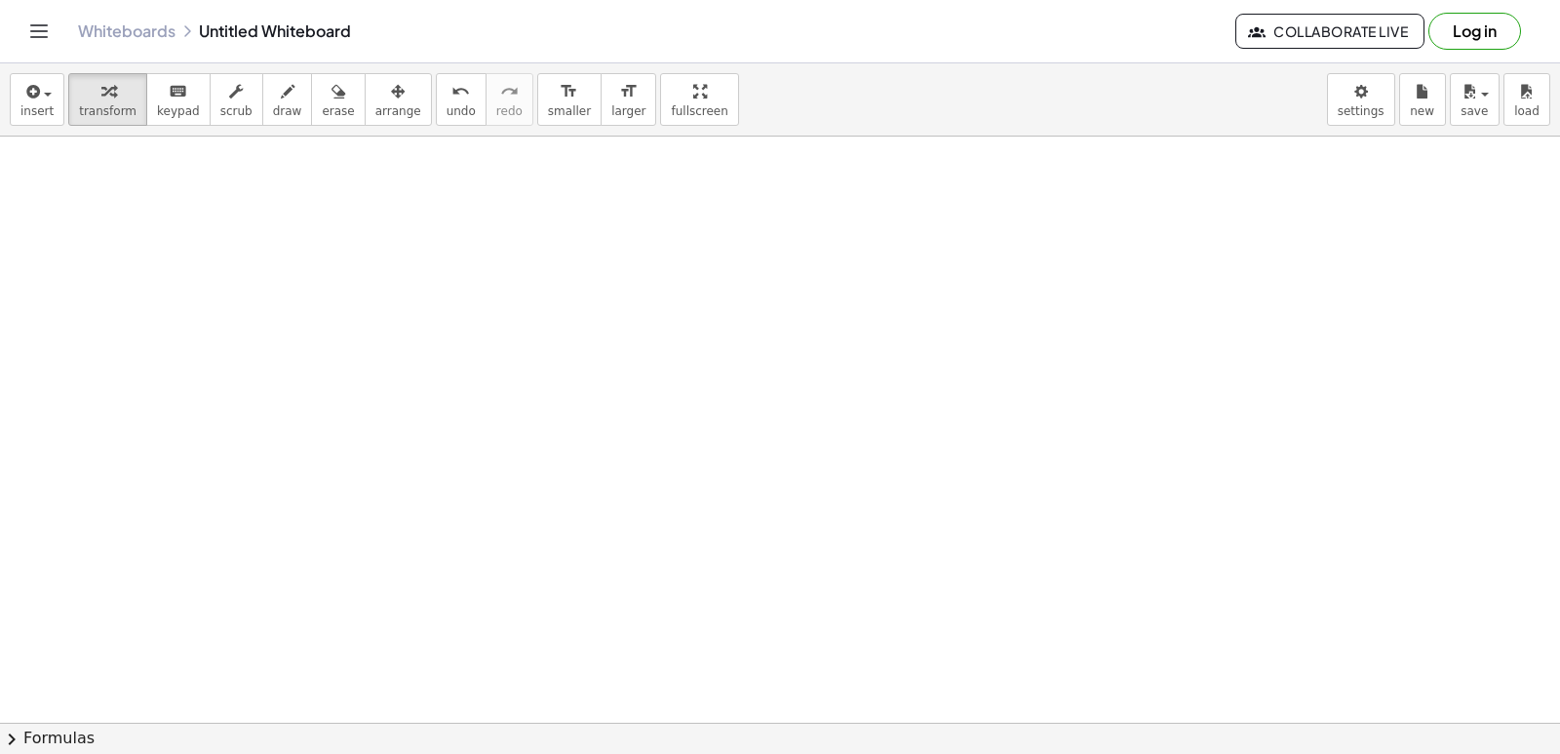
scroll to position [7758, 0]
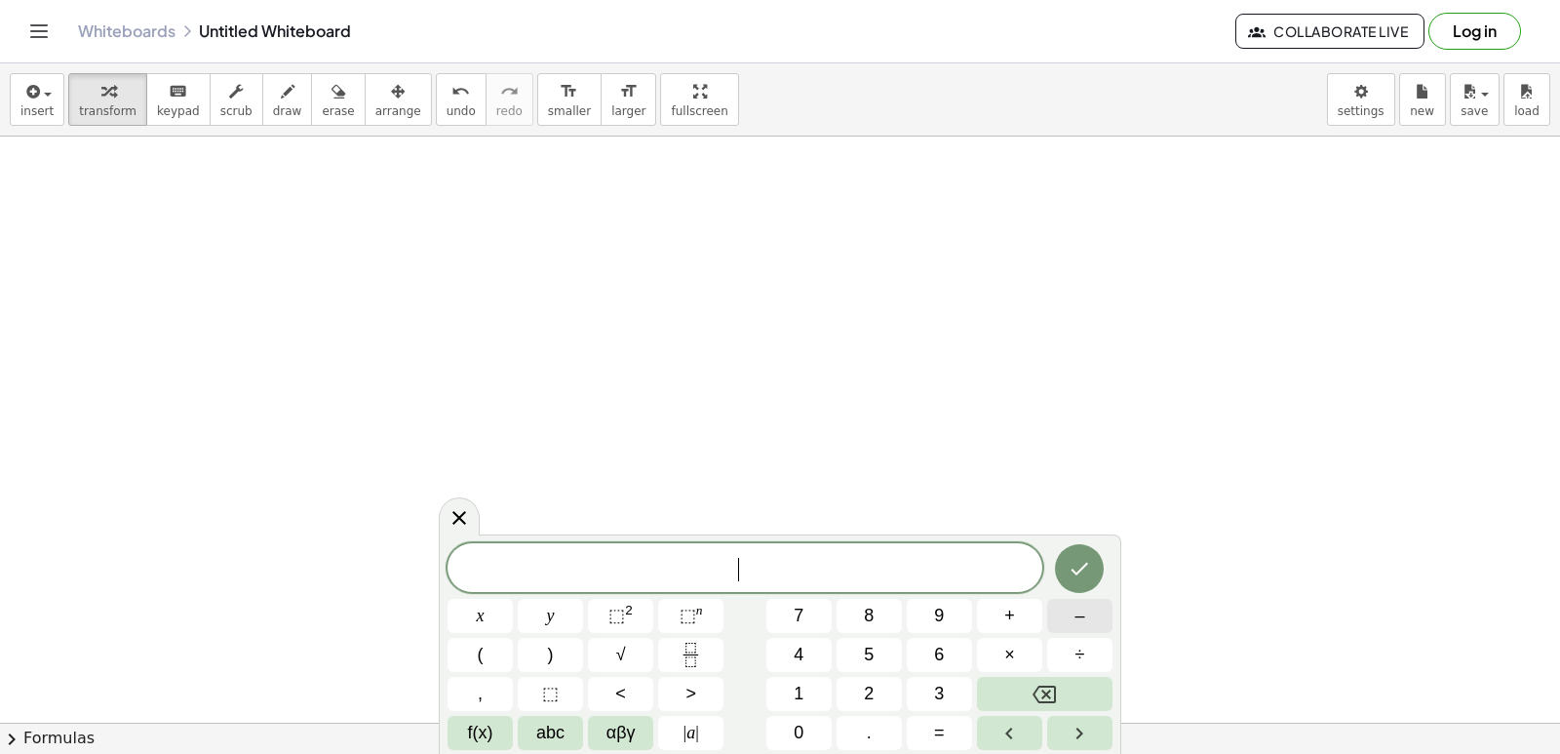
click at [1088, 604] on button "–" at bounding box center [1079, 616] width 65 height 34
click at [946, 696] on button "3" at bounding box center [939, 694] width 65 height 34
click at [1016, 650] on button "×" at bounding box center [1009, 655] width 65 height 34
click at [996, 613] on button "+" at bounding box center [1009, 616] width 65 height 34
click at [1013, 683] on button "Backspace" at bounding box center [1045, 694] width 136 height 34
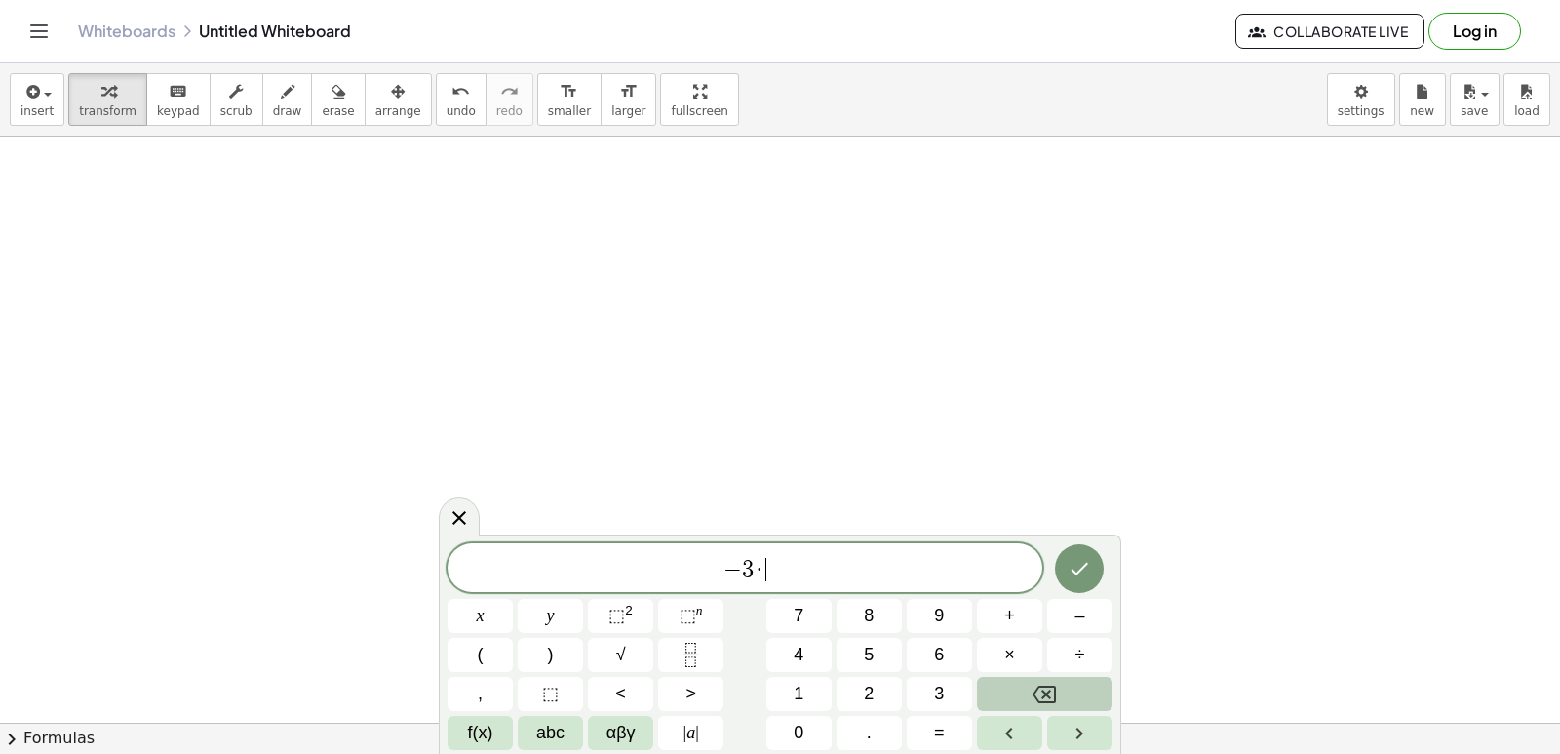
click at [1013, 683] on button "Backspace" at bounding box center [1045, 694] width 136 height 34
click at [1016, 611] on button "+" at bounding box center [1009, 616] width 65 height 34
click at [874, 682] on span "2" at bounding box center [869, 694] width 10 height 26
click at [946, 719] on button "=" at bounding box center [939, 733] width 65 height 34
click at [1100, 610] on button "–" at bounding box center [1079, 616] width 65 height 34
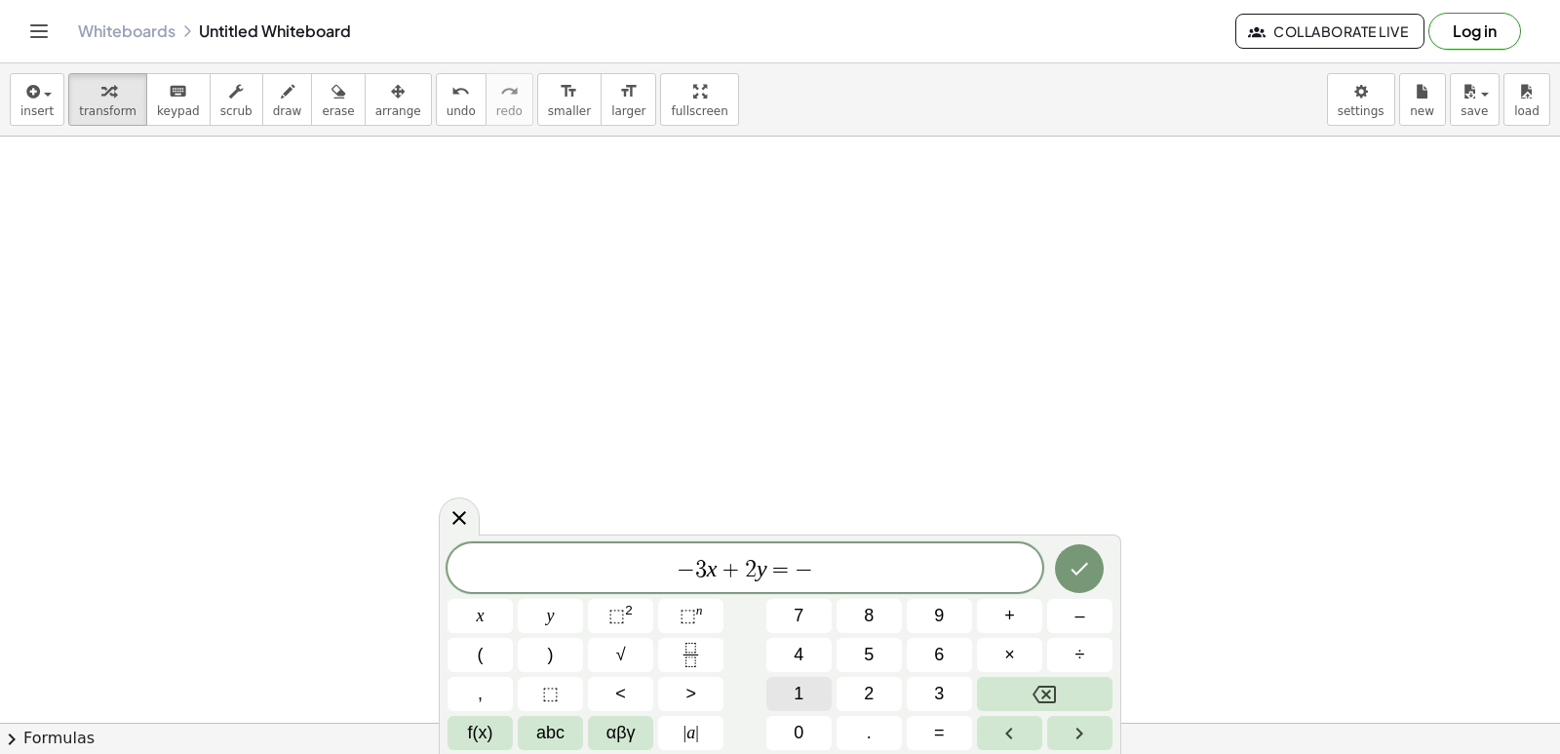
click at [820, 688] on button "1" at bounding box center [798, 694] width 65 height 34
click at [1085, 568] on icon "Done" at bounding box center [1079, 568] width 23 height 23
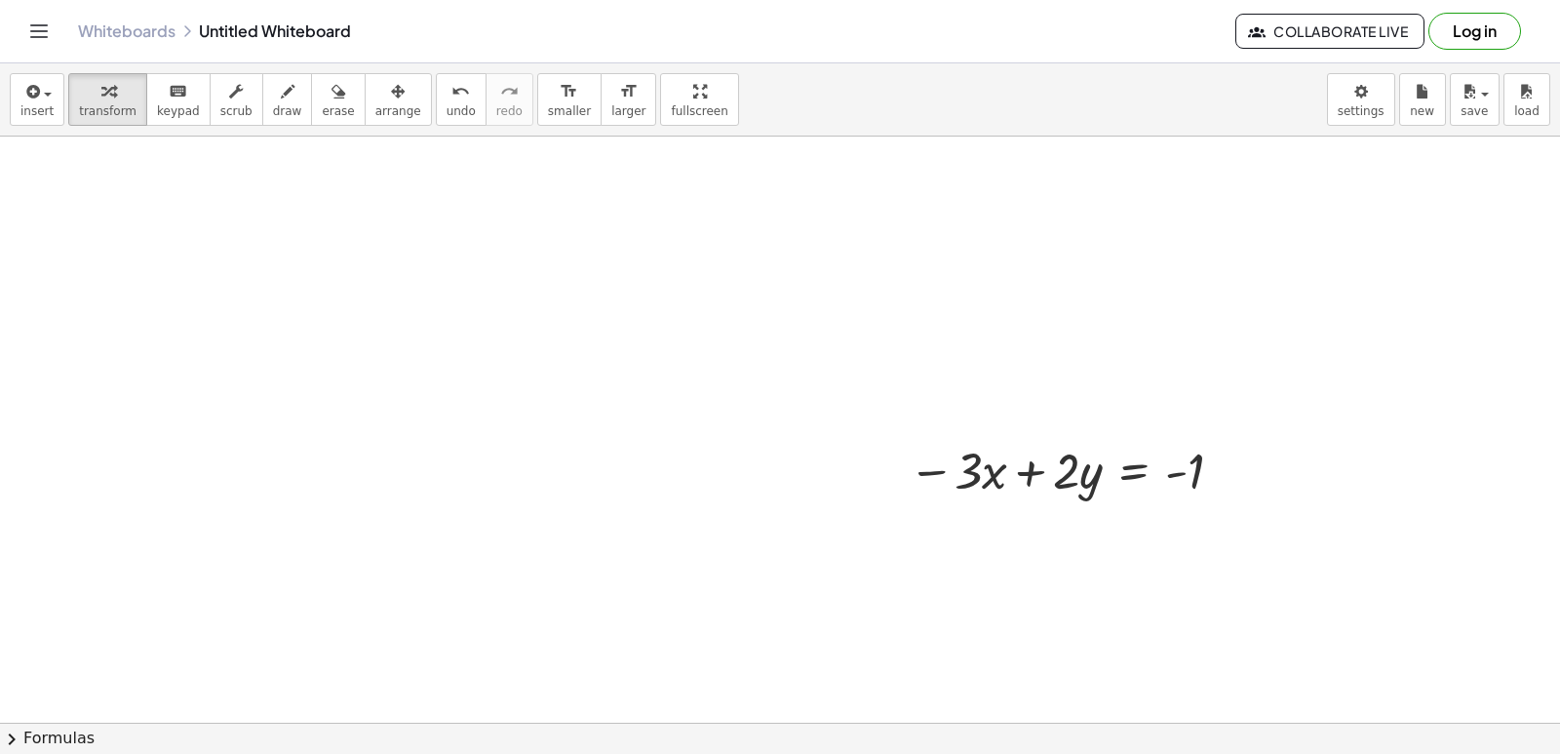
scroll to position [8038, 0]
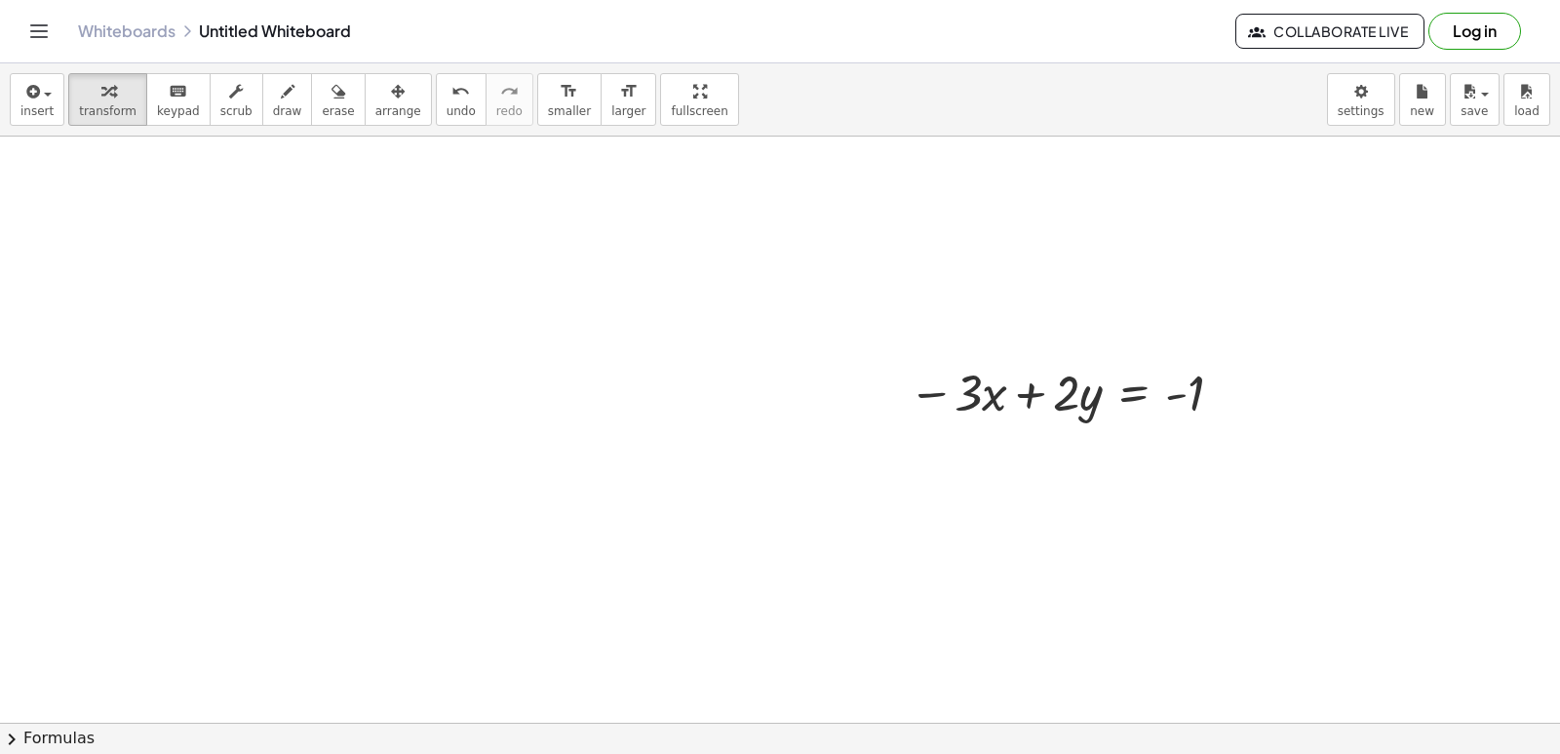
drag, startPoint x: 947, startPoint y: 637, endPoint x: 937, endPoint y: 644, distance: 12.5
drag, startPoint x: 814, startPoint y: 572, endPoint x: 804, endPoint y: 573, distance: 9.8
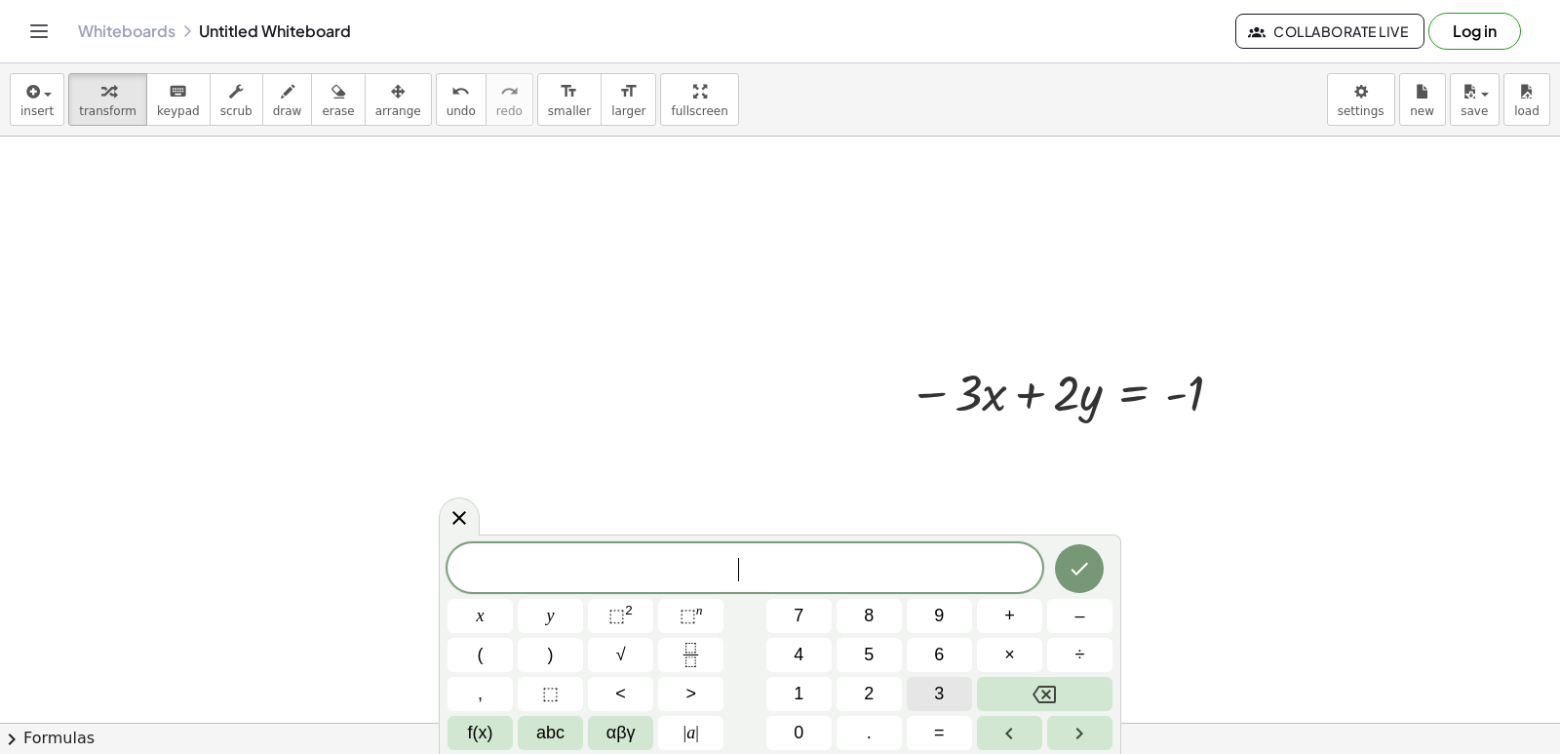
click at [942, 681] on span "3" at bounding box center [939, 694] width 10 height 26
click at [1022, 611] on button "+" at bounding box center [1009, 616] width 65 height 34
click at [1056, 693] on icon "Backspace" at bounding box center [1044, 694] width 23 height 18
click at [951, 725] on button "=" at bounding box center [939, 733] width 65 height 34
click at [1079, 568] on icon "Done" at bounding box center [1079, 568] width 23 height 23
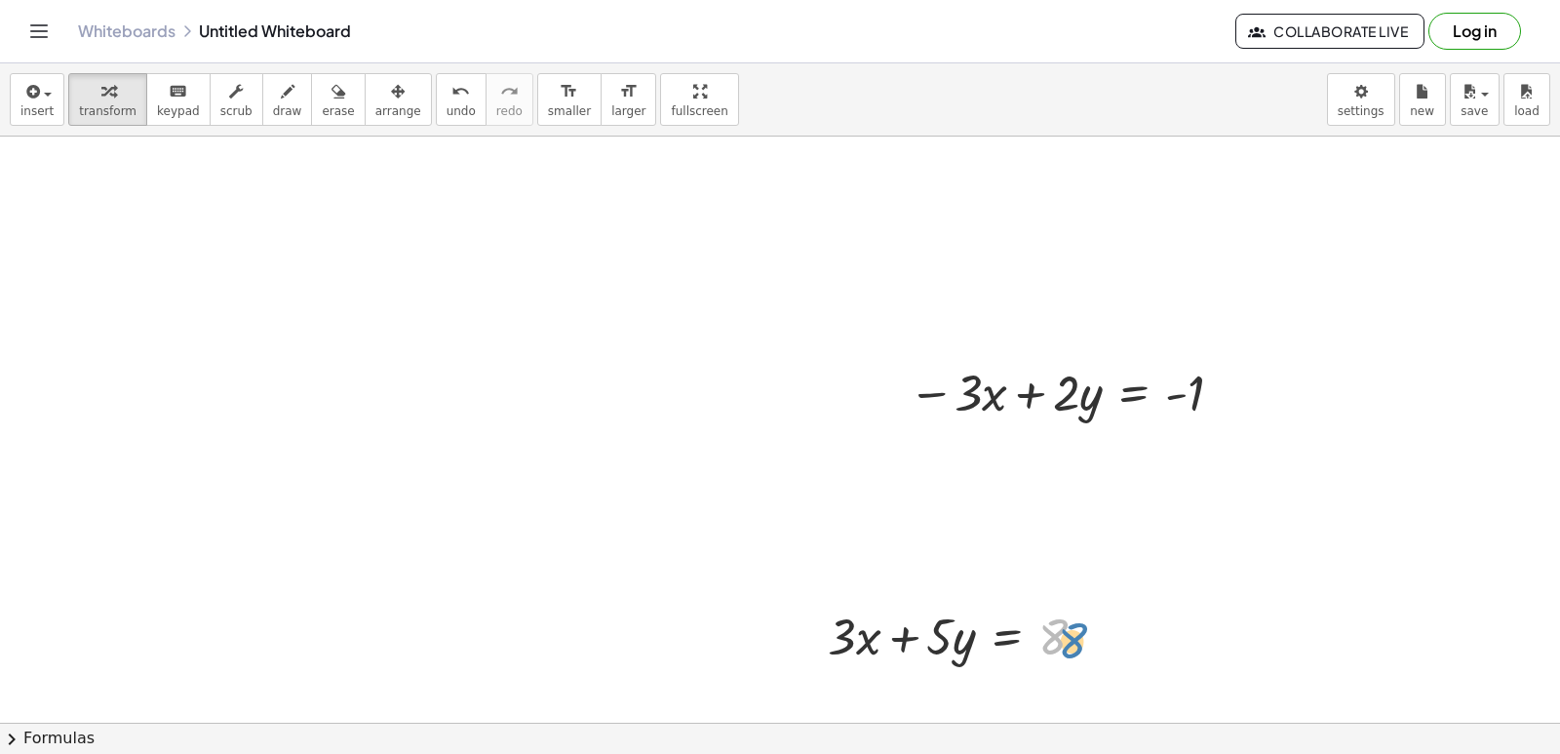
click at [1051, 630] on div at bounding box center [964, 635] width 293 height 66
click at [949, 629] on div at bounding box center [964, 635] width 293 height 66
drag, startPoint x: 776, startPoint y: 646, endPoint x: 979, endPoint y: 489, distance: 256.5
drag, startPoint x: 831, startPoint y: 621, endPoint x: 818, endPoint y: 635, distance: 18.6
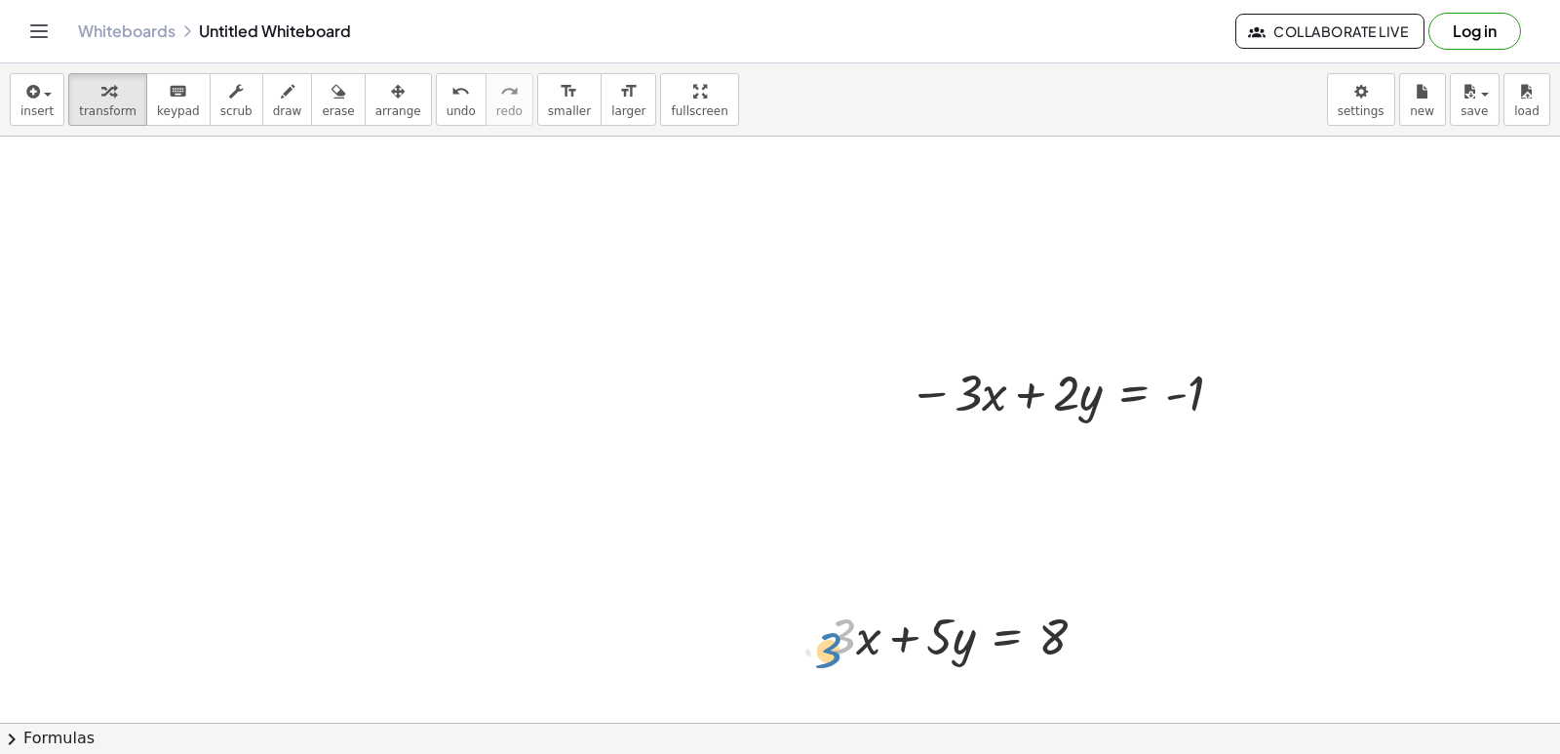
click at [818, 635] on div "· 3 + · 3 · x + · 5 · y = 8" at bounding box center [958, 635] width 318 height 76
click at [800, 639] on div at bounding box center [813, 635] width 29 height 76
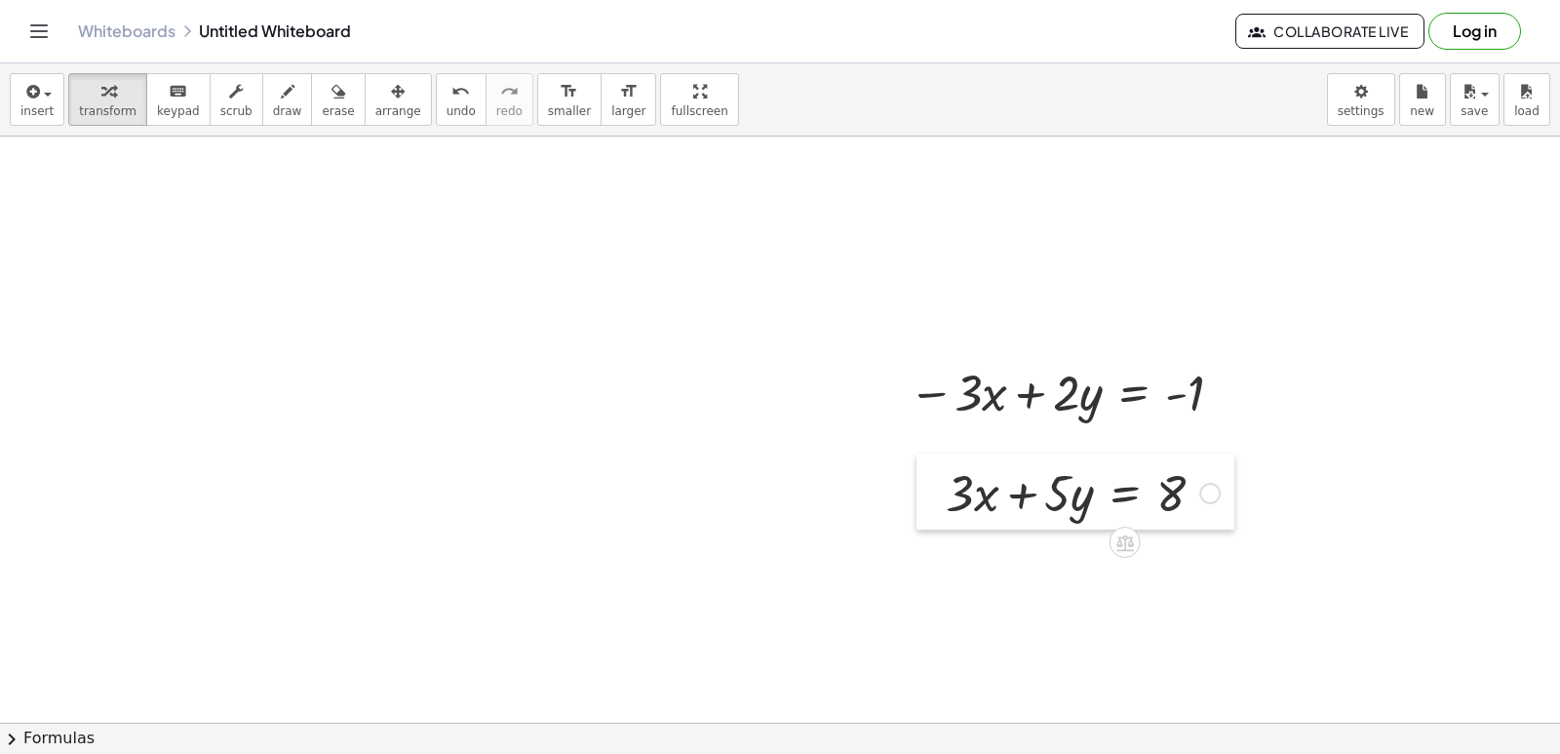
drag, startPoint x: 800, startPoint y: 639, endPoint x: 918, endPoint y: 495, distance: 185.6
click at [918, 495] on div at bounding box center [930, 491] width 29 height 76
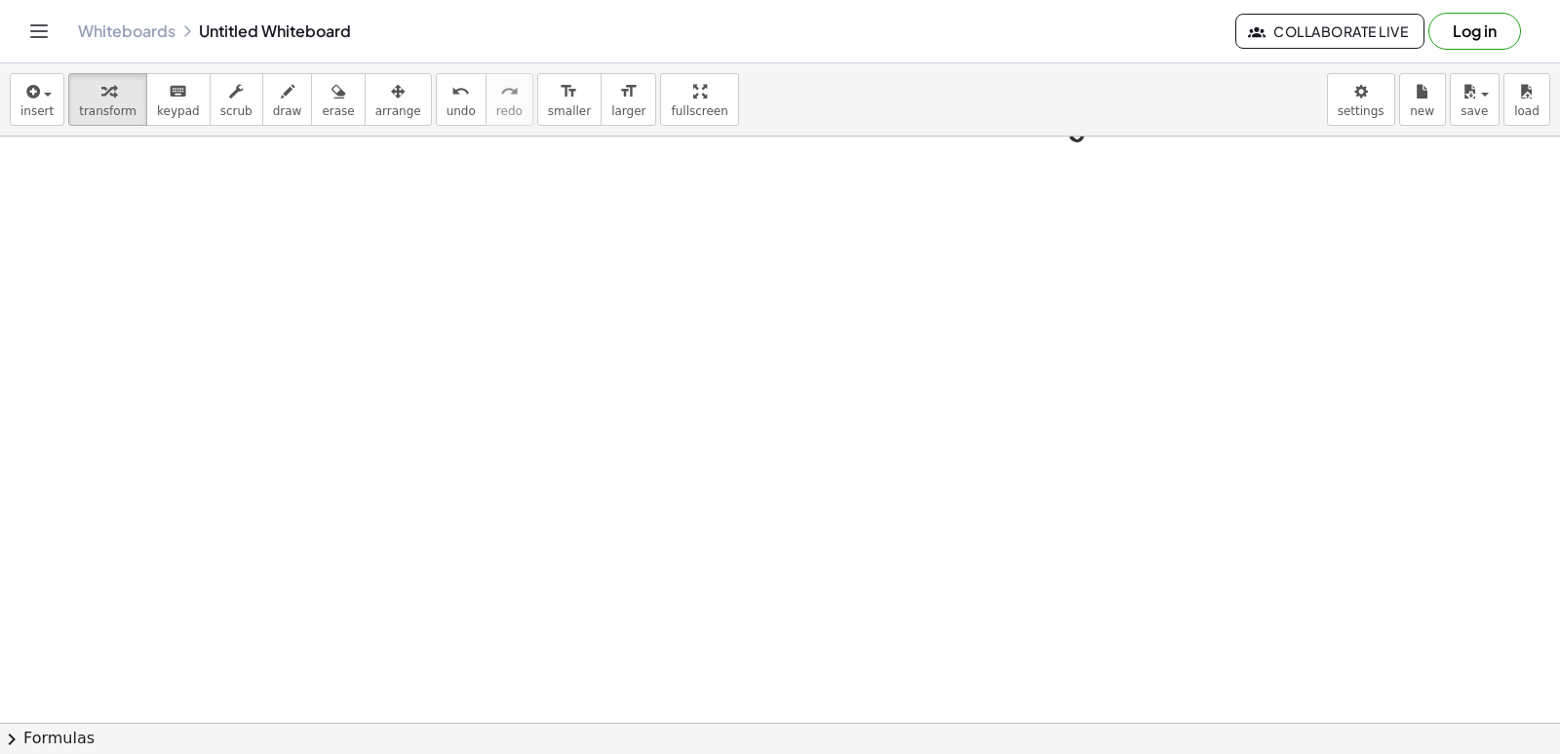
scroll to position [8568, 0]
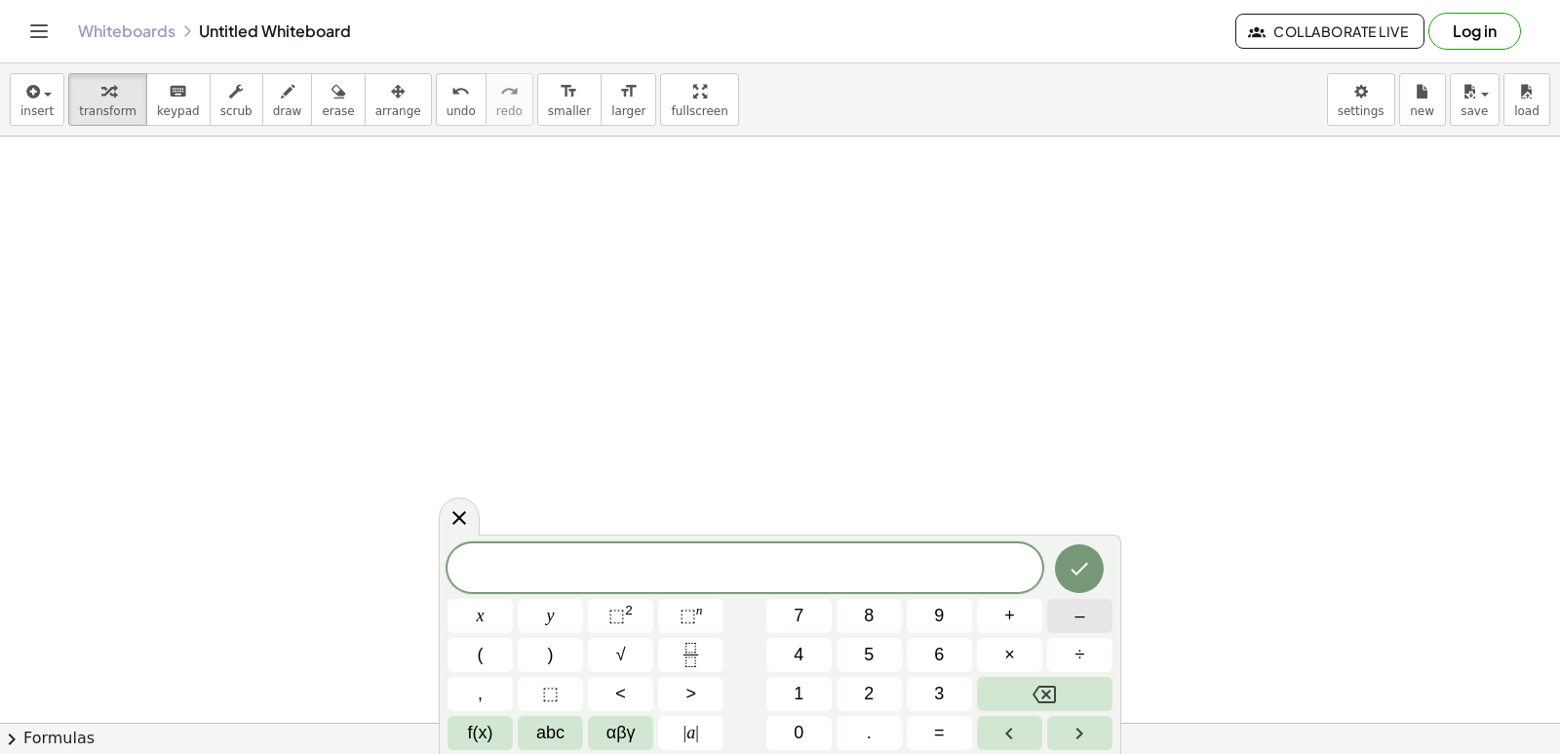
click at [1063, 627] on button "–" at bounding box center [1079, 616] width 65 height 34
click at [884, 689] on button "2" at bounding box center [869, 694] width 65 height 34
click at [1028, 655] on button "×" at bounding box center [1009, 655] width 65 height 34
click at [1014, 616] on button "+" at bounding box center [1009, 616] width 65 height 34
click at [1052, 684] on icon "Backspace" at bounding box center [1044, 693] width 23 height 23
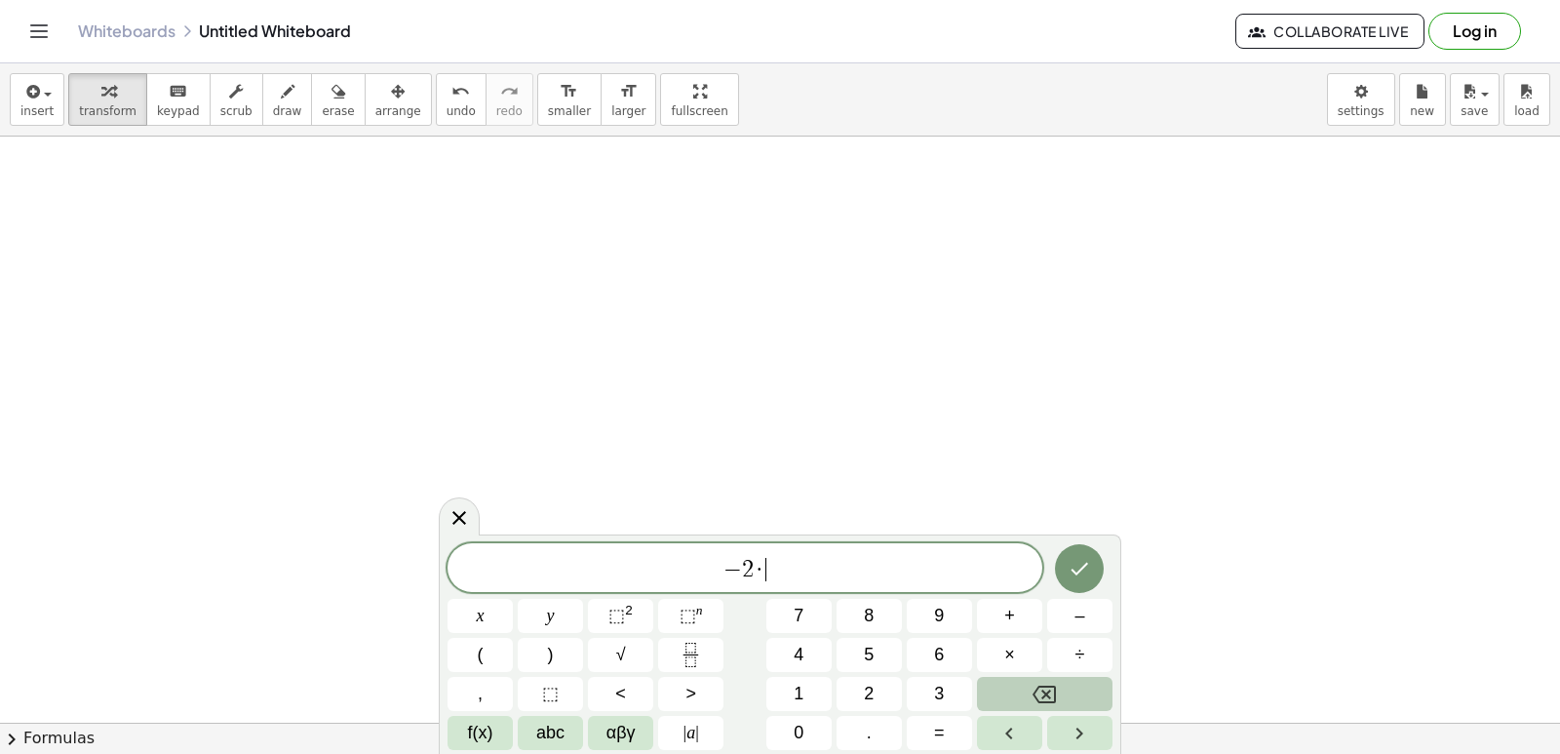
click at [1052, 686] on icon "Backspace" at bounding box center [1044, 694] width 23 height 18
click at [933, 738] on button "=" at bounding box center [939, 733] width 65 height 34
drag, startPoint x: 933, startPoint y: 738, endPoint x: 809, endPoint y: 565, distance: 212.4
click at [809, 565] on span "− 2 x + 3 y = ​" at bounding box center [745, 569] width 595 height 27
click at [1087, 571] on icon "Done" at bounding box center [1079, 568] width 23 height 23
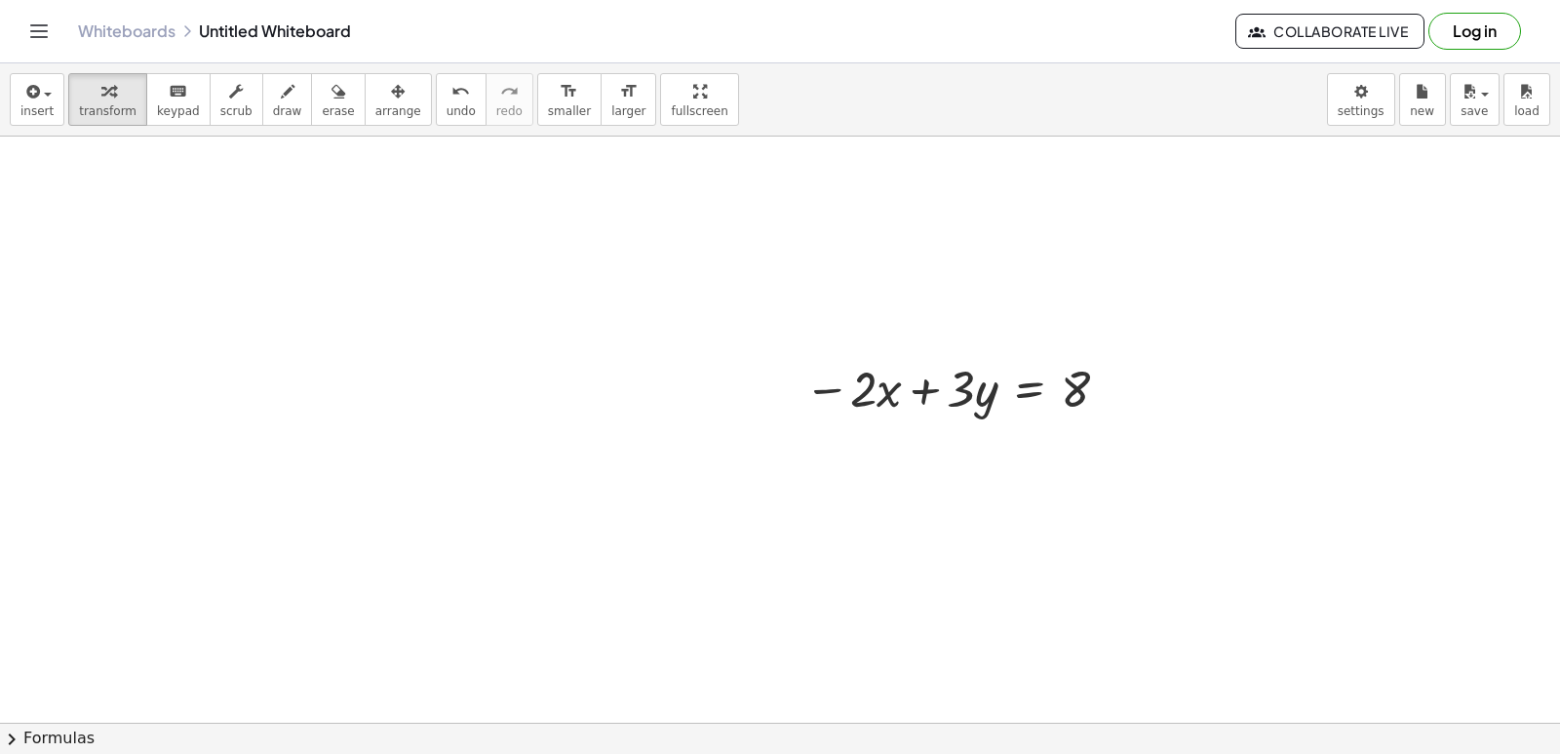
scroll to position [9019, 0]
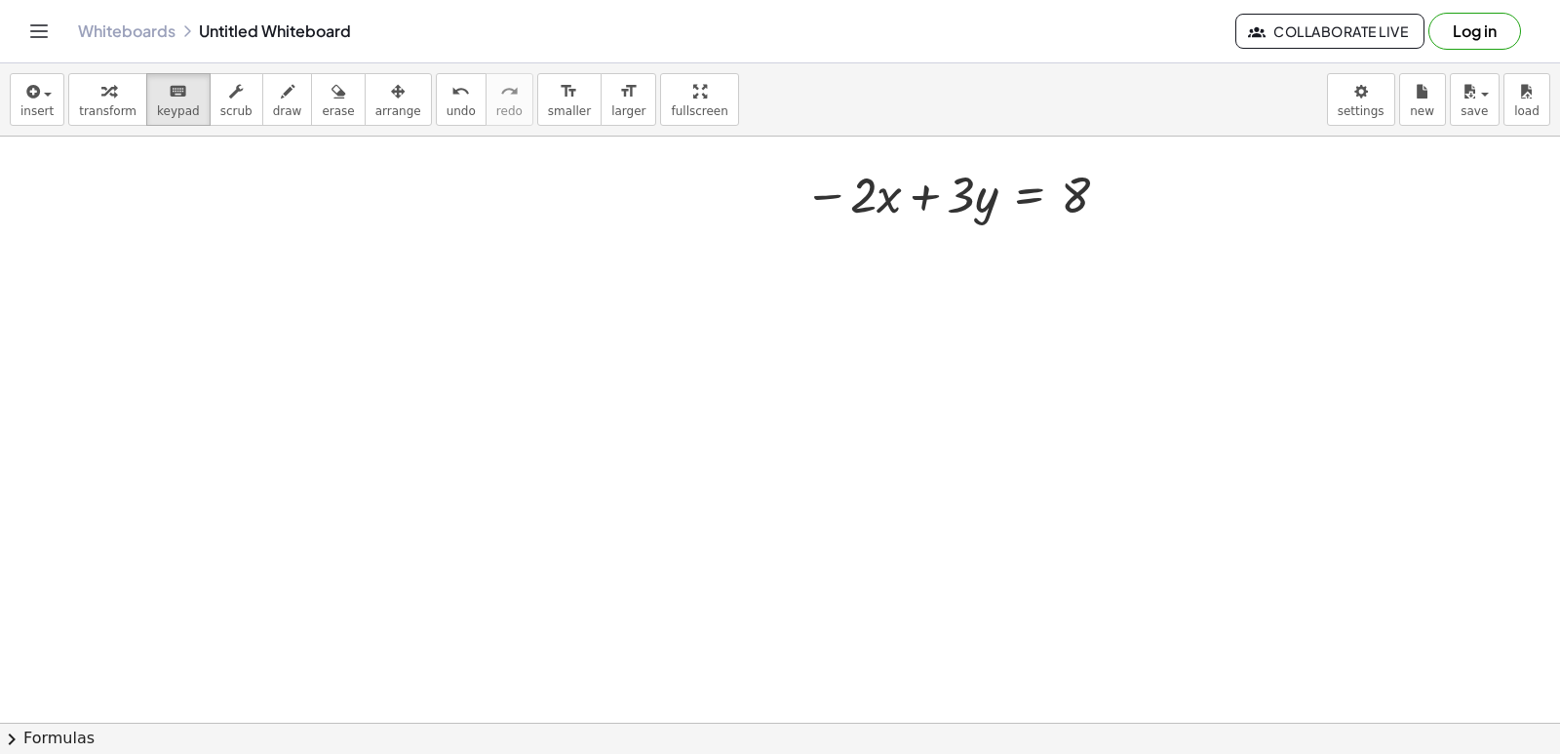
drag, startPoint x: 815, startPoint y: 631, endPoint x: 855, endPoint y: 568, distance: 74.1
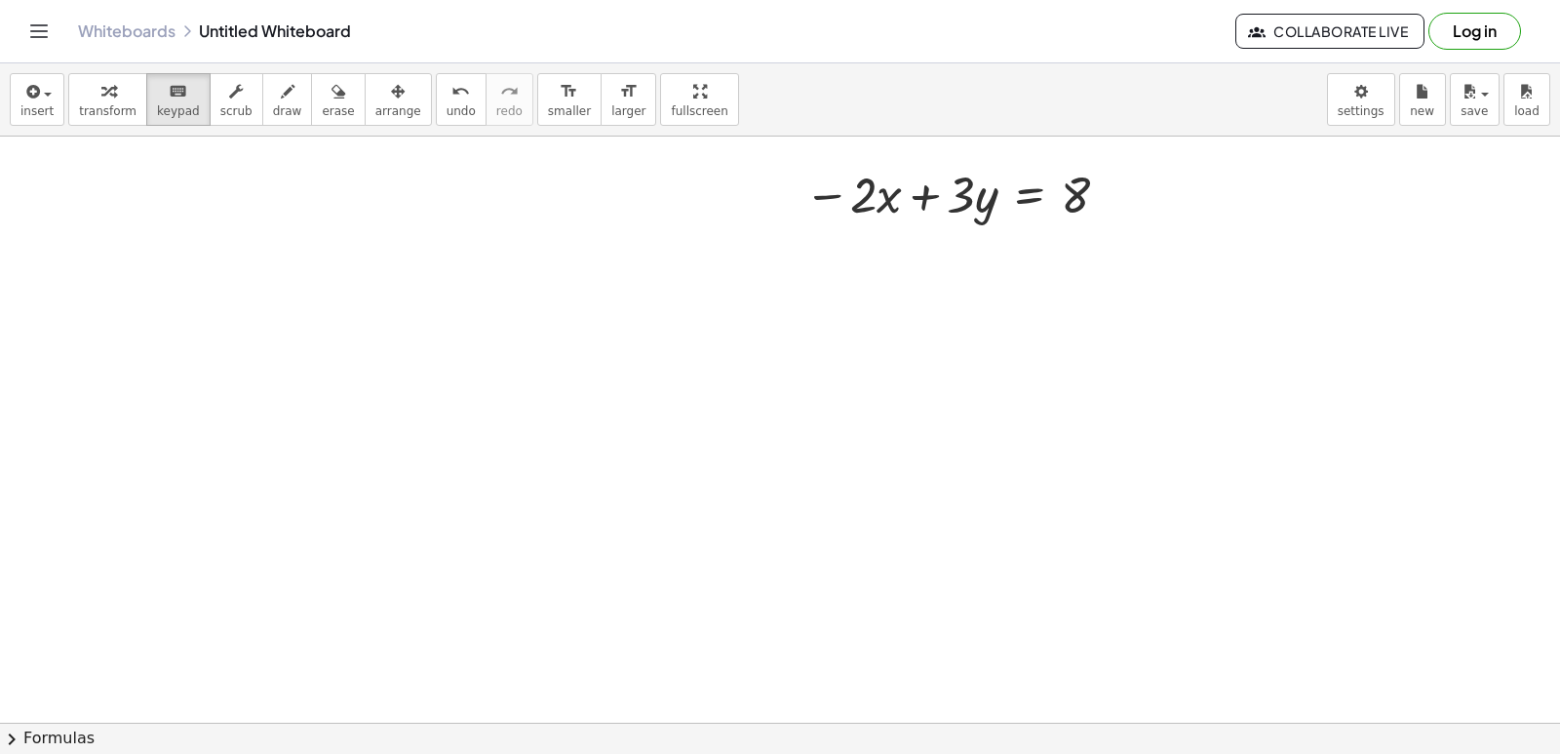
drag, startPoint x: 820, startPoint y: 543, endPoint x: 816, endPoint y: 555, distance: 12.3
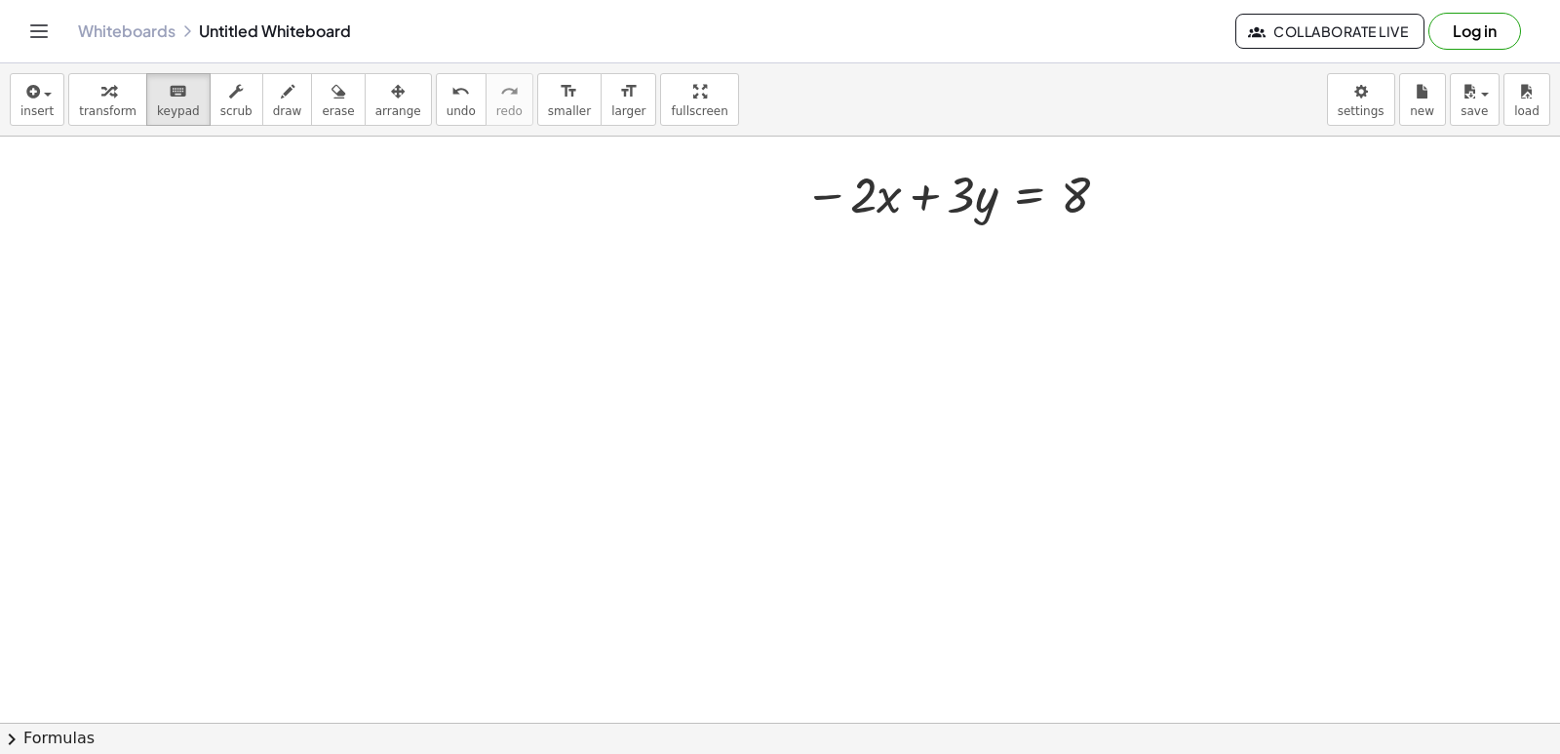
drag, startPoint x: 809, startPoint y: 565, endPoint x: 790, endPoint y: 592, distance: 32.8
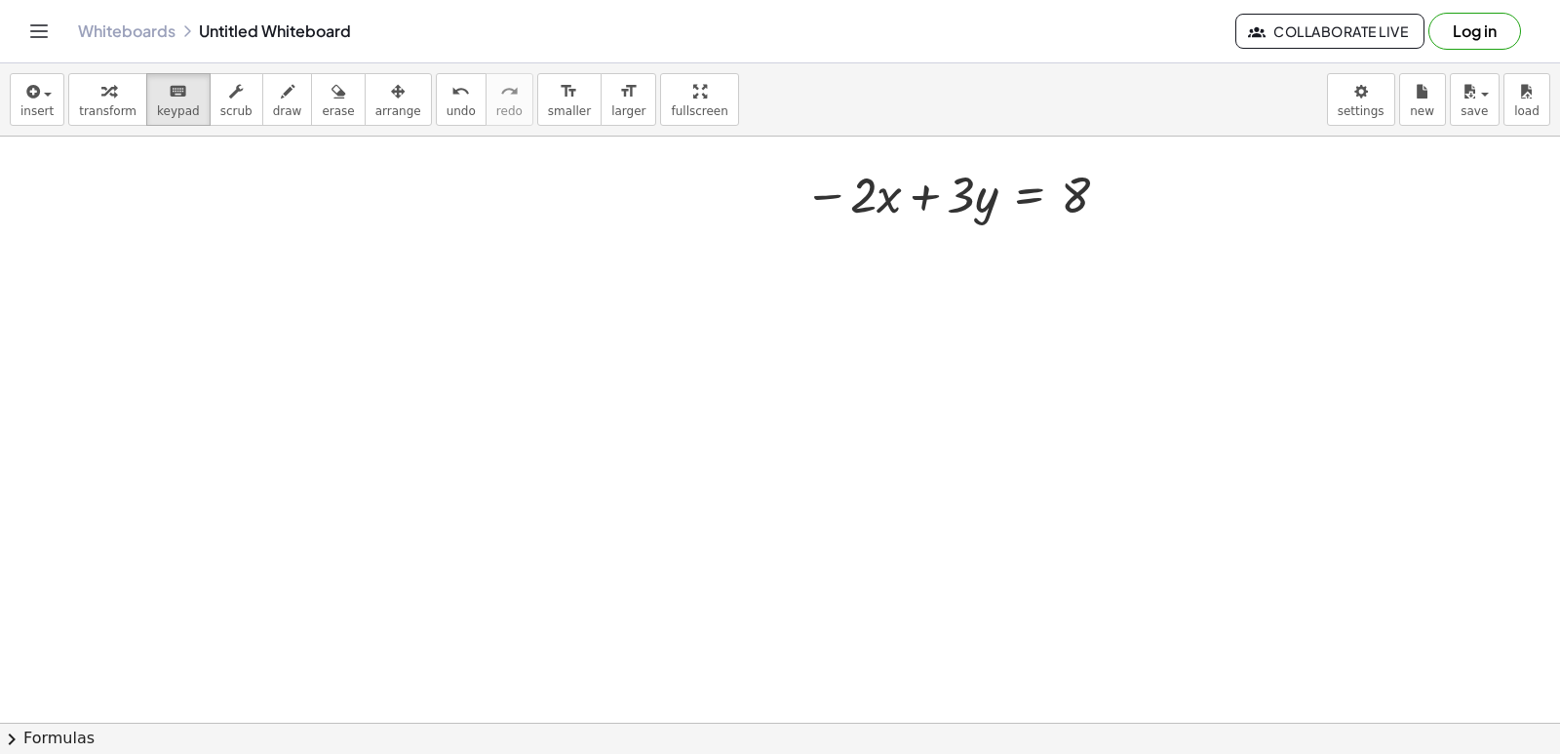
drag, startPoint x: 721, startPoint y: 580, endPoint x: 708, endPoint y: 588, distance: 14.9
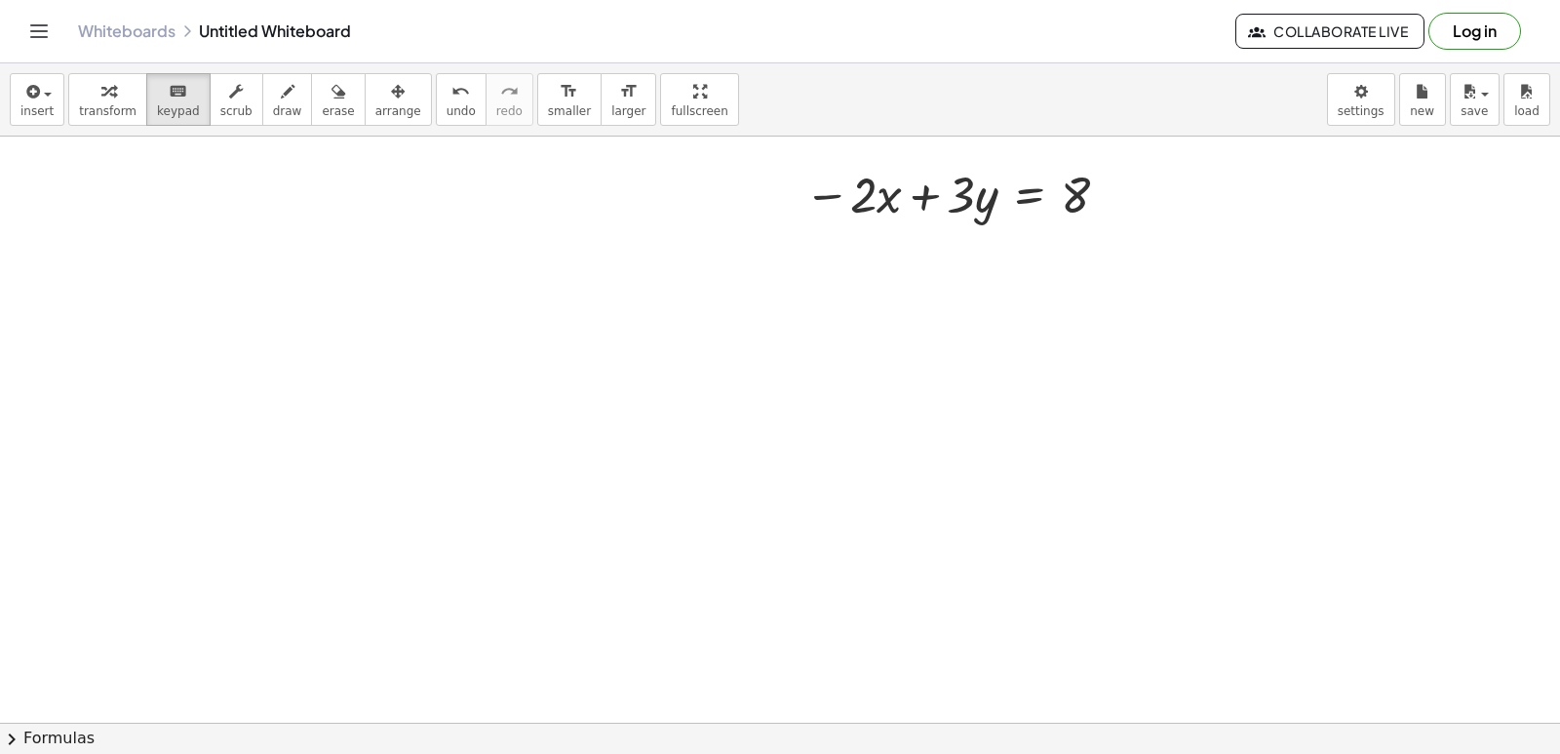
drag, startPoint x: 746, startPoint y: 653, endPoint x: 760, endPoint y: 652, distance: 13.7
drag, startPoint x: 768, startPoint y: 656, endPoint x: 848, endPoint y: 623, distance: 86.5
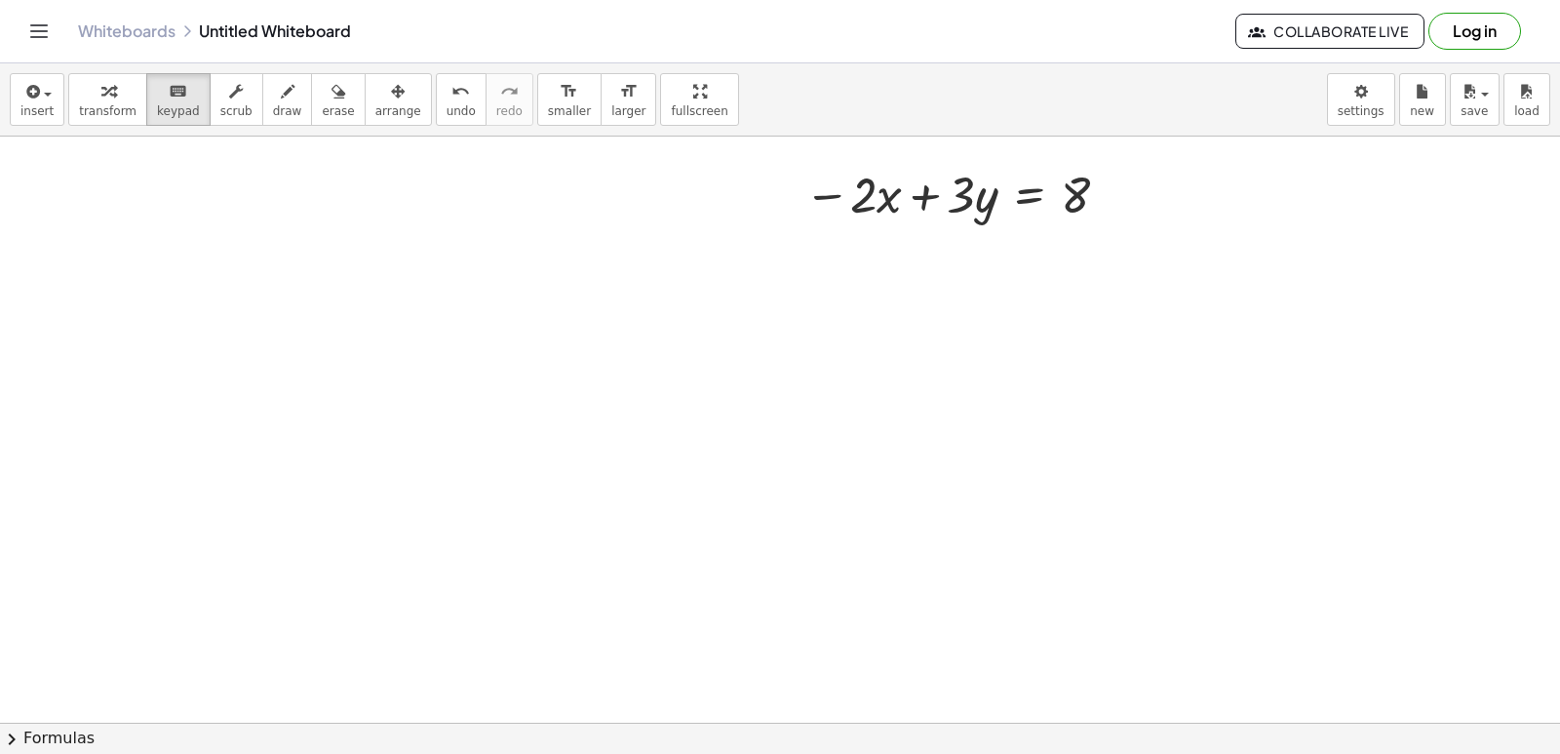
drag, startPoint x: 859, startPoint y: 436, endPoint x: 752, endPoint y: 457, distance: 109.4
drag, startPoint x: 717, startPoint y: 514, endPoint x: 1064, endPoint y: 678, distance: 383.8
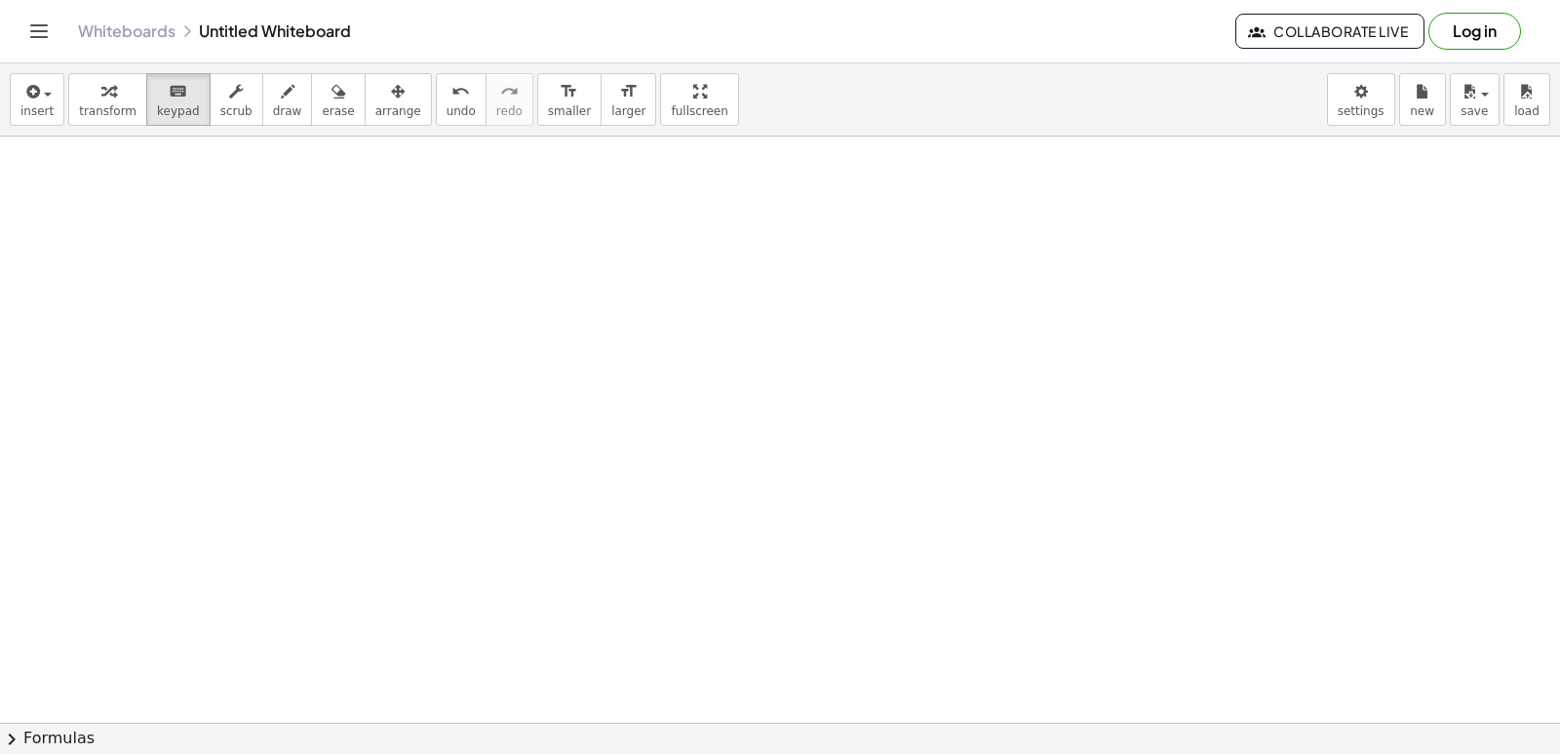
drag, startPoint x: 908, startPoint y: 551, endPoint x: 885, endPoint y: 545, distance: 23.2
drag, startPoint x: 847, startPoint y: 542, endPoint x: 815, endPoint y: 547, distance: 32.5
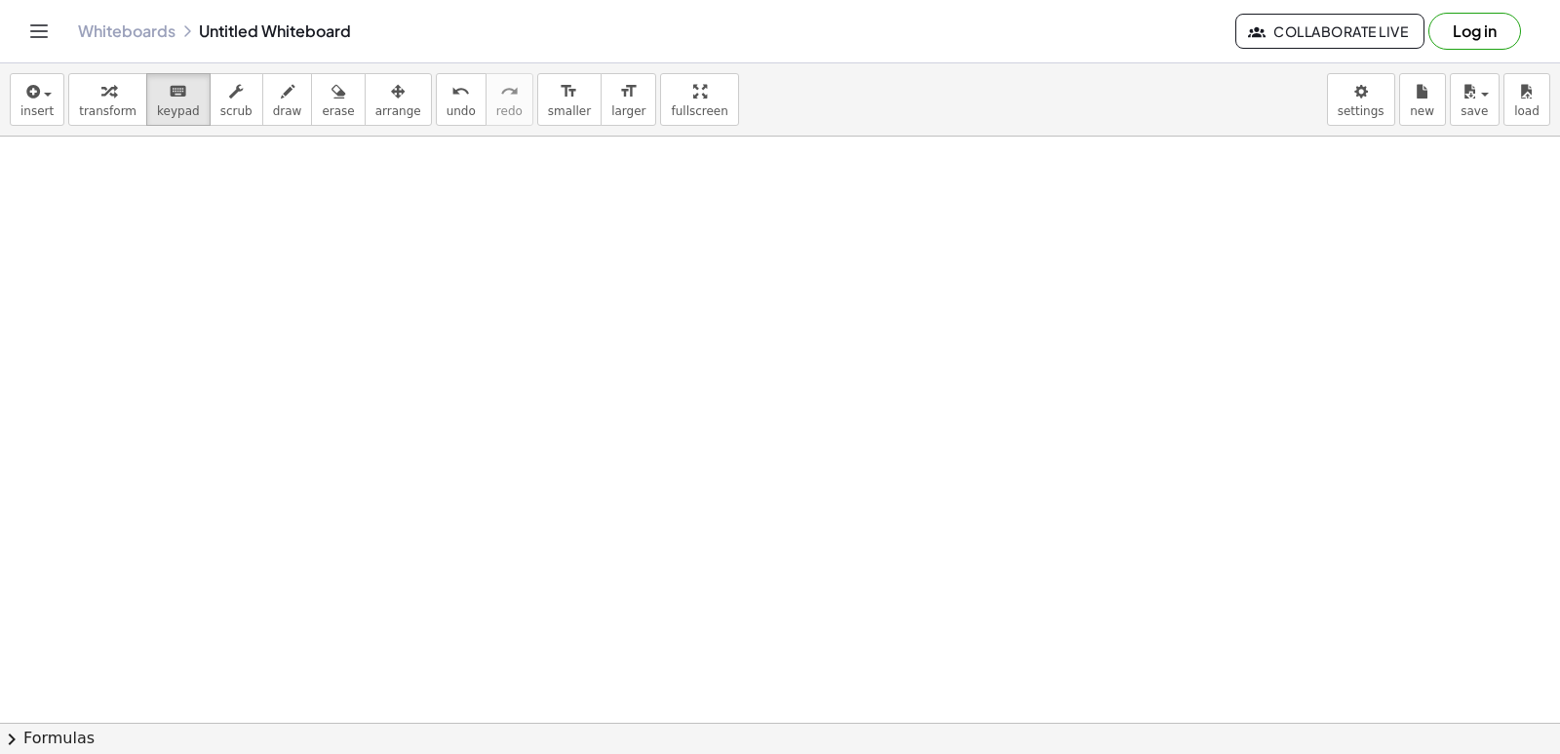
drag, startPoint x: 796, startPoint y: 547, endPoint x: 744, endPoint y: 545, distance: 51.7
drag, startPoint x: 720, startPoint y: 518, endPoint x: 728, endPoint y: 554, distance: 37.1
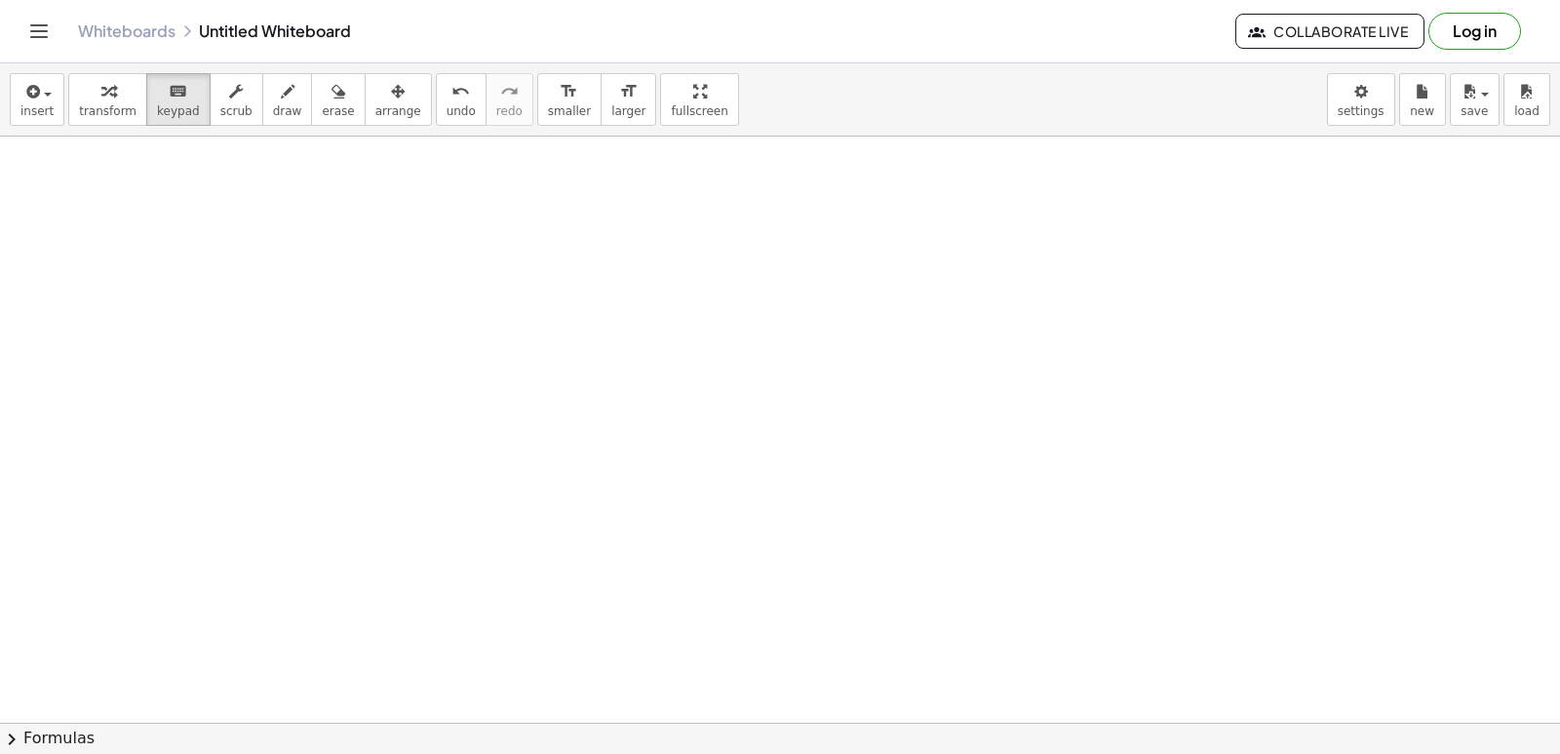
drag, startPoint x: 728, startPoint y: 596, endPoint x: 764, endPoint y: 643, distance: 59.1
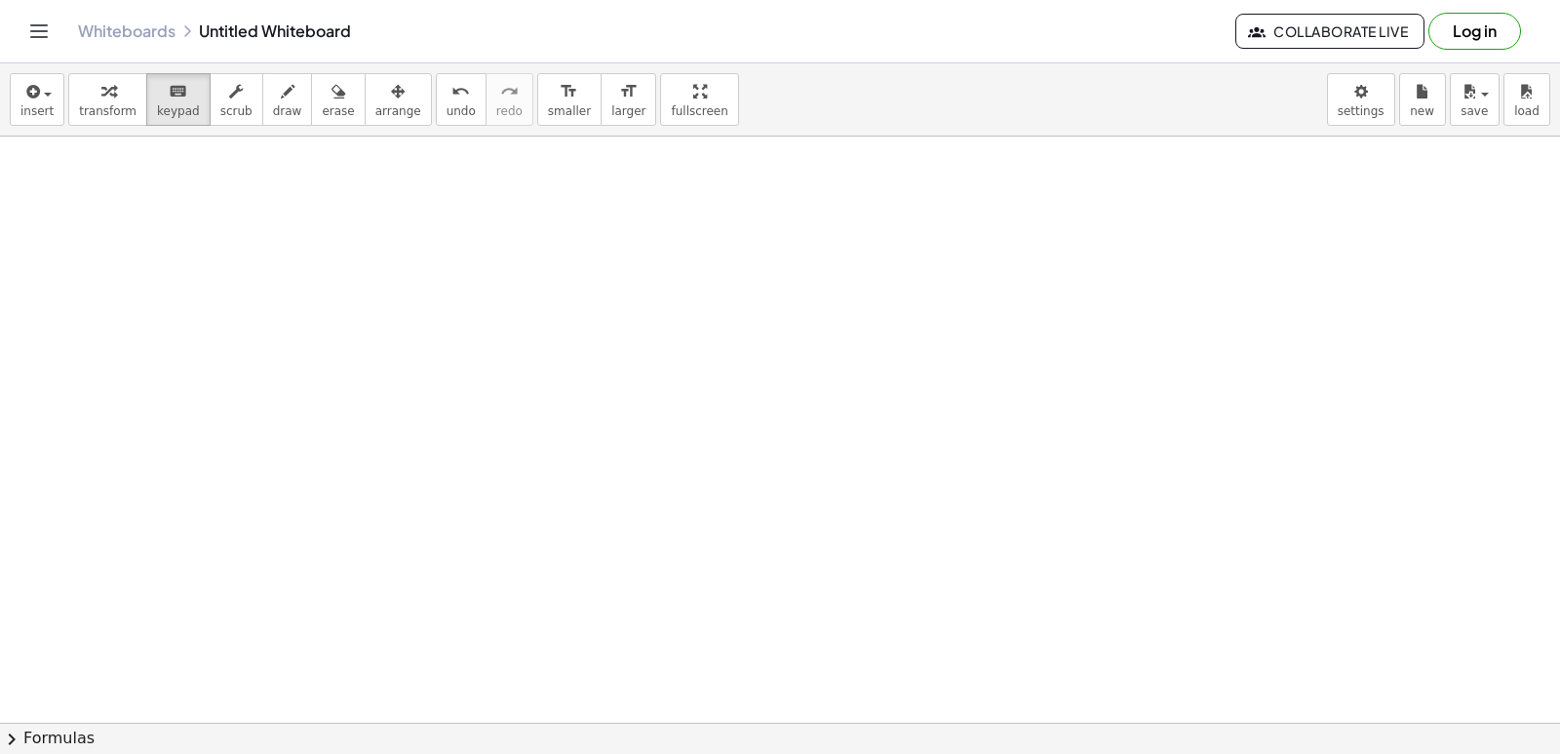
drag, startPoint x: 795, startPoint y: 668, endPoint x: 811, endPoint y: 686, distance: 24.9
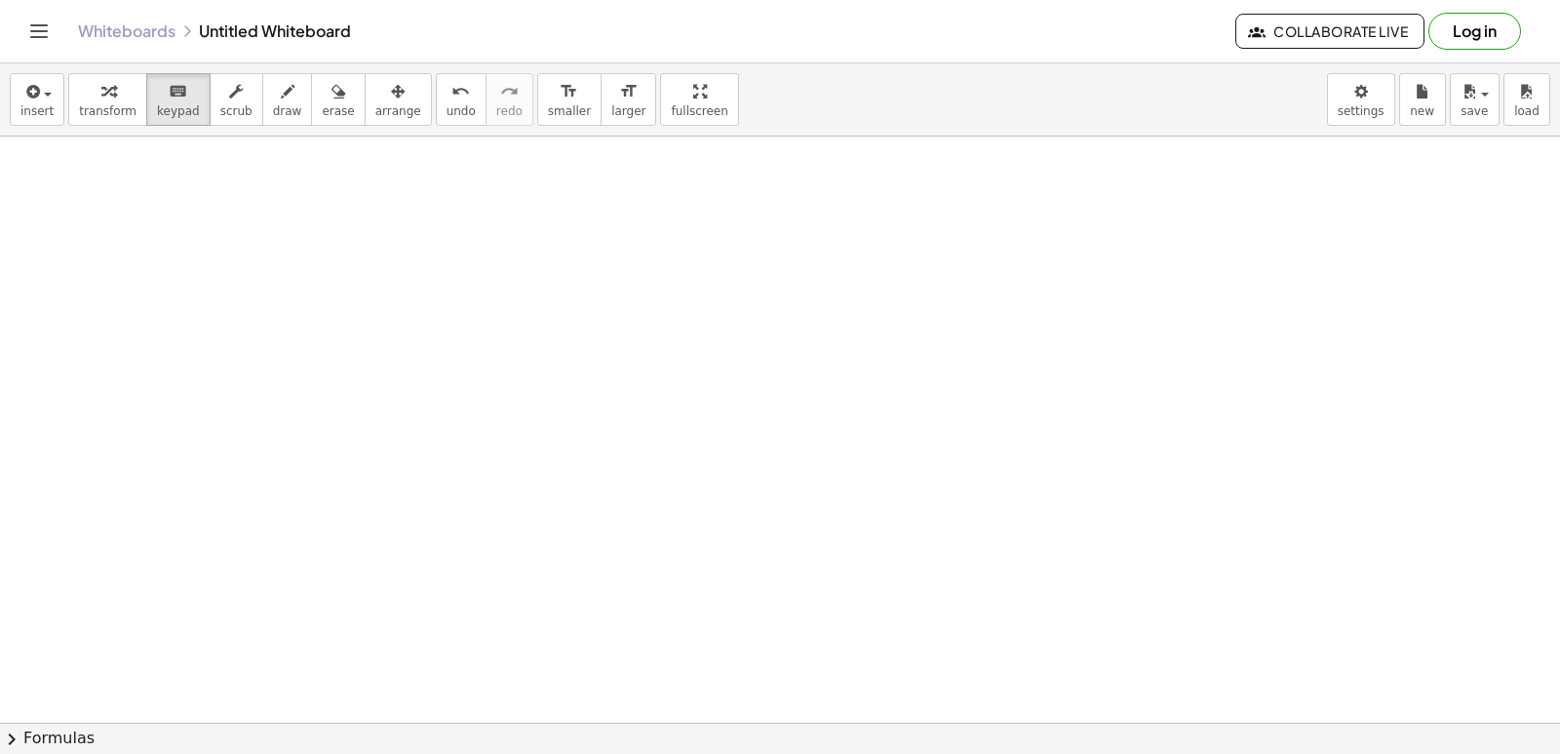
drag, startPoint x: 811, startPoint y: 652, endPoint x: 799, endPoint y: 649, distance: 12.1
drag, startPoint x: 787, startPoint y: 647, endPoint x: 781, endPoint y: 662, distance: 15.8
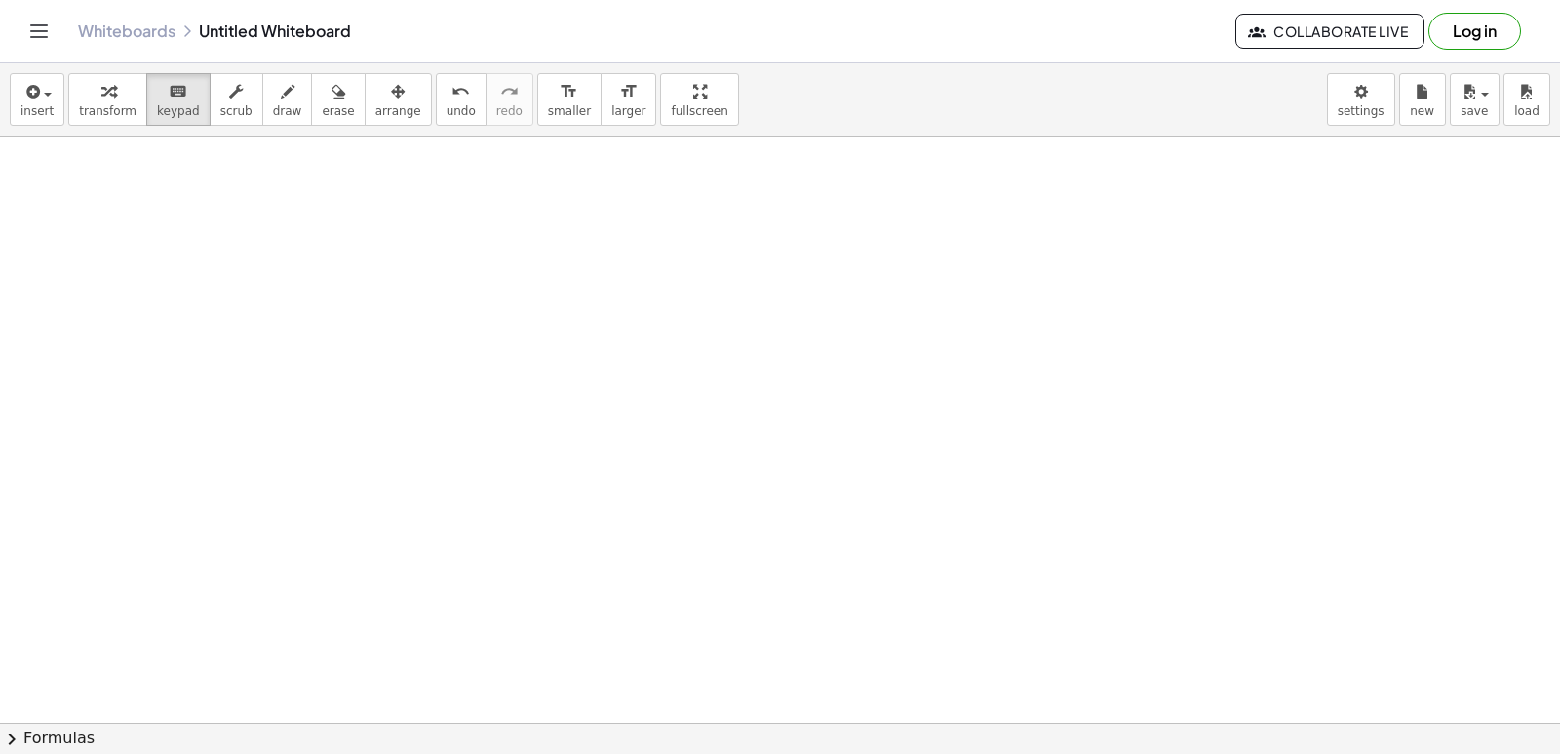
drag, startPoint x: 1007, startPoint y: 568, endPoint x: 1019, endPoint y: 578, distance: 15.2
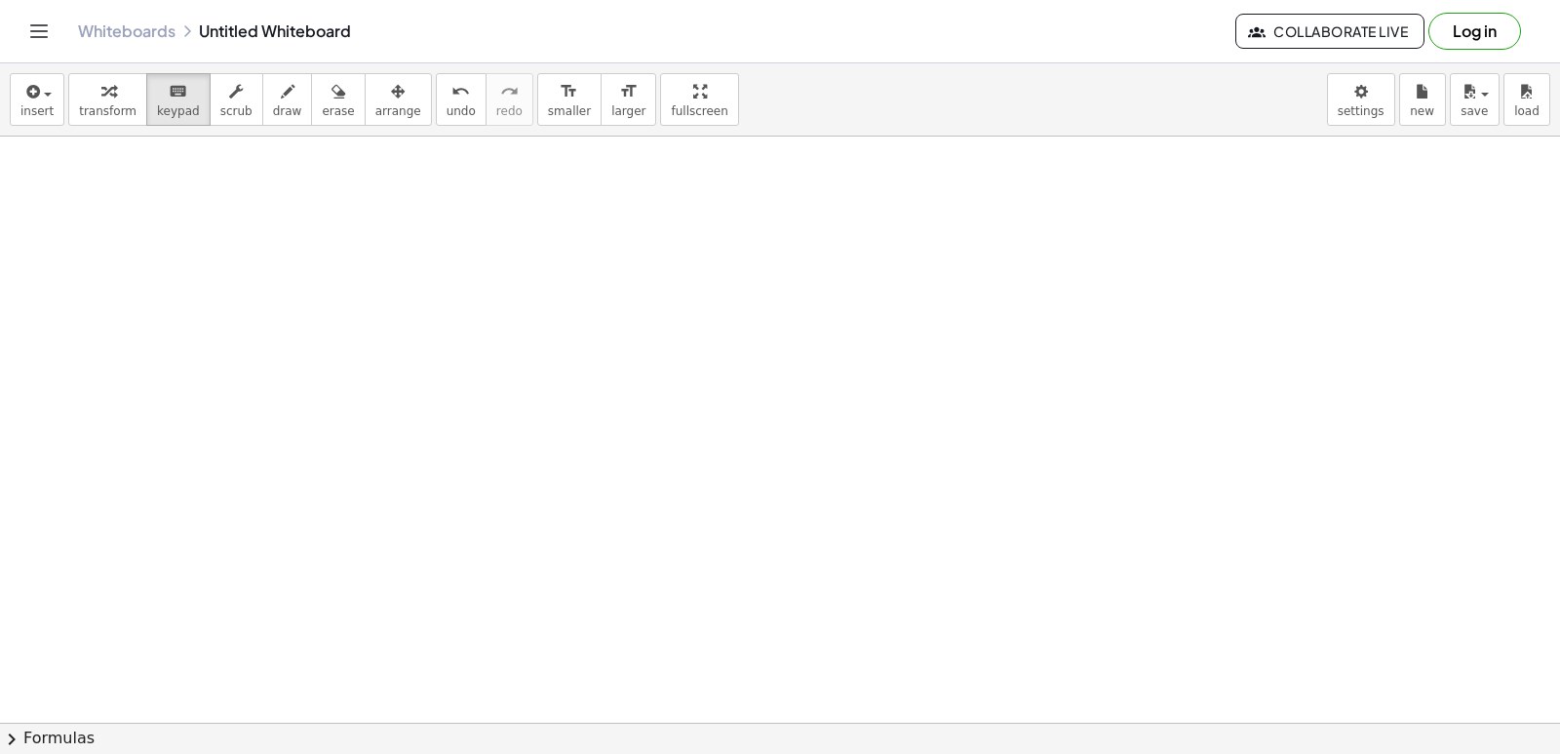
drag, startPoint x: 696, startPoint y: 701, endPoint x: 653, endPoint y: 695, distance: 43.3
drag, startPoint x: 724, startPoint y: 615, endPoint x: 740, endPoint y: 696, distance: 82.4
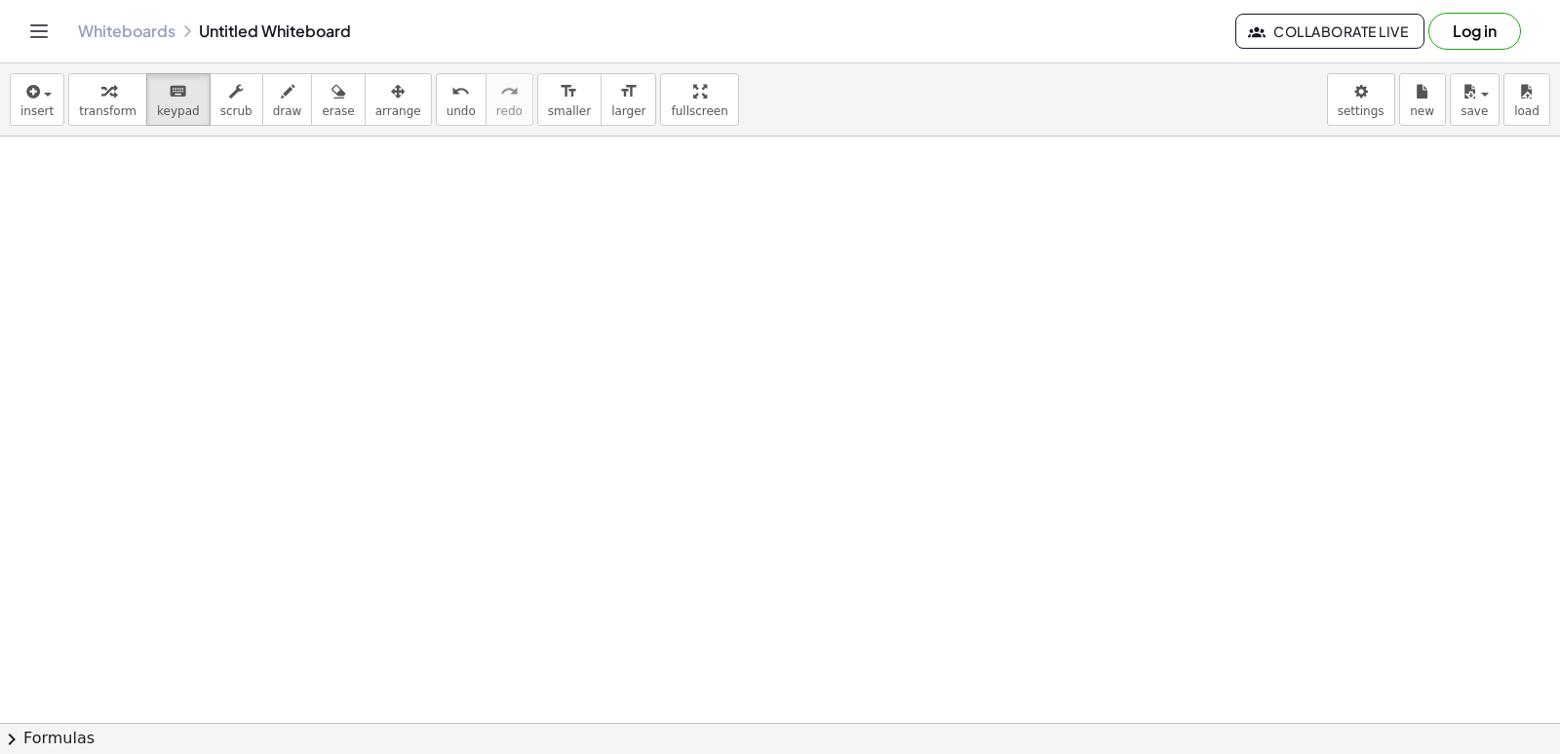
drag, startPoint x: 809, startPoint y: 701, endPoint x: 822, endPoint y: 692, distance: 15.4
drag, startPoint x: 809, startPoint y: 677, endPoint x: 811, endPoint y: 666, distance: 10.9
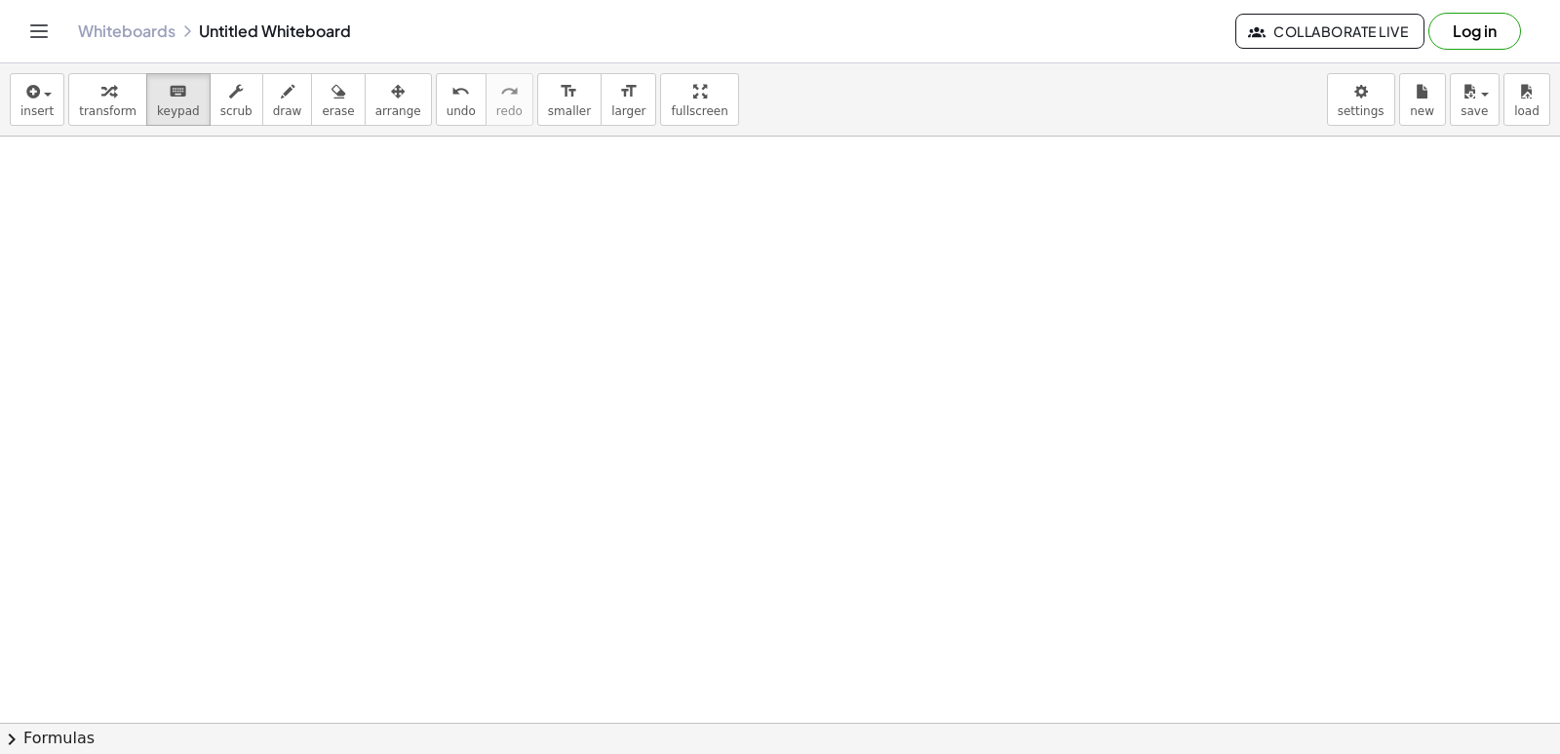
drag, startPoint x: 811, startPoint y: 666, endPoint x: 788, endPoint y: 666, distance: 23.4
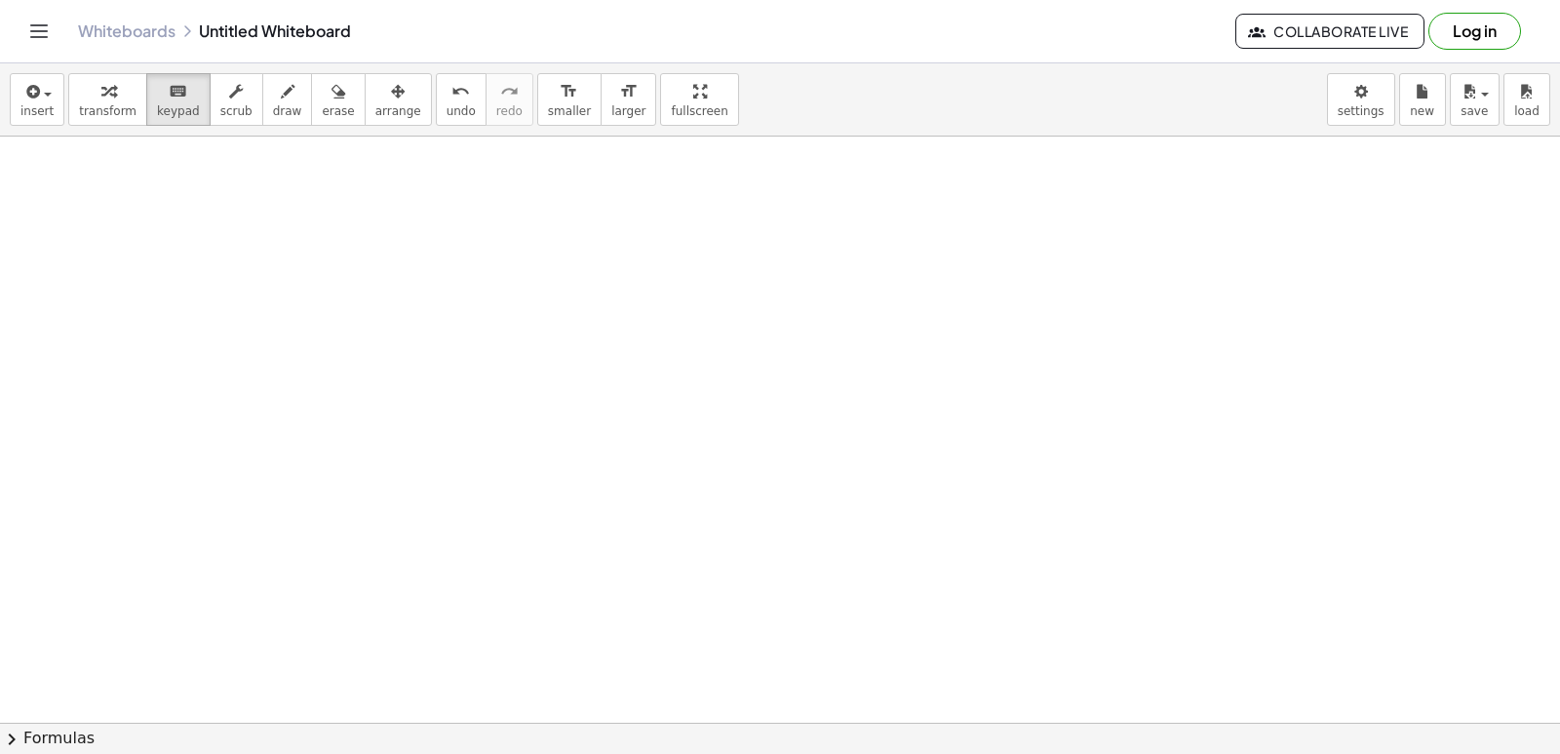
drag, startPoint x: 792, startPoint y: 617, endPoint x: 806, endPoint y: 614, distance: 14.9
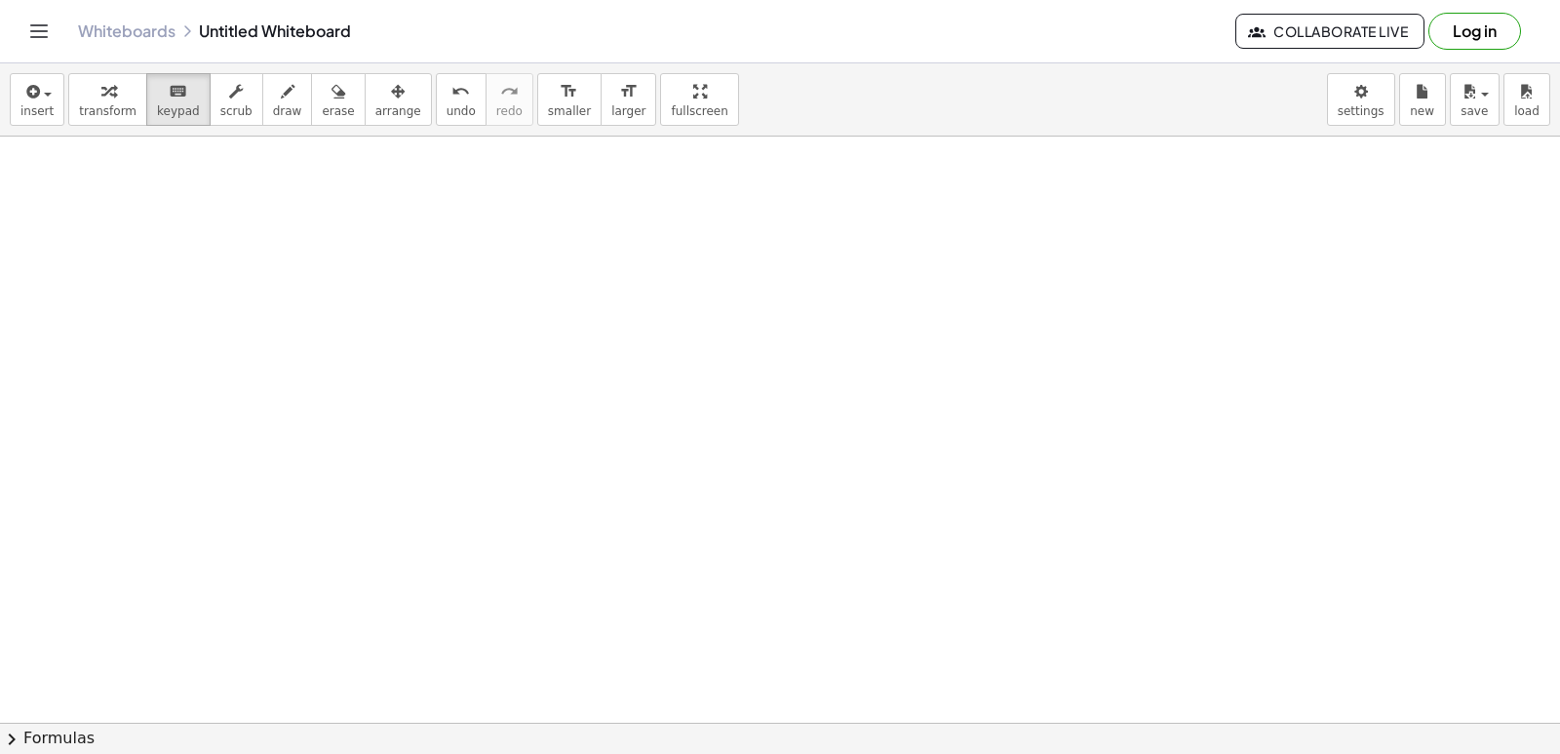
drag, startPoint x: 859, startPoint y: 662, endPoint x: 855, endPoint y: 633, distance: 29.5
drag, startPoint x: 848, startPoint y: 638, endPoint x: 838, endPoint y: 595, distance: 44.2
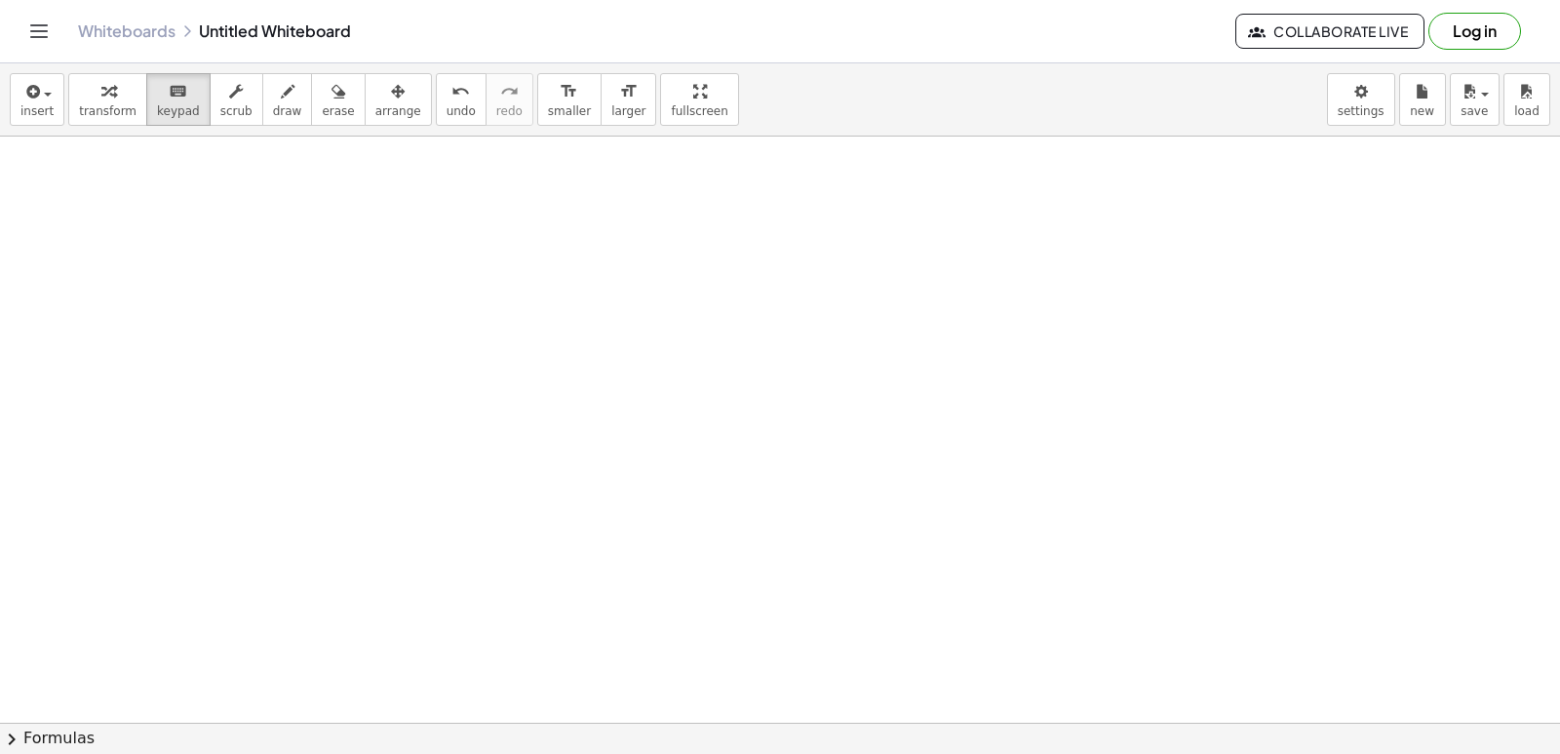
drag, startPoint x: 830, startPoint y: 603, endPoint x: 816, endPoint y: 514, distance: 89.8
drag, startPoint x: 816, startPoint y: 514, endPoint x: 802, endPoint y: 512, distance: 13.8
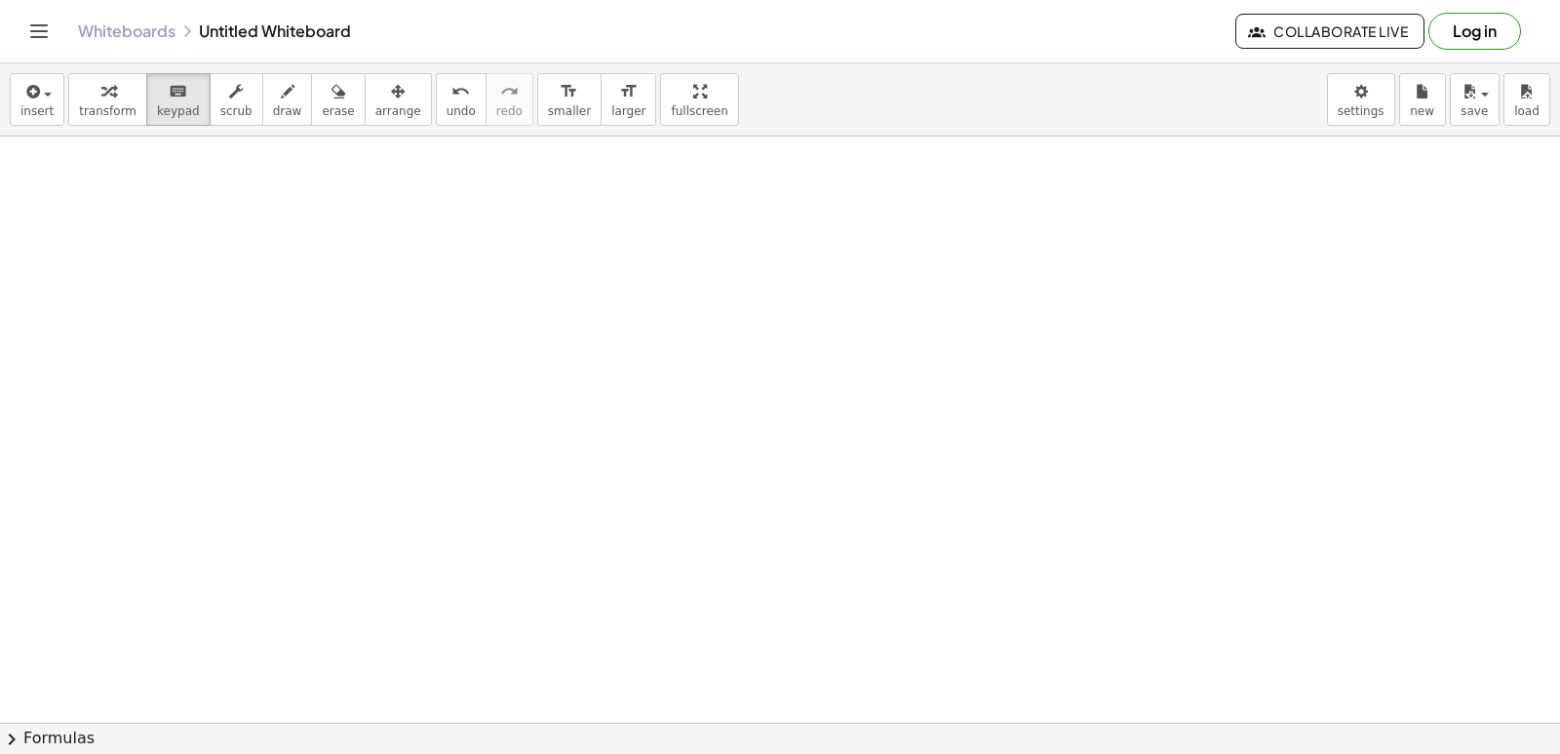
drag, startPoint x: 818, startPoint y: 586, endPoint x: 784, endPoint y: 507, distance: 86.0
drag, startPoint x: 773, startPoint y: 530, endPoint x: 799, endPoint y: 490, distance: 47.3
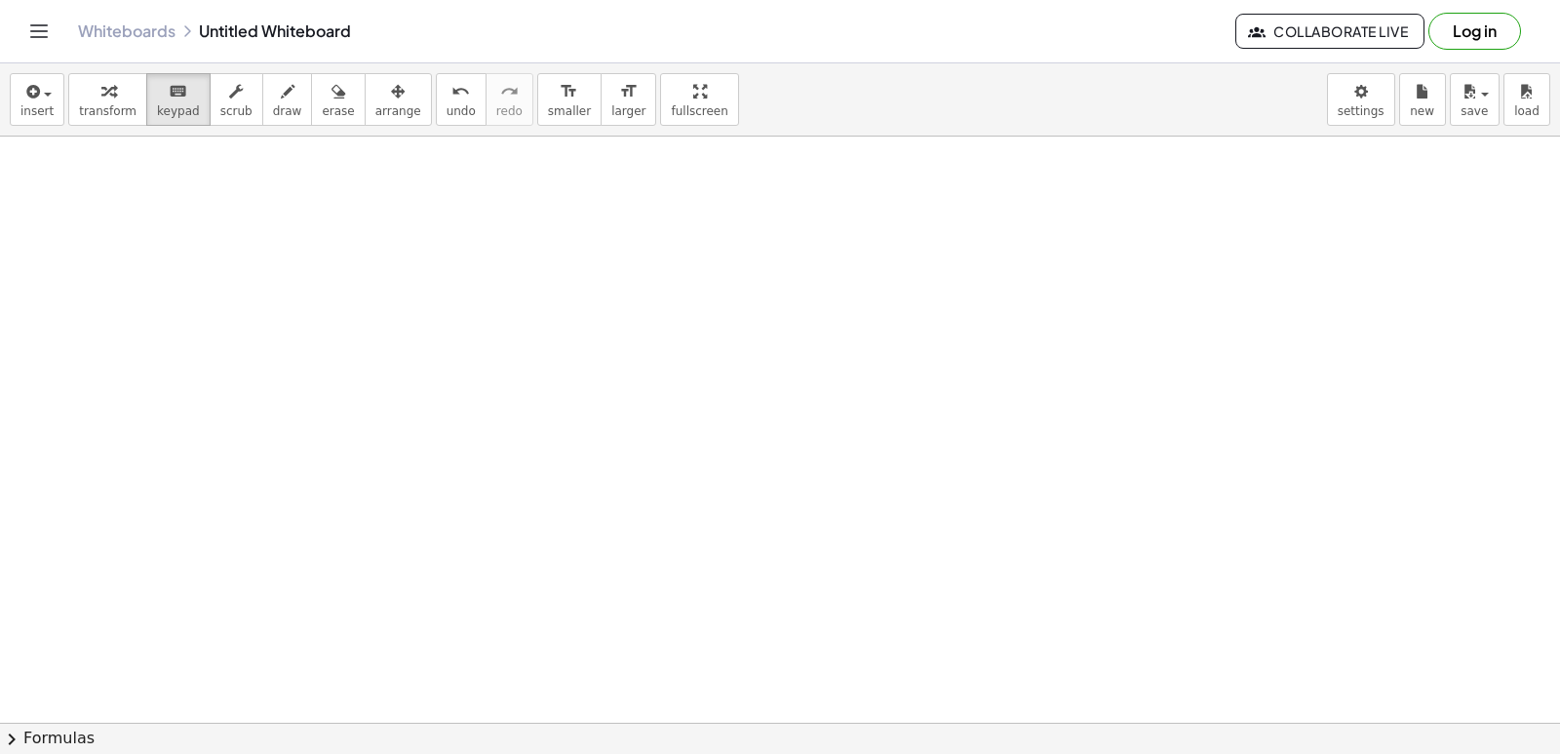
drag, startPoint x: 854, startPoint y: 454, endPoint x: 1302, endPoint y: 392, distance: 451.8
click at [976, 319] on div at bounding box center [950, 300] width 97 height 57
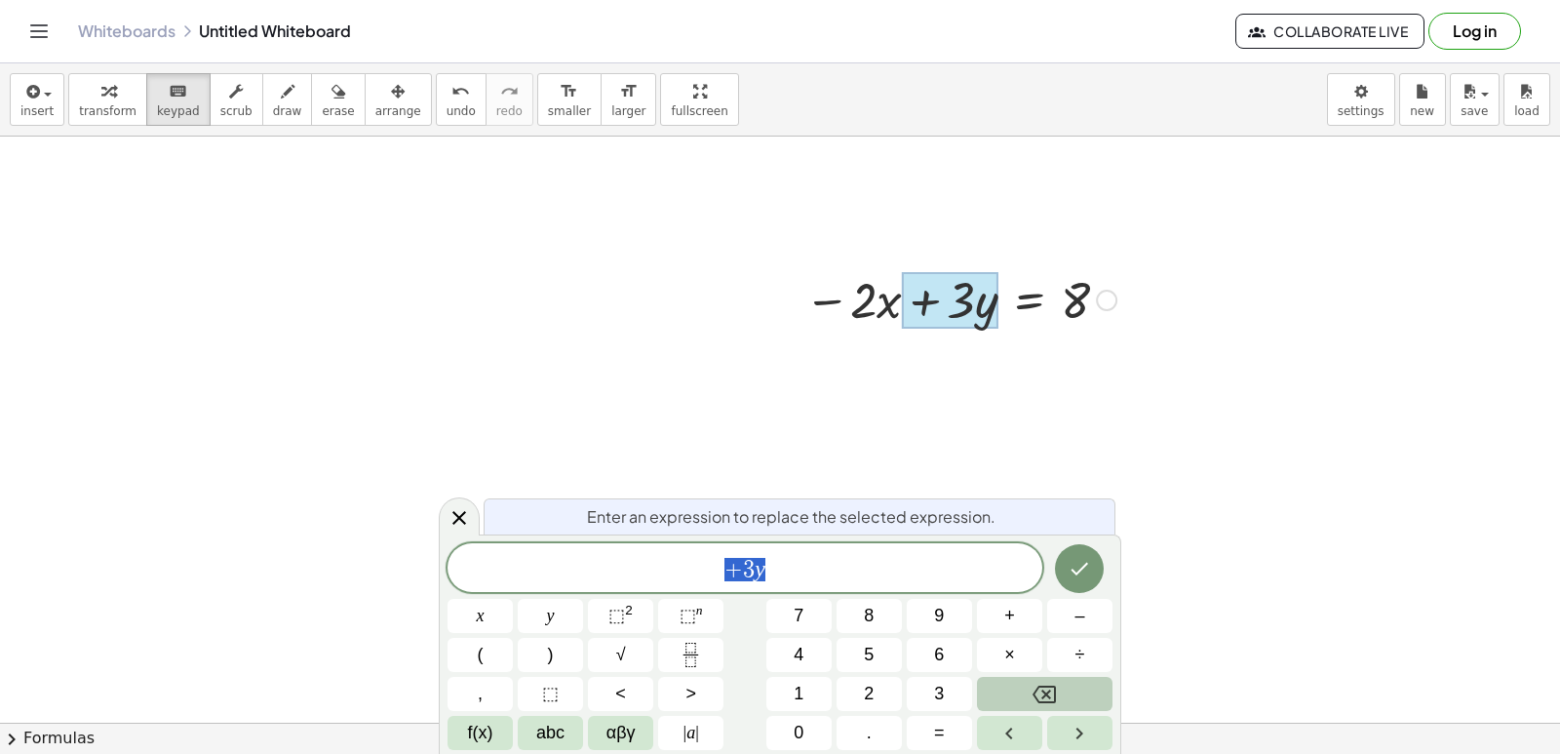
click at [998, 694] on button "Backspace" at bounding box center [1045, 694] width 136 height 34
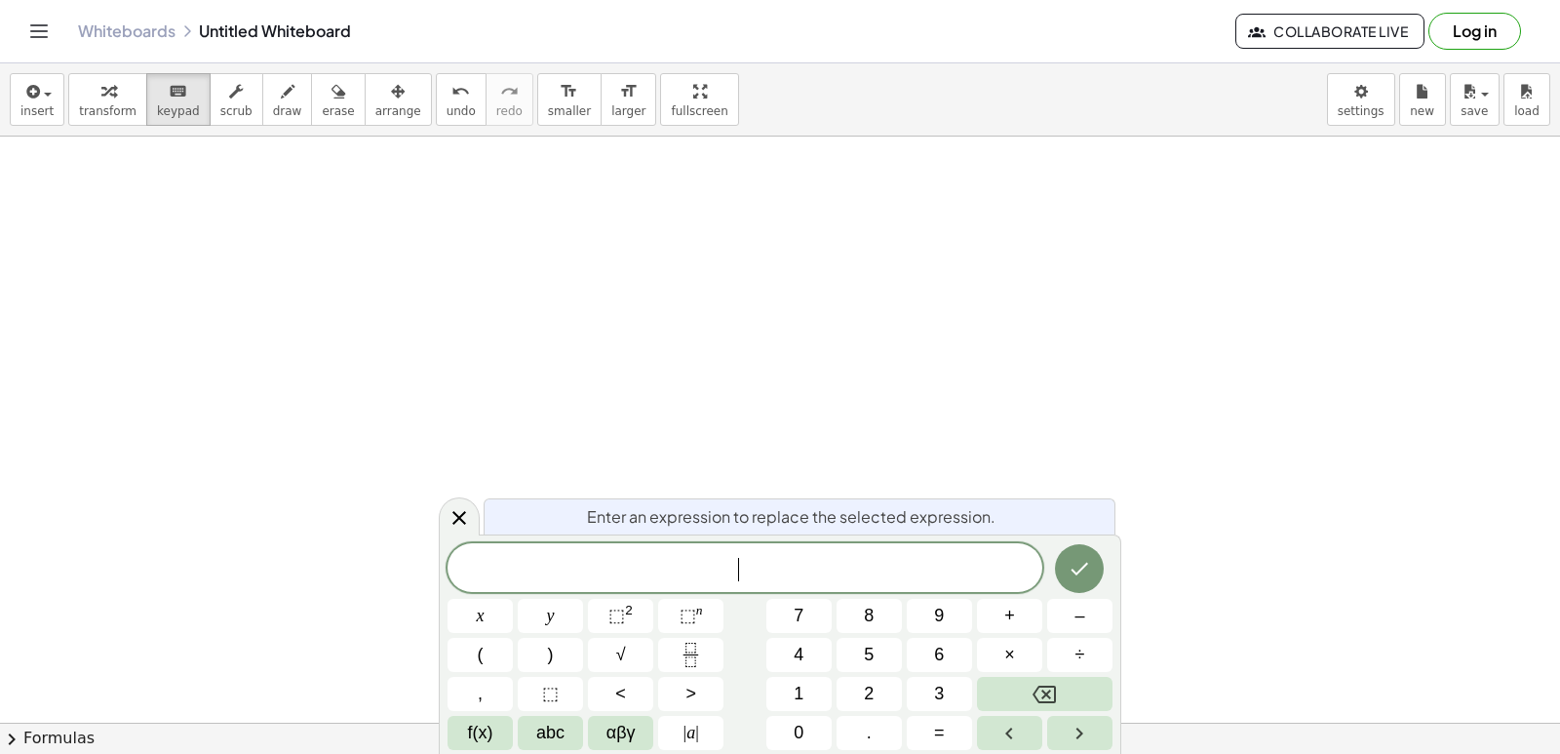
scroll to position [9804, 0]
click at [1077, 557] on button "Done" at bounding box center [1079, 568] width 49 height 49
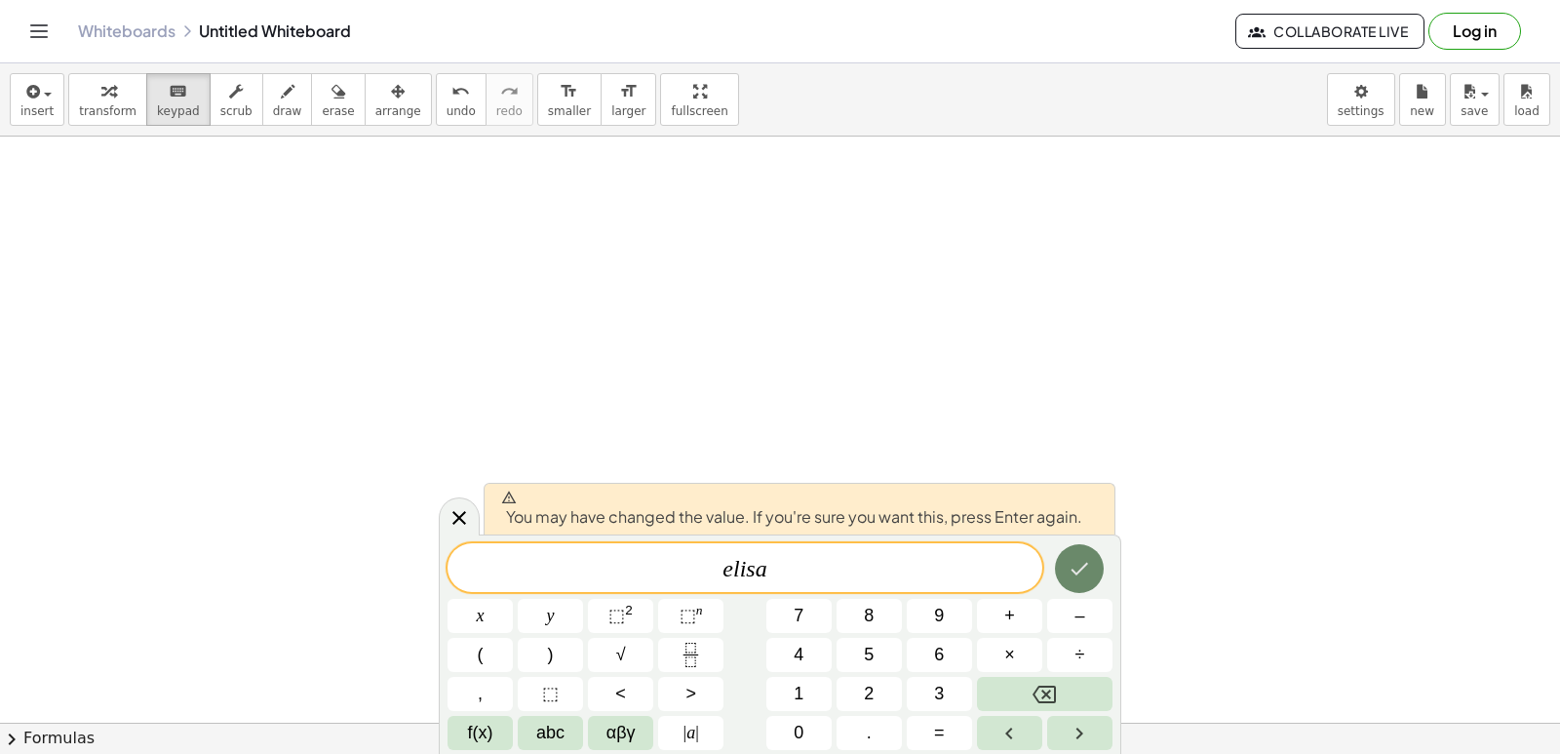
click at [1102, 566] on button "Done" at bounding box center [1079, 568] width 49 height 49
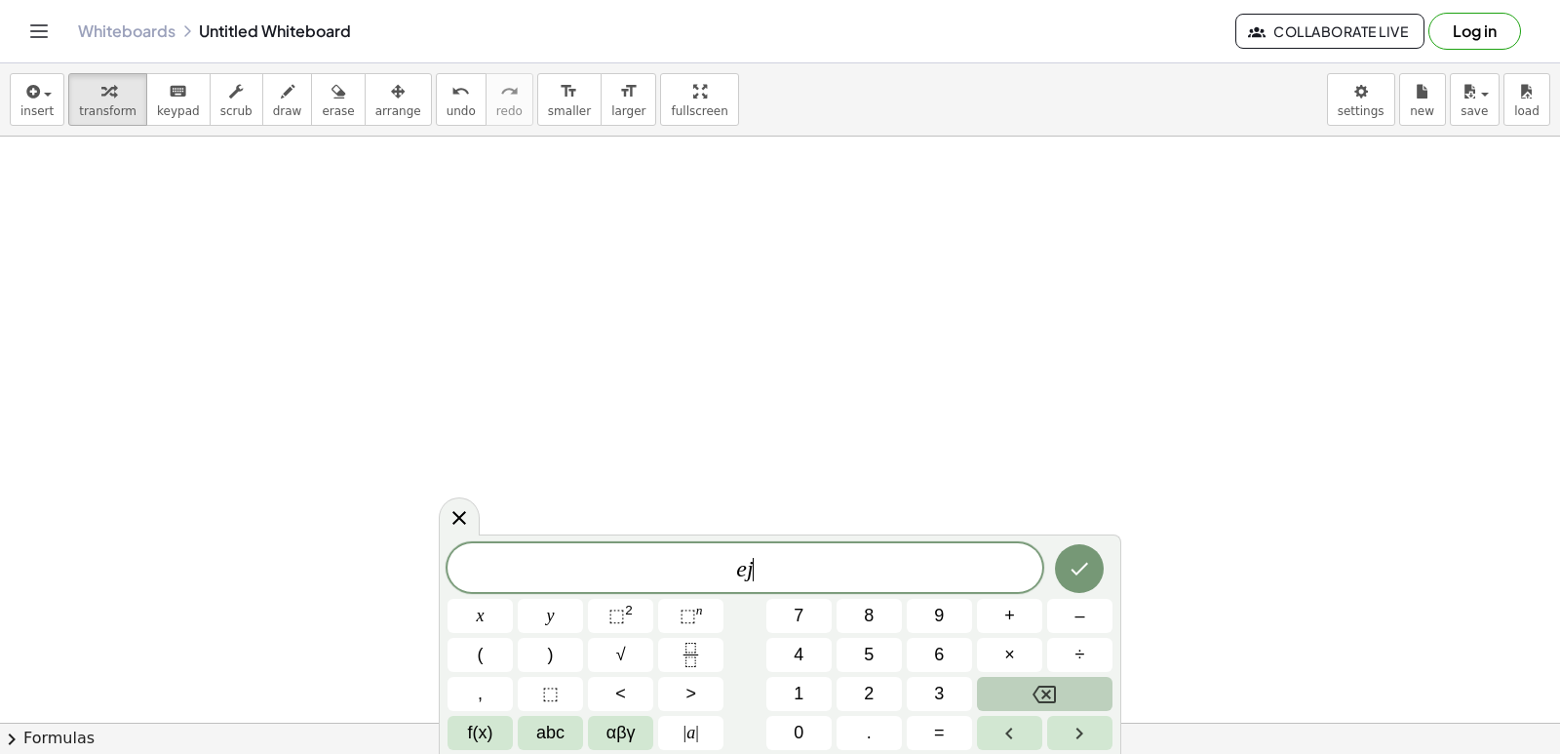
click at [1056, 693] on icon "Backspace" at bounding box center [1044, 694] width 23 height 18
click at [1059, 690] on button "Backspace" at bounding box center [1045, 694] width 136 height 34
click at [1084, 565] on icon "Done" at bounding box center [1081, 569] width 18 height 13
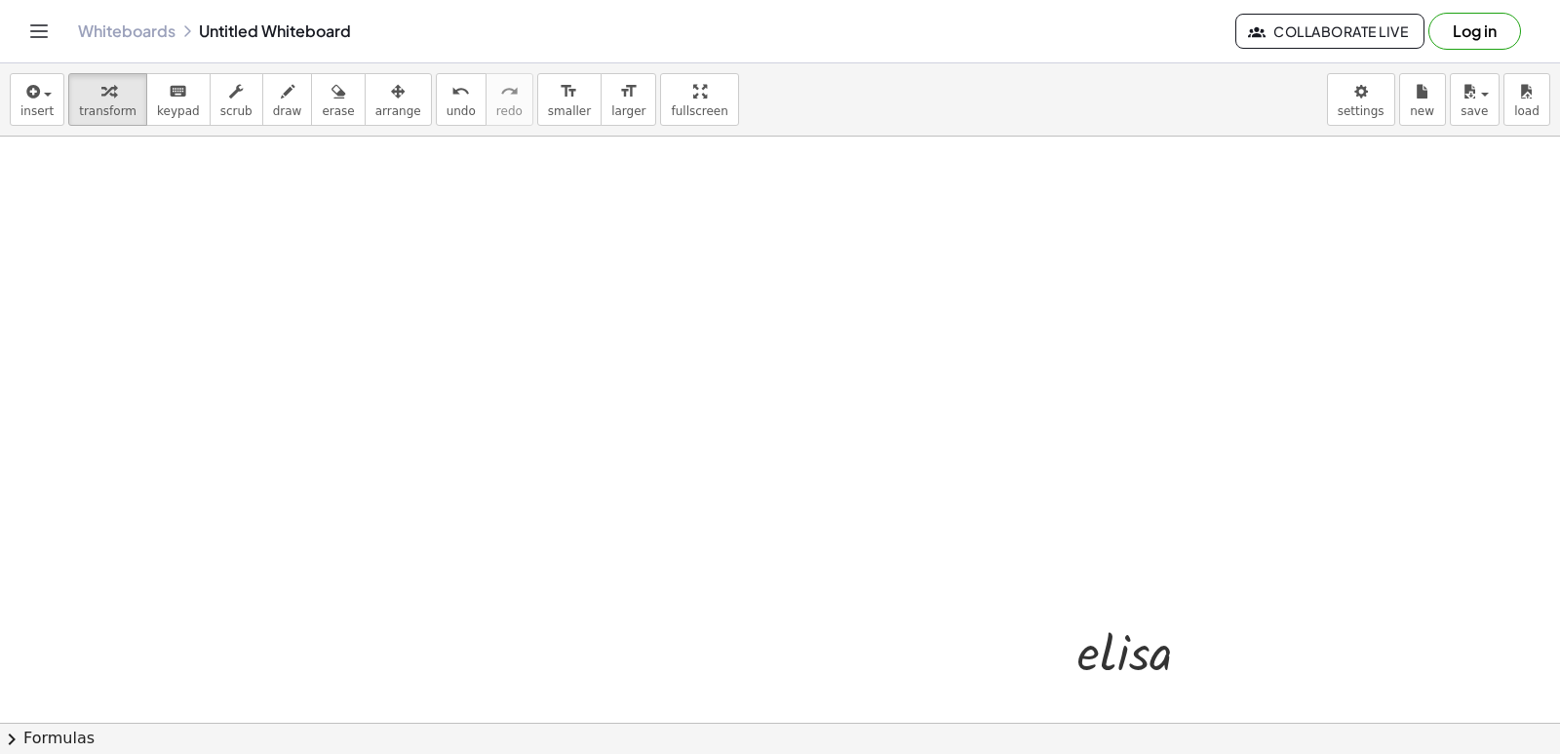
drag, startPoint x: 1281, startPoint y: 546, endPoint x: 1303, endPoint y: 602, distance: 59.6
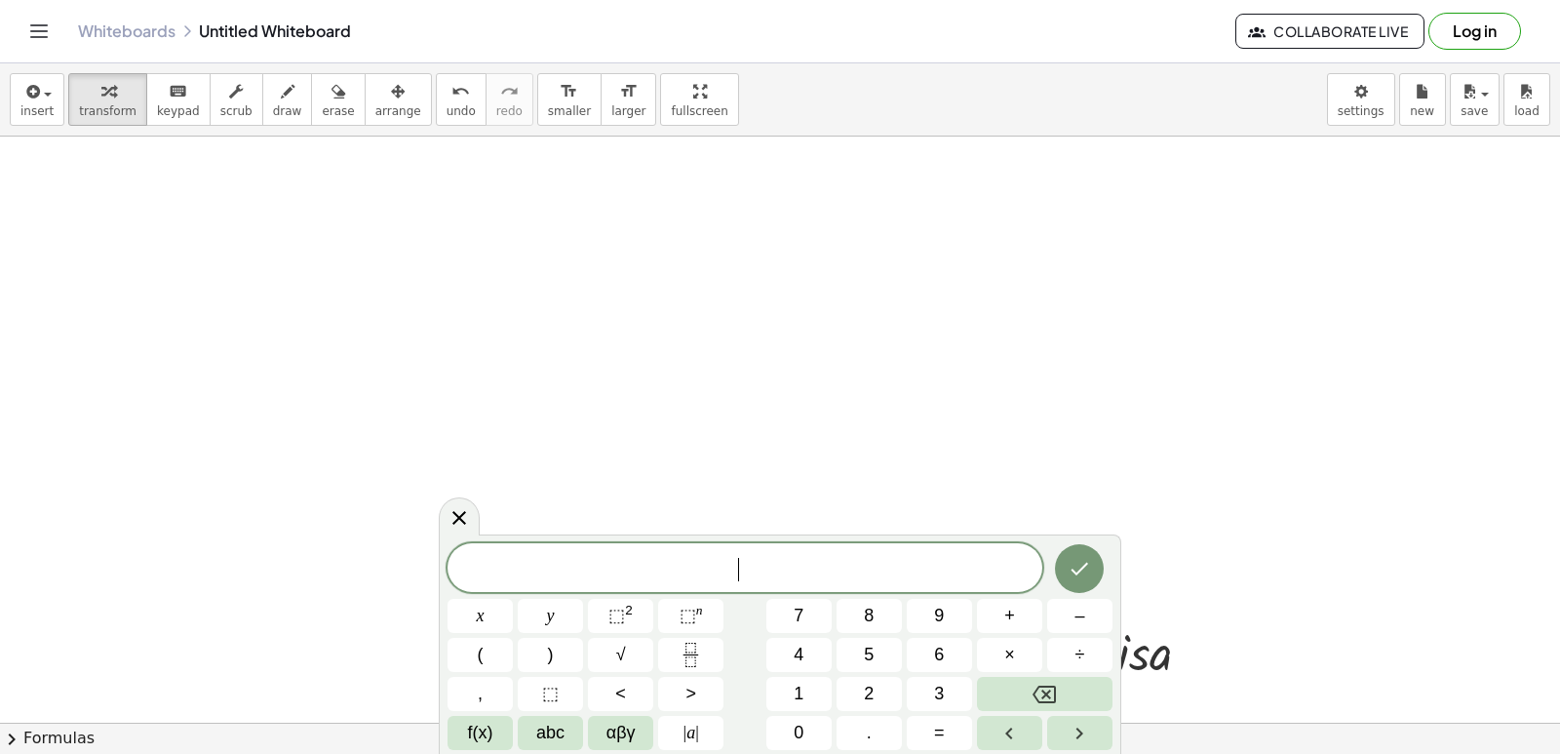
scroll to position [10547, 0]
click at [1098, 564] on button "Done" at bounding box center [1079, 568] width 49 height 49
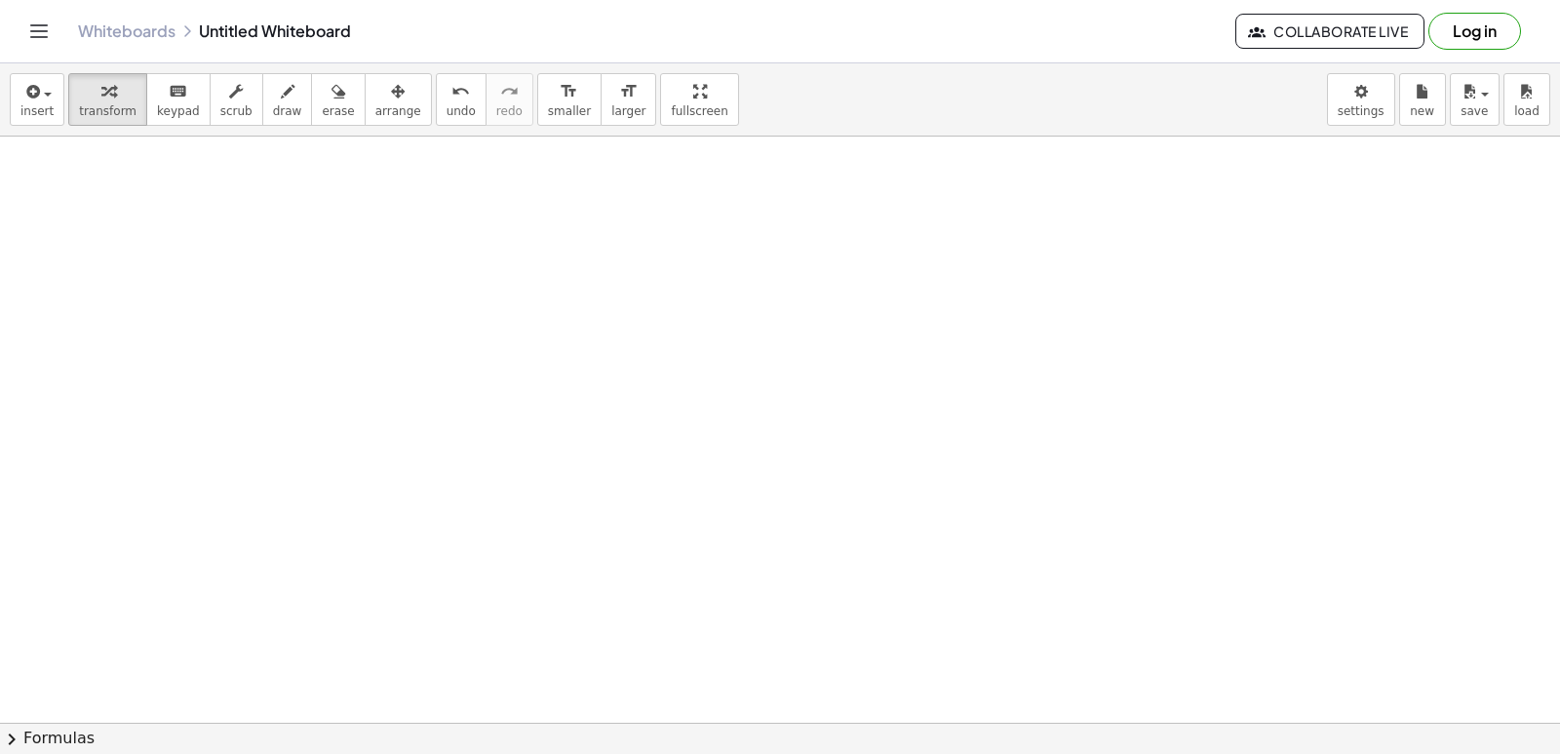
drag, startPoint x: 893, startPoint y: 547, endPoint x: 923, endPoint y: 589, distance: 51.7
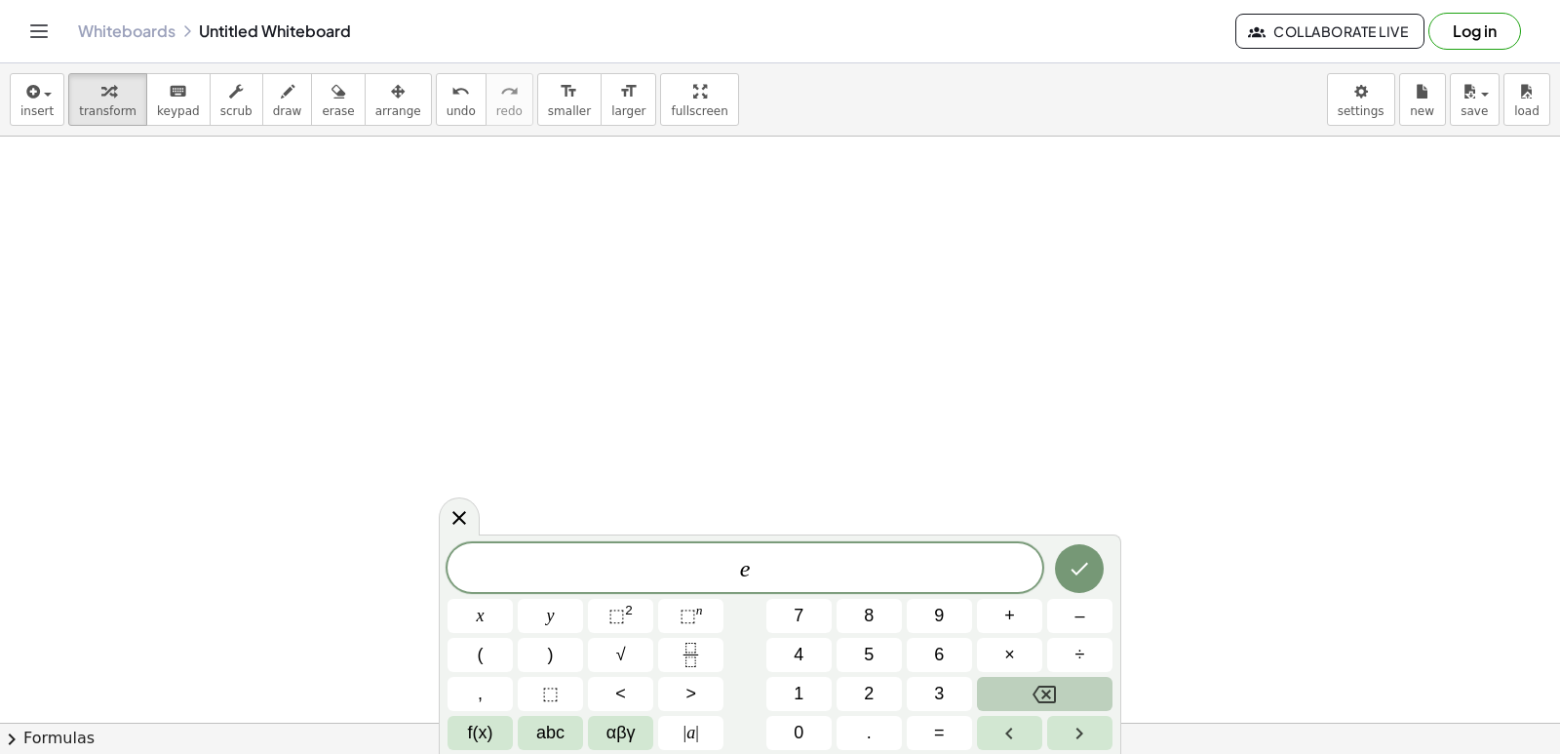
click at [1080, 701] on button "Backspace" at bounding box center [1045, 694] width 136 height 34
